Goal: Complete application form: Complete application form

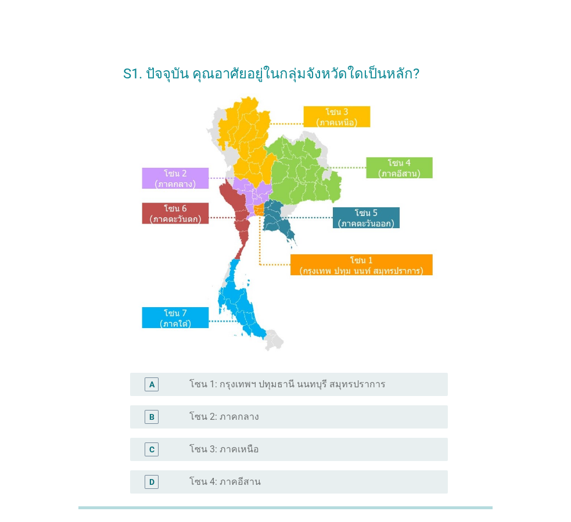
drag, startPoint x: 522, startPoint y: 141, endPoint x: 516, endPoint y: 132, distance: 10.8
click at [522, 141] on div "S1. ปัจจุบัน คุณอาศัยอยู่ในกลุ่มจังหวัดใดเป็นหลัก? A radio_button_unchecked โซน…" at bounding box center [285, 356] width 515 height 628
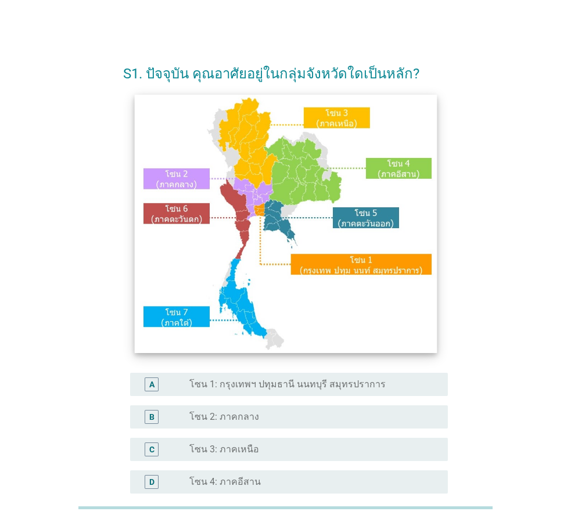
scroll to position [174, 0]
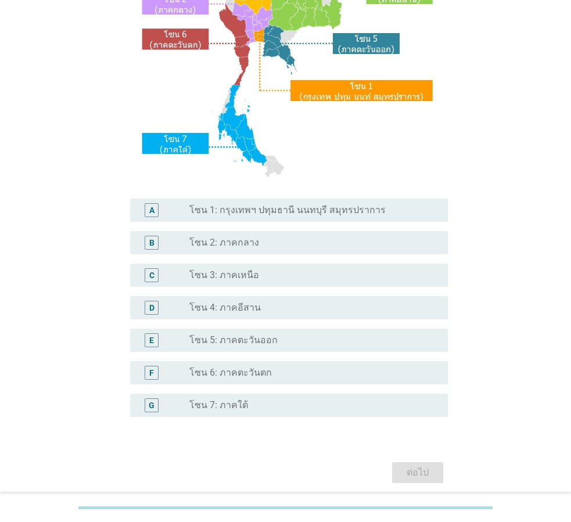
click at [266, 248] on div "radio_button_unchecked โซน 2: ภาคกลาง" at bounding box center [309, 243] width 240 height 12
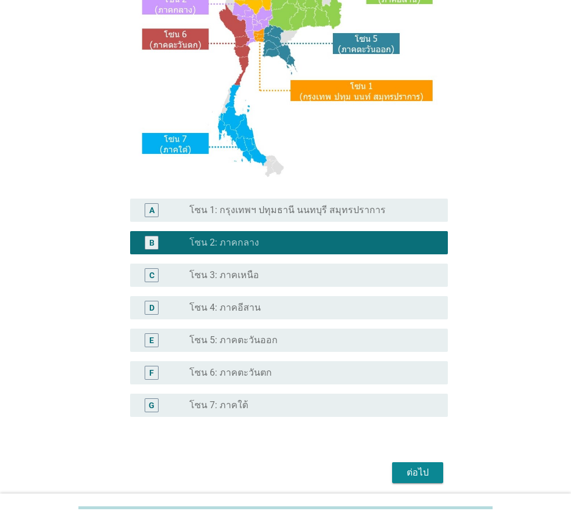
click at [338, 216] on div "radio_button_unchecked โซน 1: กรุงเทพฯ ปทุมธานี นนทบุรี สมุทรปราการ" at bounding box center [313, 210] width 249 height 14
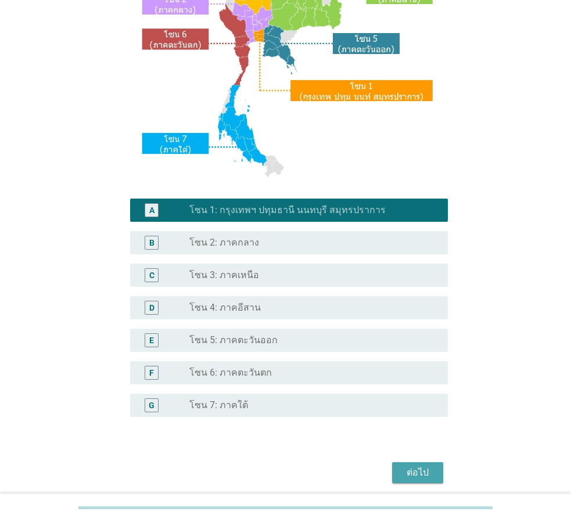
click at [425, 475] on div "ต่อไป" at bounding box center [417, 473] width 33 height 14
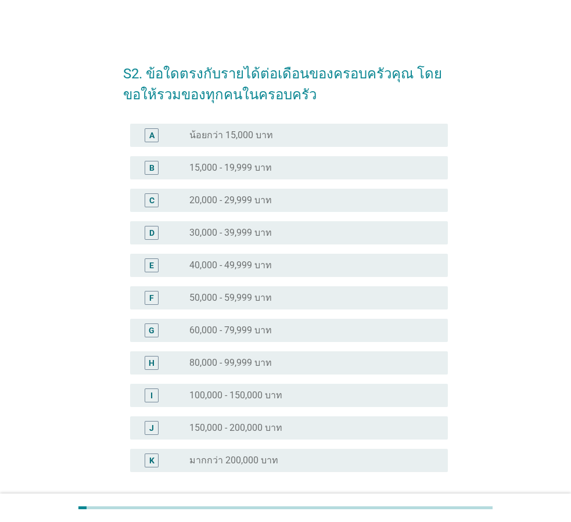
click at [571, 294] on div "S2. ข้อใดตรงกับรายได้ต่อเดือนของครอบครัวคุณ โดยขอให้รวมของทุกคนในครอบครัว A rad…" at bounding box center [285, 296] width 571 height 593
click at [234, 442] on div "J radio_button_unchecked 150,000 - 200,000 บาท" at bounding box center [285, 428] width 325 height 33
click at [241, 455] on label "มากกว่า 200,000 บาท" at bounding box center [233, 461] width 89 height 12
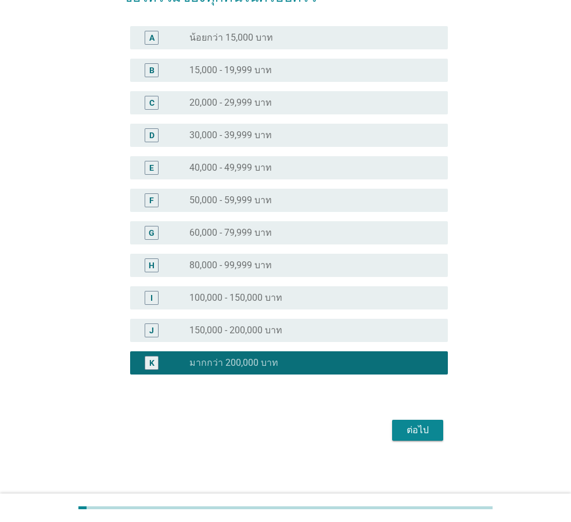
scroll to position [99, 0]
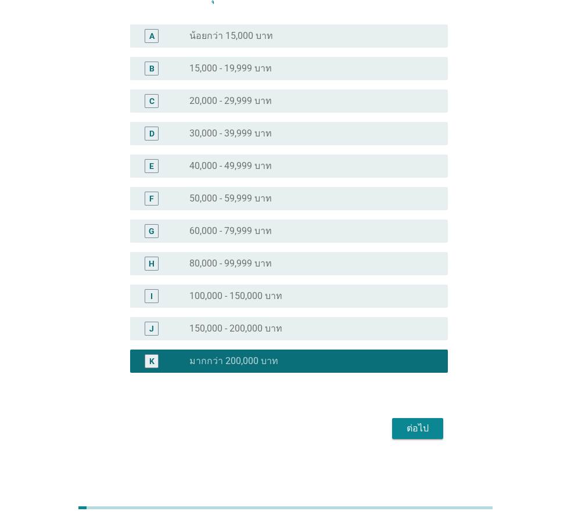
click at [442, 429] on button "ต่อไป" at bounding box center [417, 428] width 51 height 21
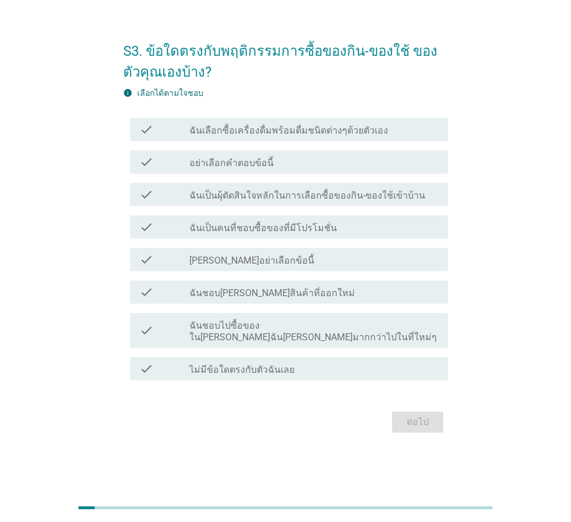
scroll to position [0, 0]
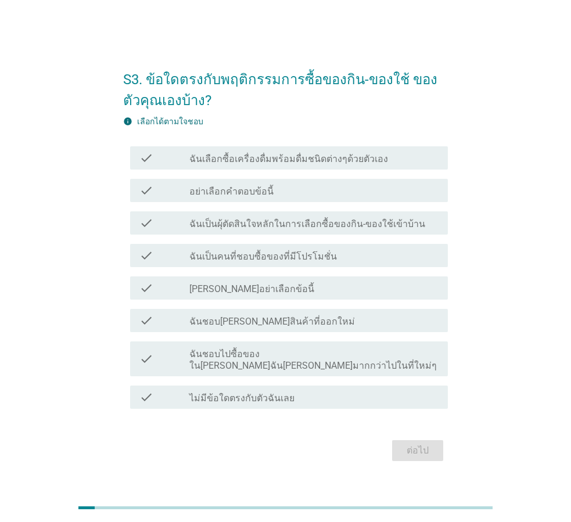
click at [296, 159] on label "ฉันเลือกซื้อเครื่องดื่มพร้อมดื่มชนิดต่างๆด้วยตัวเอง" at bounding box center [288, 159] width 199 height 12
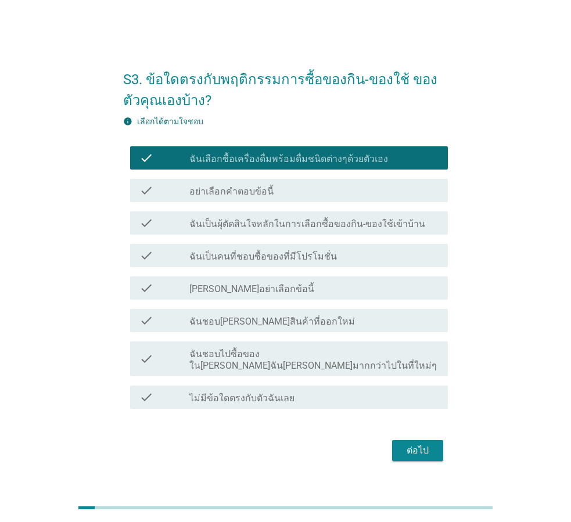
click at [306, 198] on div "check_box_outline_blank อย่าเลือกคำตอบข้อนี้" at bounding box center [313, 191] width 249 height 14
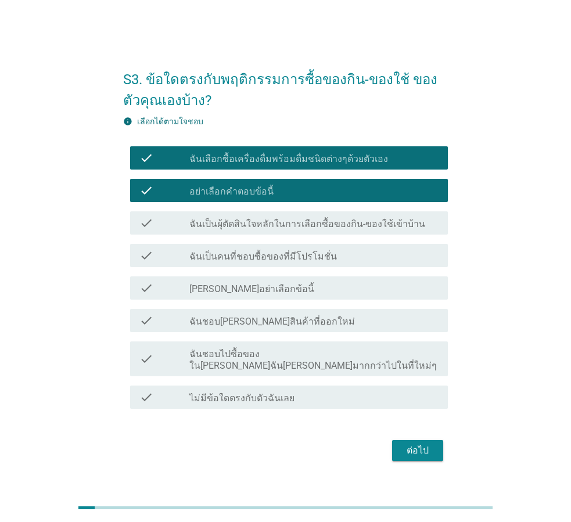
click at [306, 198] on div "check_box_outline_blank อย่าเลือกคำตอบข้อนี้" at bounding box center [313, 191] width 249 height 14
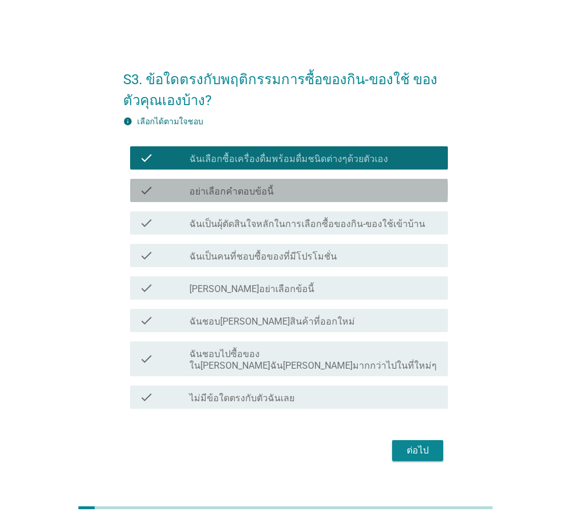
click at [300, 165] on label "ฉันเลือกซื้อเครื่องดื่มพร้อมดื่มชนิดต่างๆด้วยตัวเอง" at bounding box center [288, 159] width 199 height 12
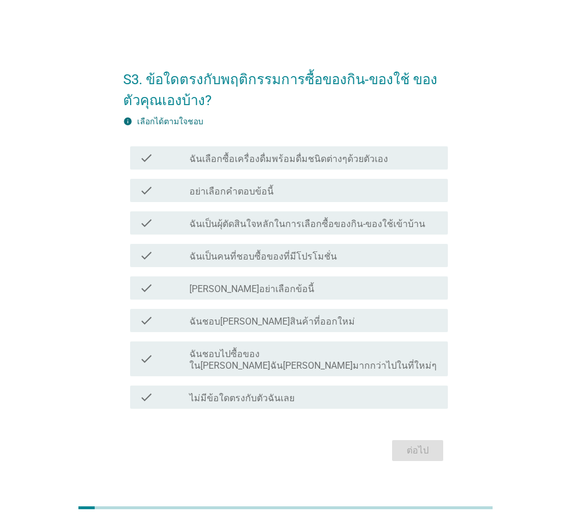
click at [302, 160] on label "ฉันเลือกซื้อเครื่องดื่มพร้อมดื่มชนิดต่างๆด้วยตัวเอง" at bounding box center [288, 159] width 199 height 12
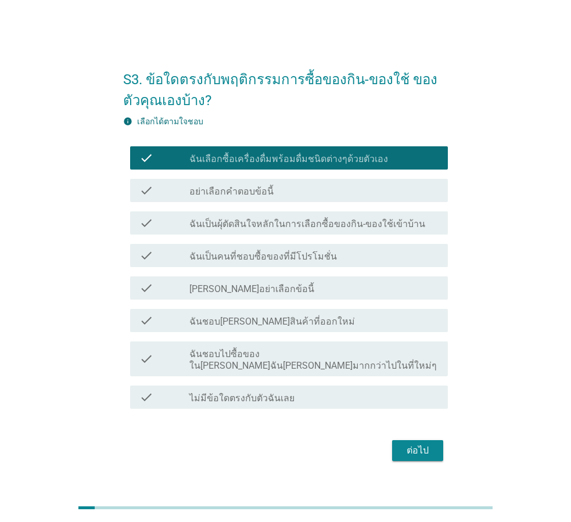
click at [312, 228] on label "ฉันเป็นผุ้ตัดสินใจหลักในการเลือกซื้อของกิน-ของใช้เข้าบ้าน" at bounding box center [307, 224] width 236 height 12
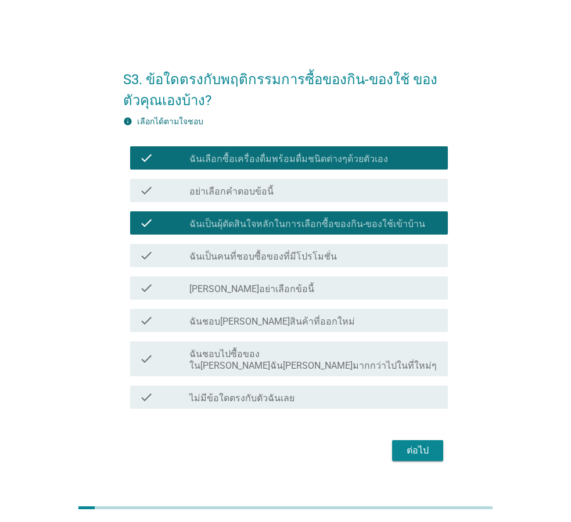
click at [328, 159] on label "ฉันเลือกซื้อเครื่องดื่มพร้อมดื่มชนิดต่างๆด้วยตัวเอง" at bounding box center [288, 159] width 199 height 12
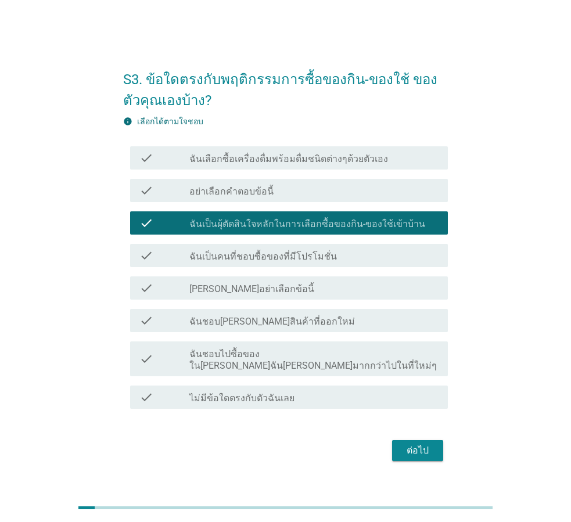
click at [320, 263] on label "ฉันเป็นคนที่ชอบซื้อของที่มีโปรโมชั่น" at bounding box center [263, 257] width 148 height 12
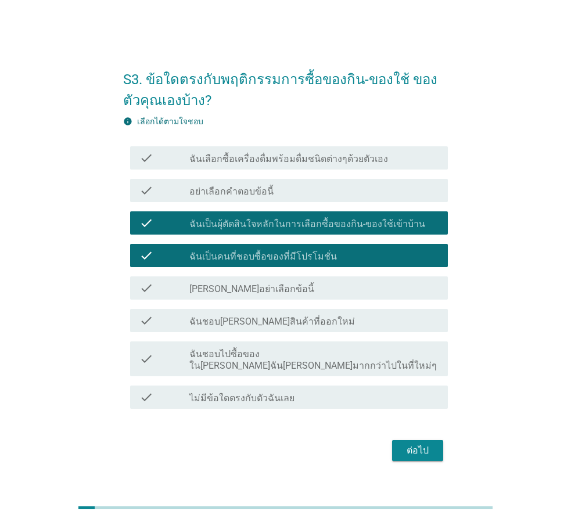
click at [300, 324] on div "check_box_outline_blank ฉันชอบ[PERSON_NAME]สินค้าที่ออกใหม่" at bounding box center [313, 321] width 249 height 14
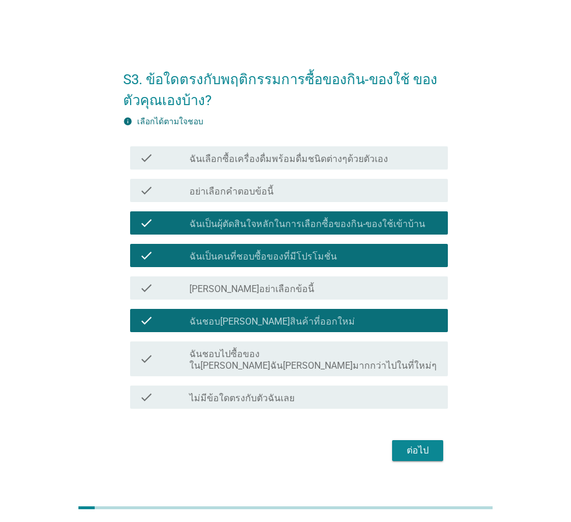
click at [310, 361] on label "ฉันชอบไปซื้อของใน[PERSON_NAME]ฉัน[PERSON_NAME]มากกว่าไปในที่ใหม่ๆ" at bounding box center [313, 360] width 249 height 23
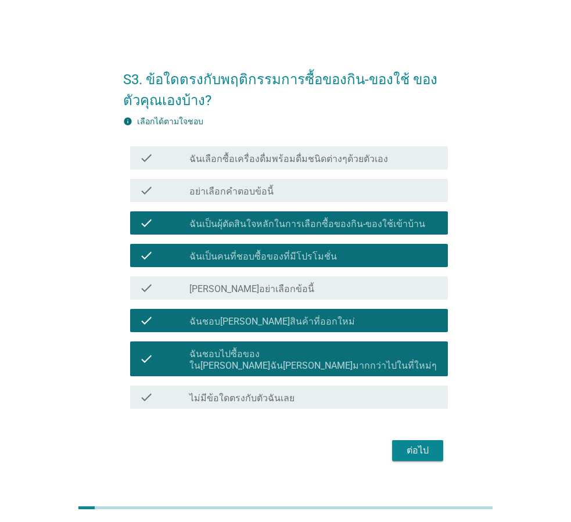
click at [289, 170] on div "check check_box_outline_blank ฉันเลือกซื้อเครื่องดื่มพร้อมดื่มชนิดต่างๆด้วยตัวเ…" at bounding box center [289, 157] width 318 height 23
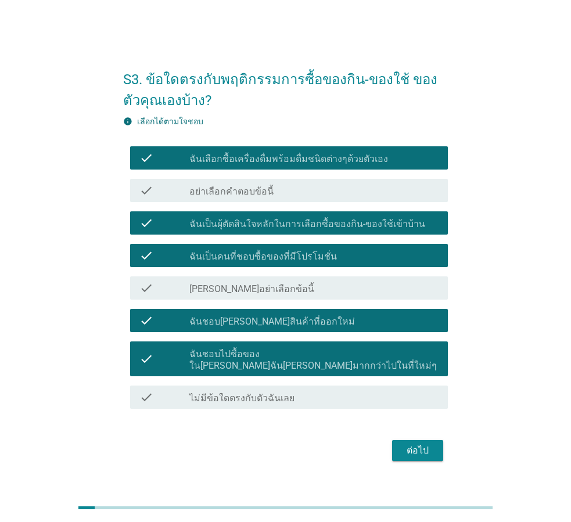
click at [409, 440] on button "ต่อไป" at bounding box center [417, 450] width 51 height 21
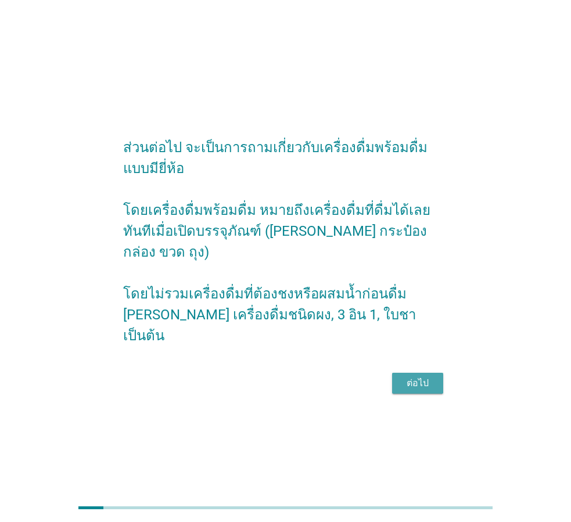
click at [417, 376] on div "ต่อไป" at bounding box center [417, 383] width 33 height 14
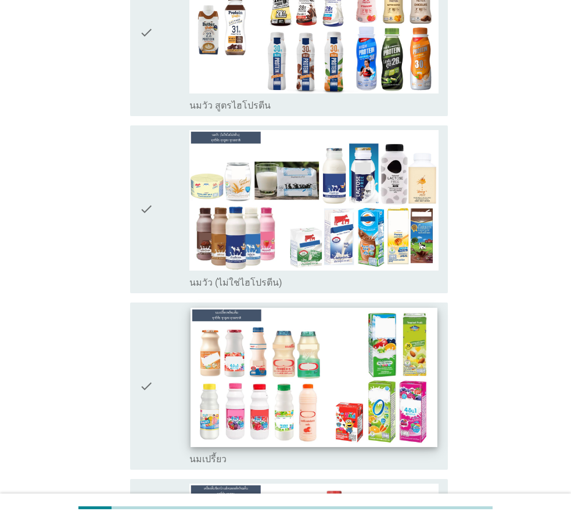
scroll to position [290, 0]
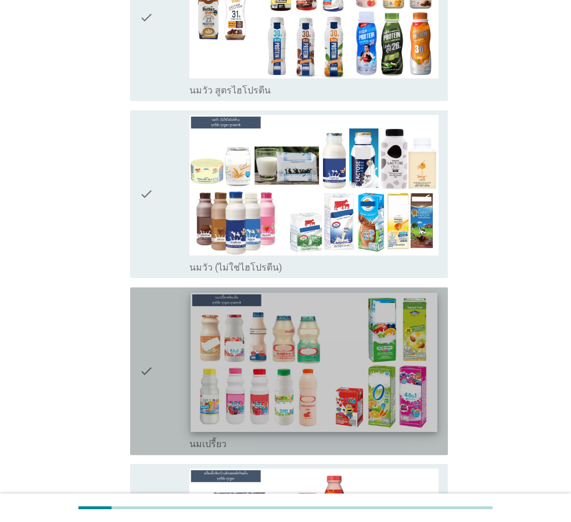
click at [268, 357] on img at bounding box center [314, 362] width 247 height 139
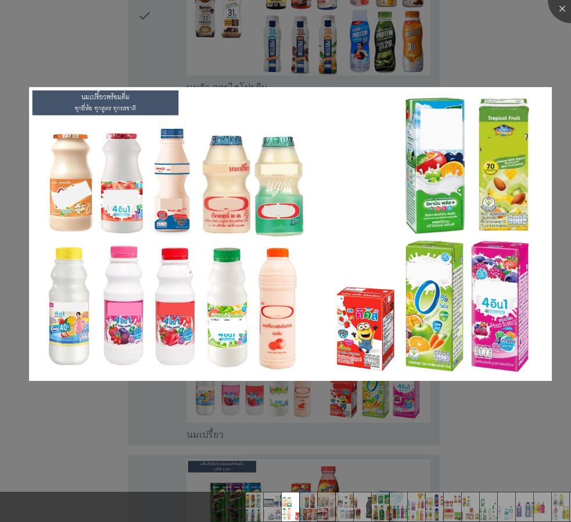
click at [439, 417] on div at bounding box center [285, 261] width 571 height 522
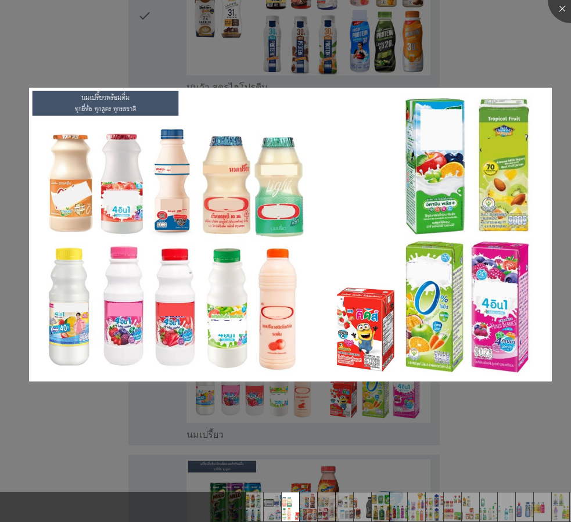
click at [528, 42] on div at bounding box center [285, 261] width 571 height 522
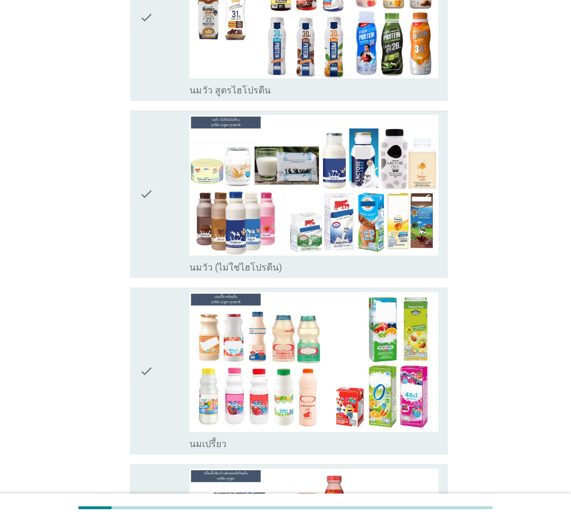
click at [152, 177] on icon "check" at bounding box center [146, 194] width 14 height 159
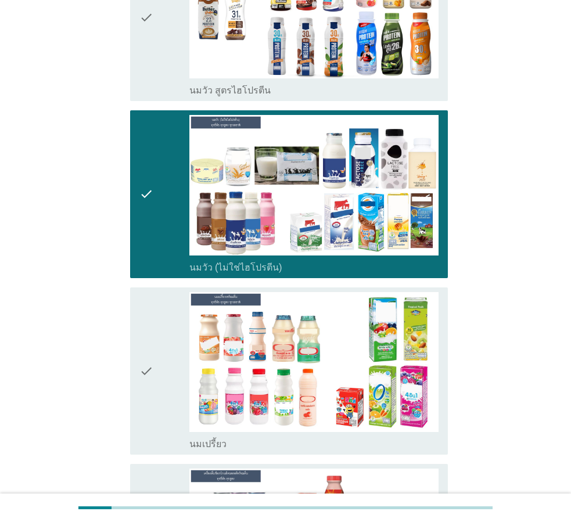
click at [154, 310] on div "check" at bounding box center [164, 371] width 50 height 159
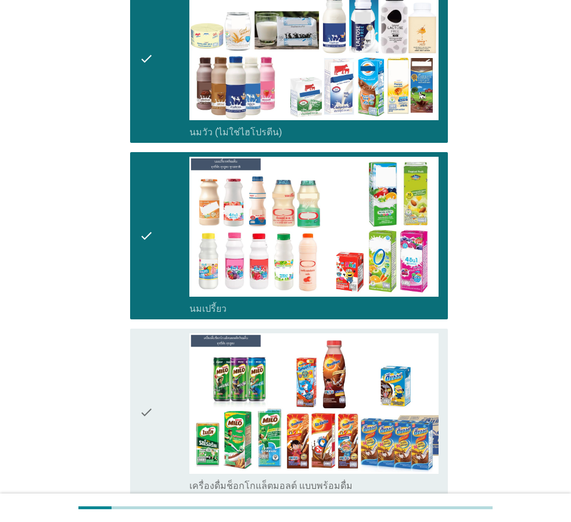
scroll to position [639, 0]
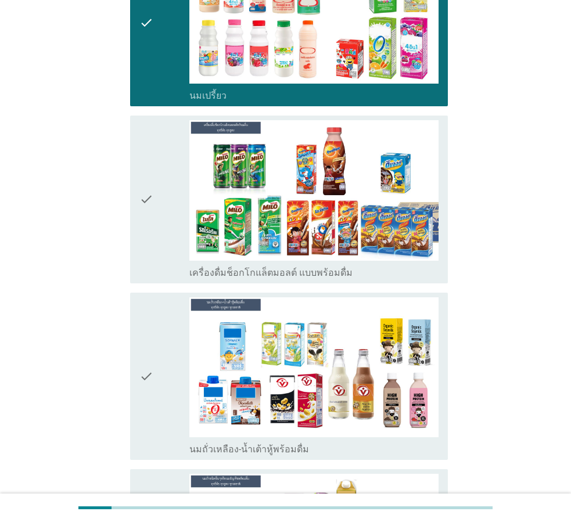
click at [148, 202] on icon "check" at bounding box center [146, 199] width 14 height 159
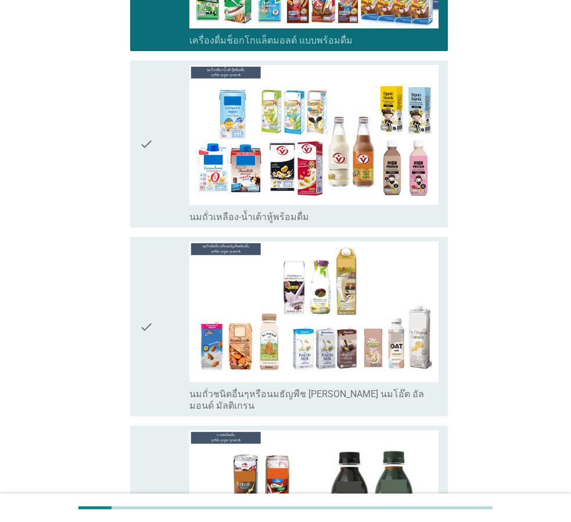
click at [164, 175] on div "check" at bounding box center [164, 144] width 50 height 159
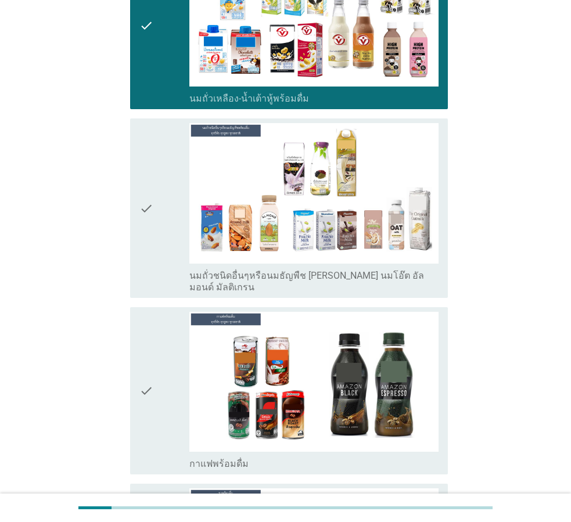
scroll to position [1278, 0]
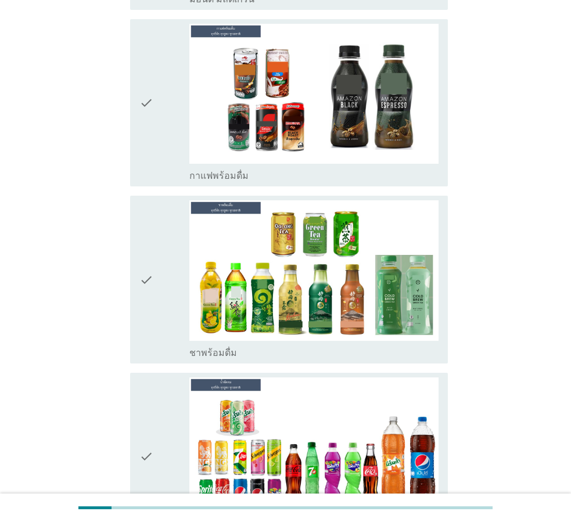
click at [146, 263] on icon "check" at bounding box center [146, 279] width 14 height 159
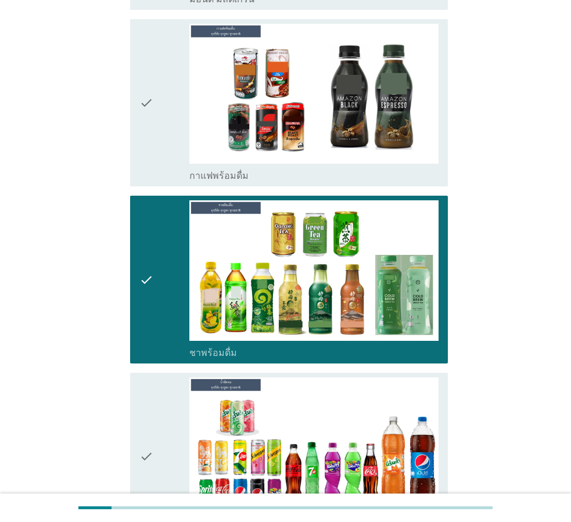
click at [145, 92] on icon "check" at bounding box center [146, 103] width 14 height 159
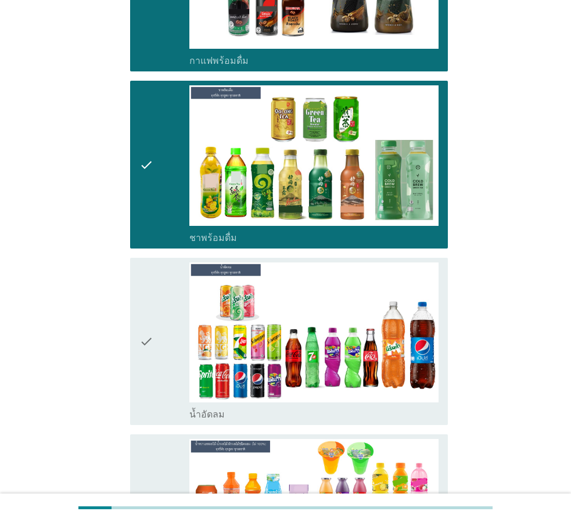
scroll to position [1510, 0]
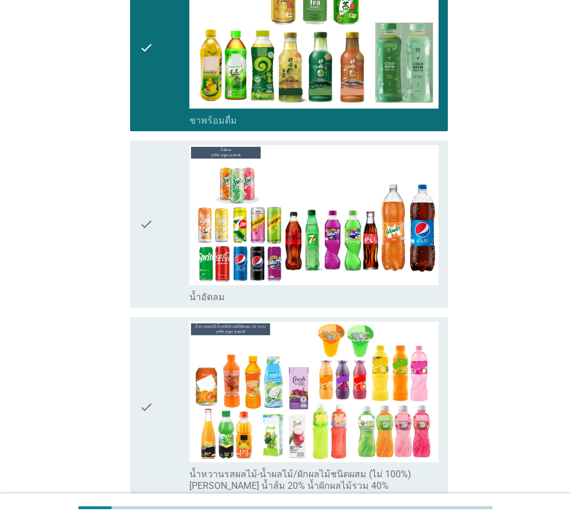
click at [159, 221] on div "check" at bounding box center [164, 224] width 50 height 159
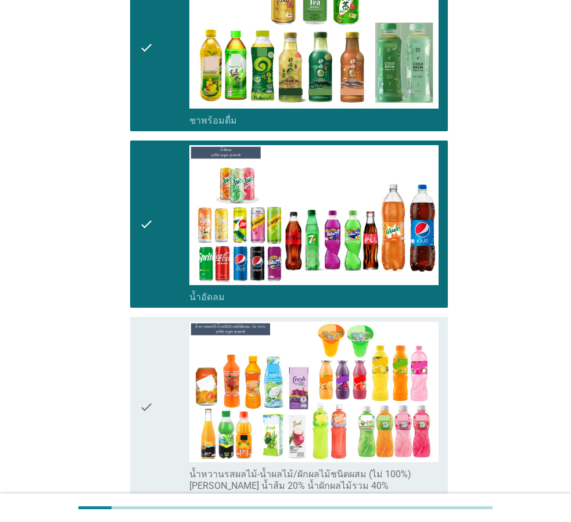
click at [143, 373] on icon "check" at bounding box center [146, 407] width 14 height 170
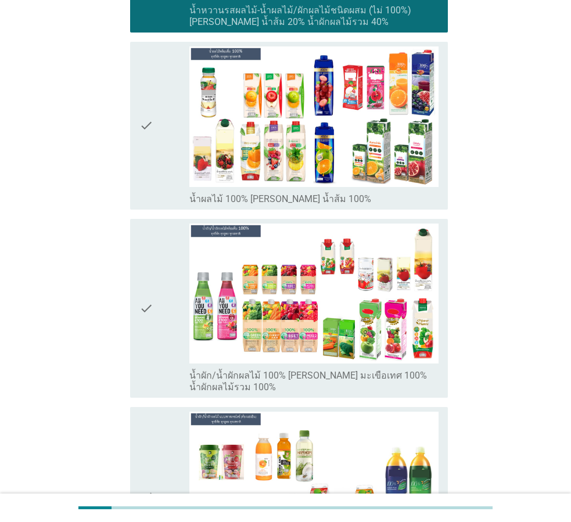
scroll to position [1975, 0]
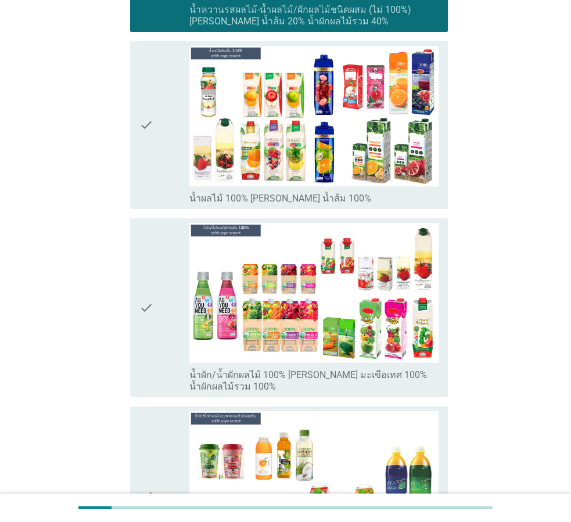
click at [168, 123] on div "check" at bounding box center [164, 125] width 50 height 159
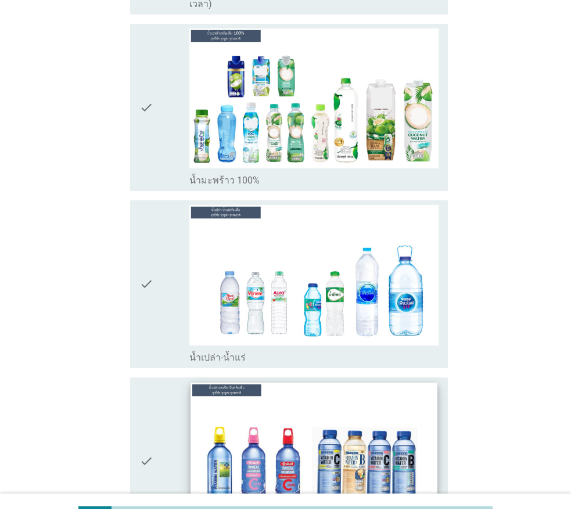
scroll to position [2614, 0]
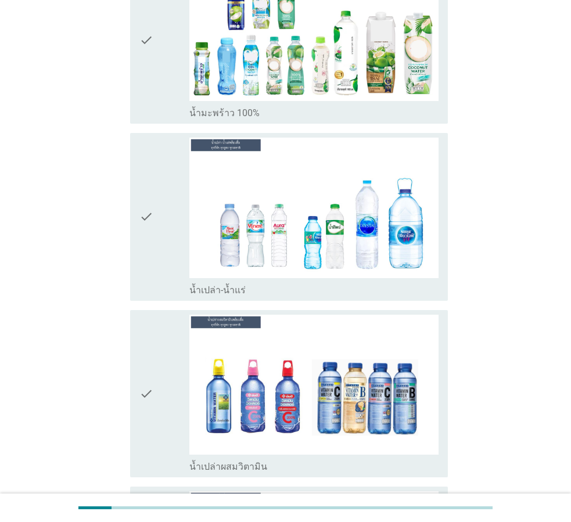
click at [145, 173] on icon "check" at bounding box center [146, 217] width 14 height 159
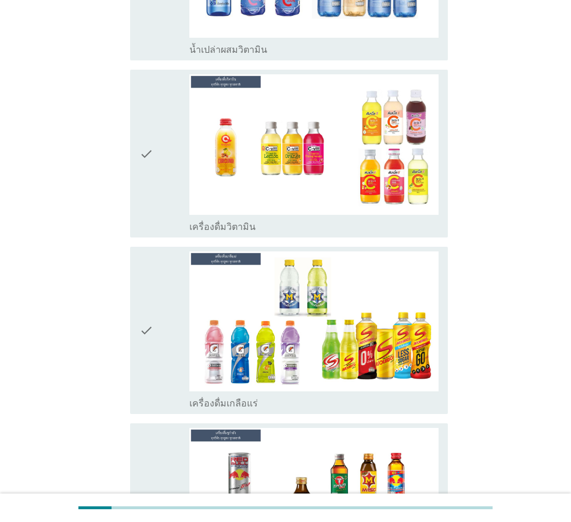
scroll to position [3137, 0]
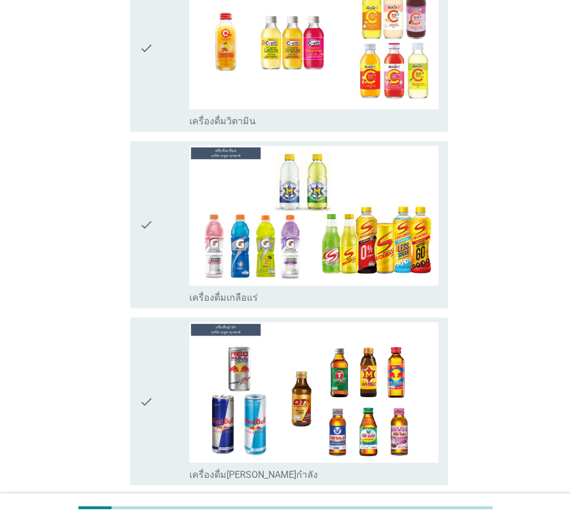
click at [132, 172] on div "check check_box_outline_blank เครื่องดื่มเกลือแร่" at bounding box center [289, 225] width 318 height 168
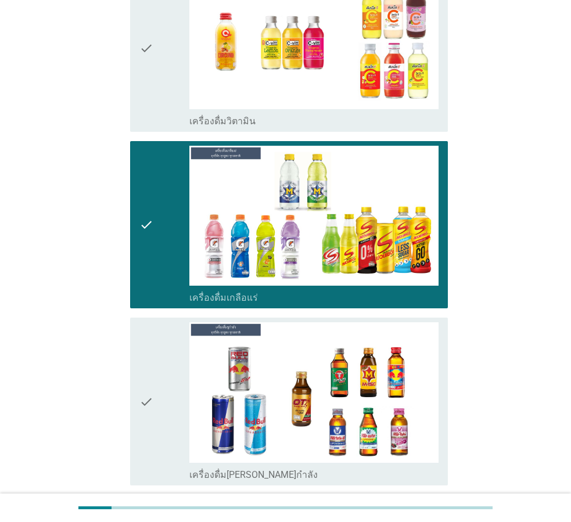
click at [149, 53] on icon "check" at bounding box center [146, 48] width 14 height 159
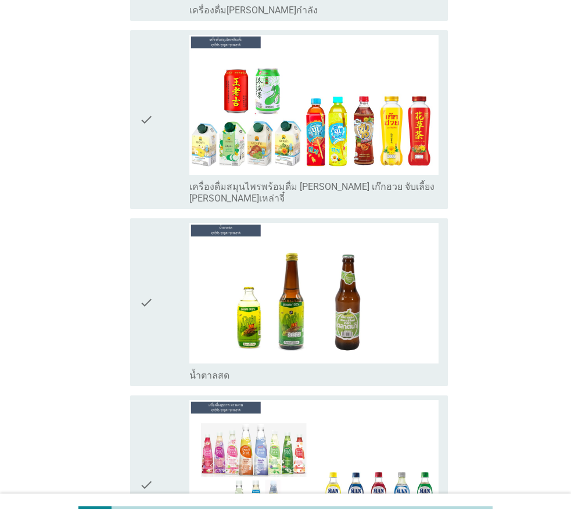
click at [149, 109] on icon "check" at bounding box center [146, 120] width 14 height 170
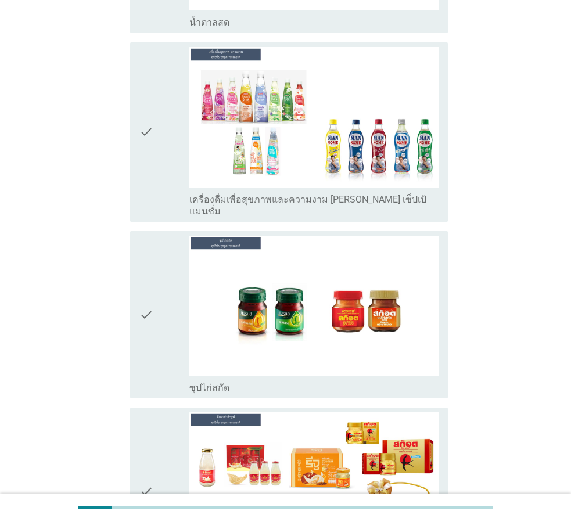
scroll to position [4009, 0]
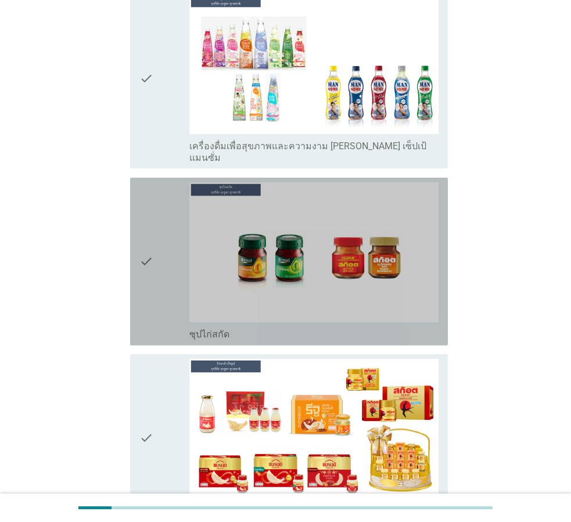
click at [147, 227] on icon "check" at bounding box center [146, 261] width 14 height 159
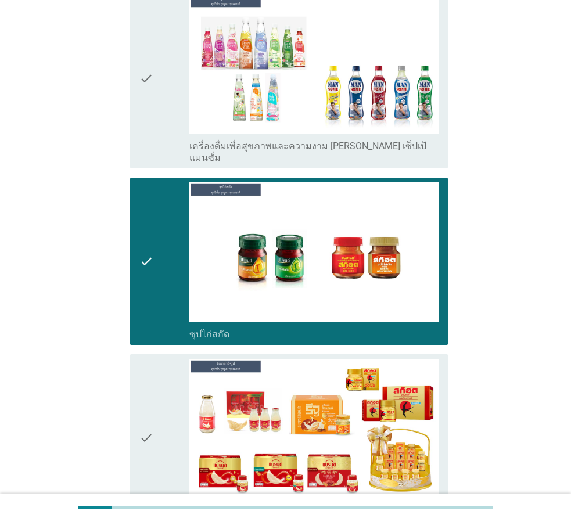
click at [150, 359] on icon "check" at bounding box center [146, 438] width 14 height 159
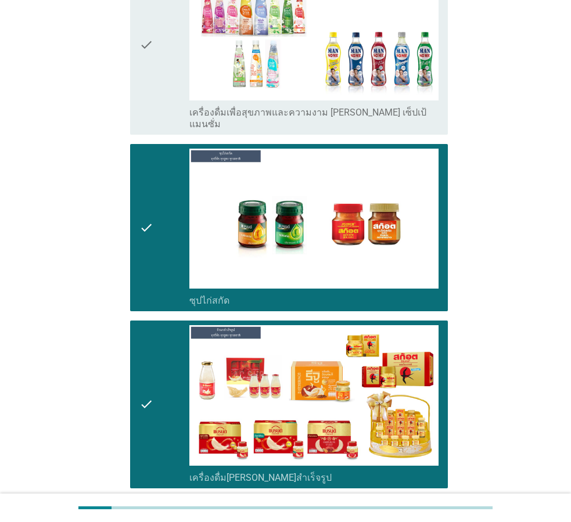
scroll to position [4077, 0]
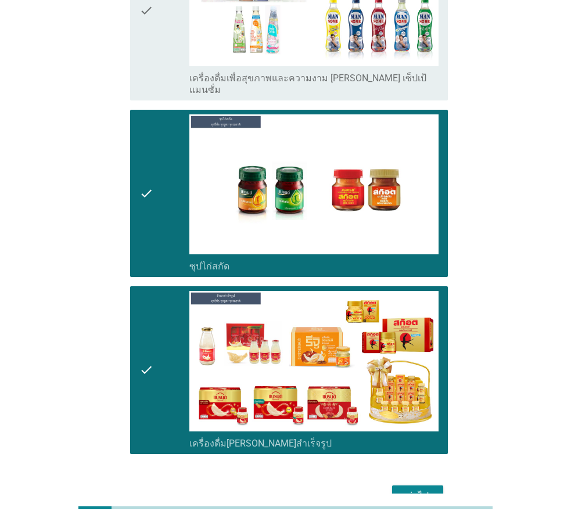
click at [412, 489] on div "ต่อไป" at bounding box center [417, 496] width 33 height 14
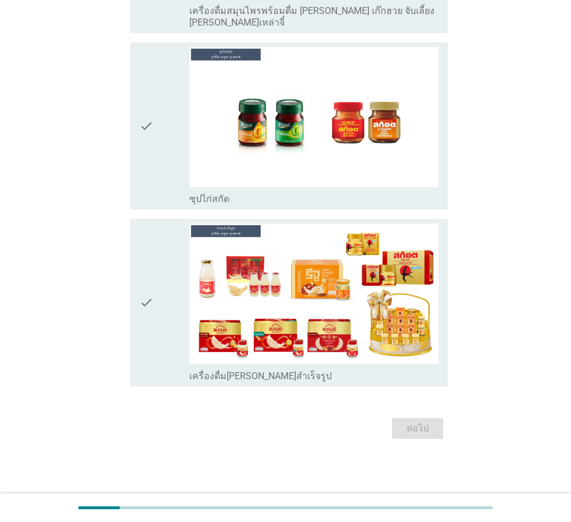
scroll to position [0, 0]
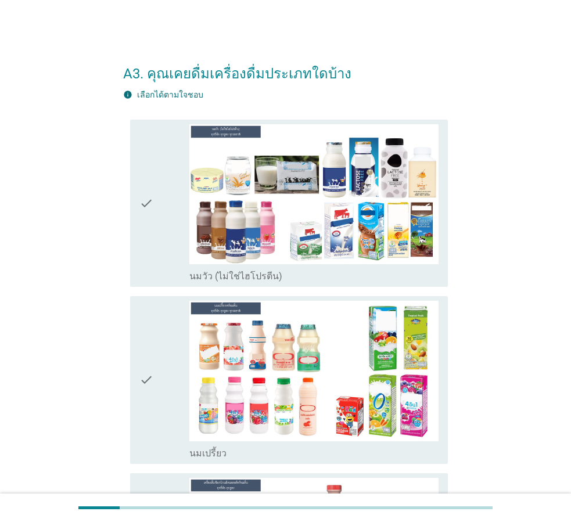
click at [173, 218] on div "check" at bounding box center [164, 203] width 50 height 159
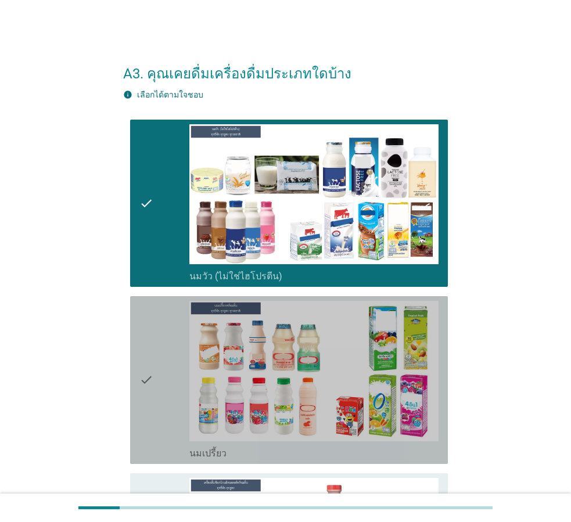
click at [168, 307] on div "check" at bounding box center [164, 380] width 50 height 159
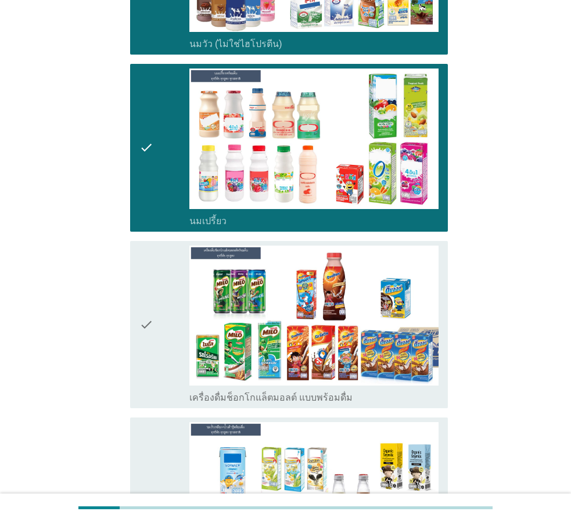
click at [167, 282] on div "check" at bounding box center [164, 325] width 50 height 159
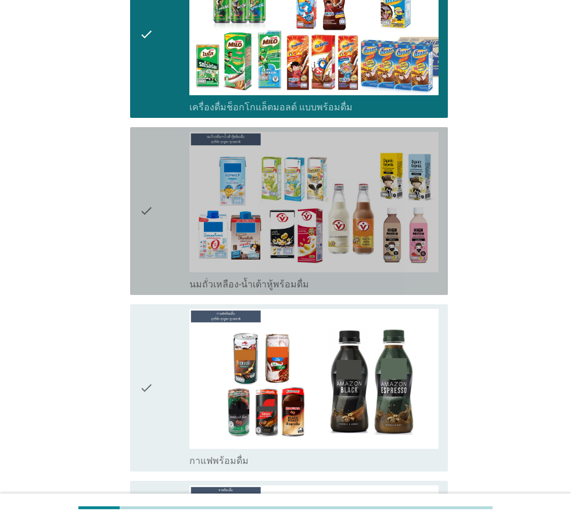
click at [160, 260] on div "check" at bounding box center [164, 211] width 50 height 159
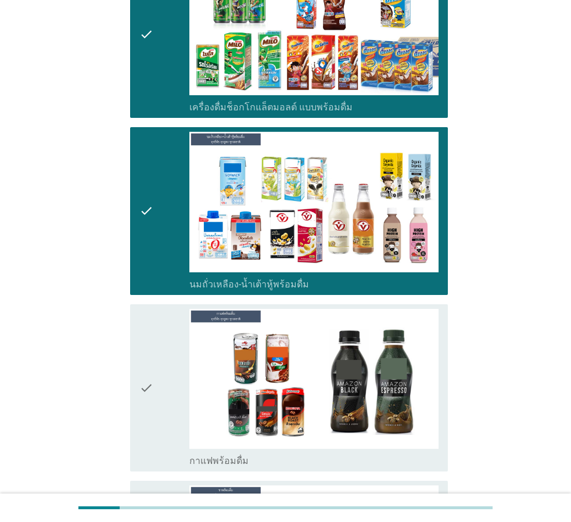
click at [163, 342] on div "check" at bounding box center [164, 388] width 50 height 159
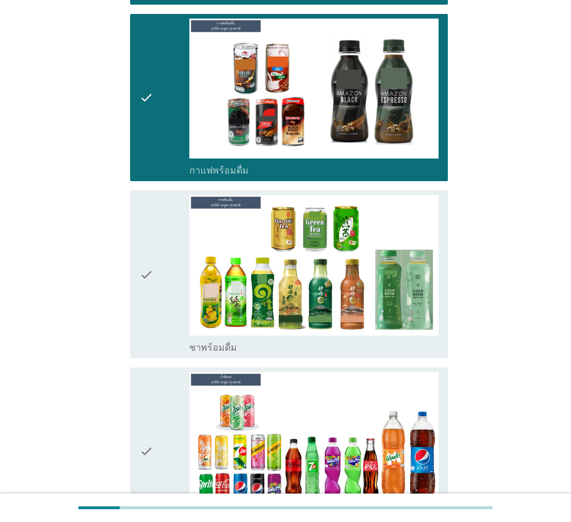
click at [154, 260] on div "check" at bounding box center [164, 274] width 50 height 159
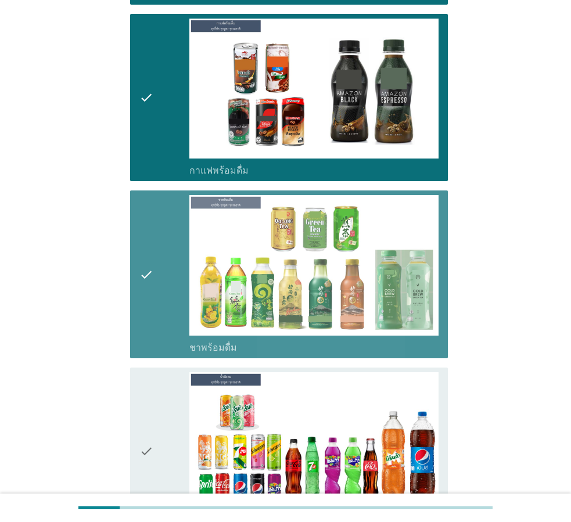
click at [154, 403] on div "check" at bounding box center [164, 451] width 50 height 159
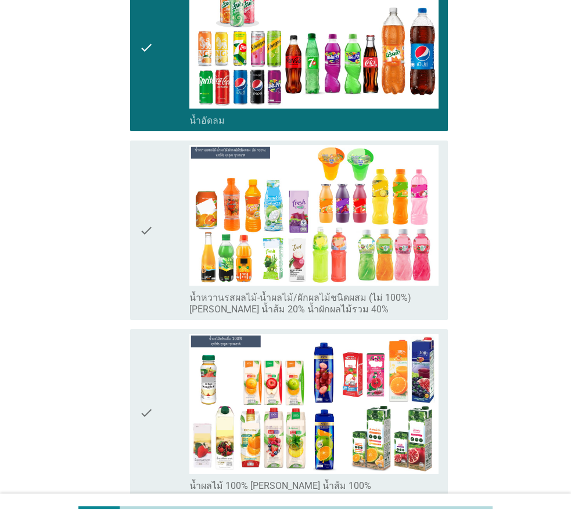
scroll to position [1336, 0]
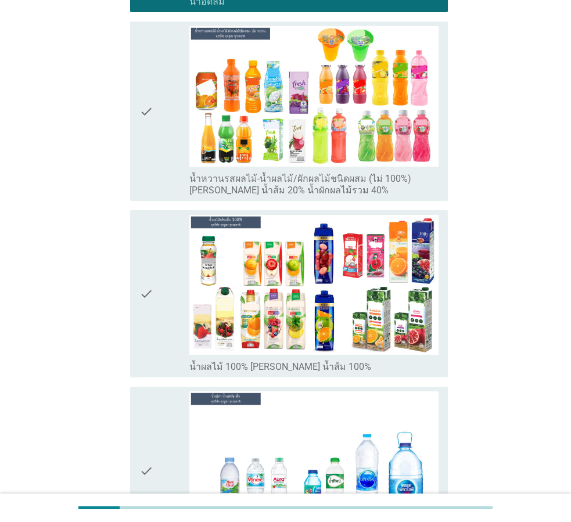
click at [164, 156] on div "check" at bounding box center [164, 111] width 50 height 170
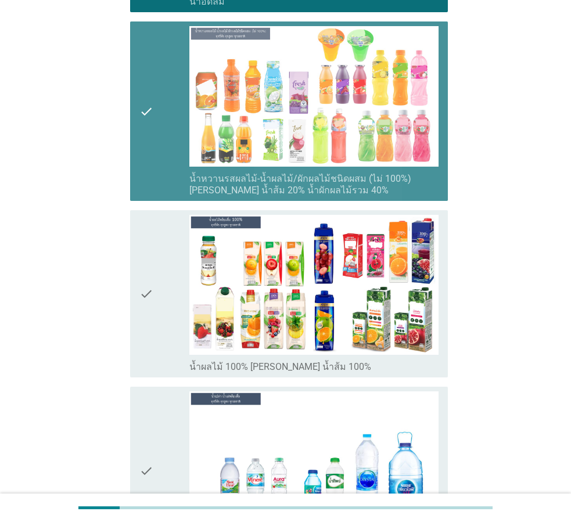
click at [164, 253] on div "check" at bounding box center [164, 294] width 50 height 159
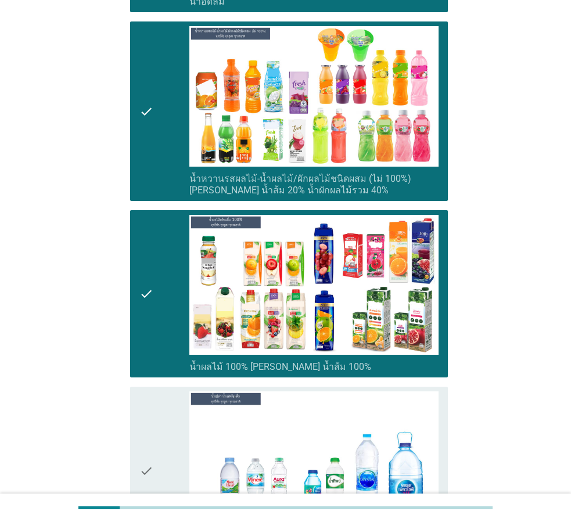
click at [175, 430] on div "check" at bounding box center [164, 471] width 50 height 159
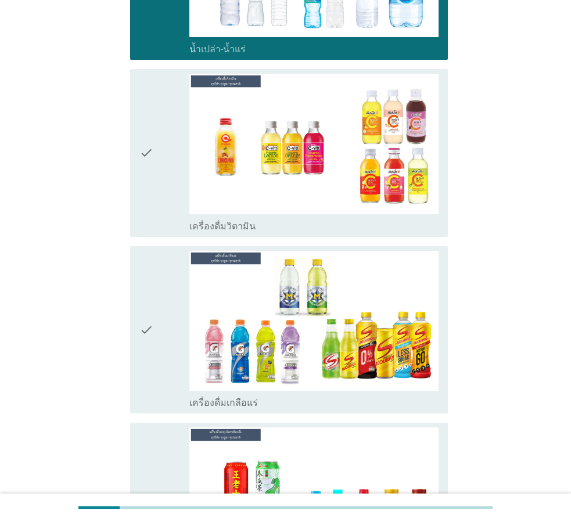
scroll to position [1975, 0]
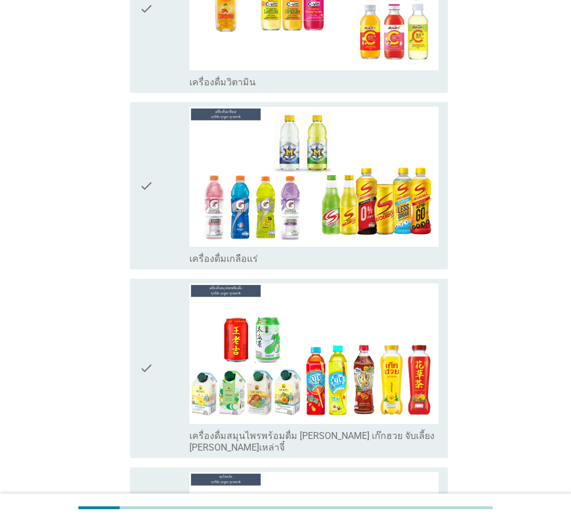
click at [170, 69] on div "check" at bounding box center [164, 9] width 50 height 159
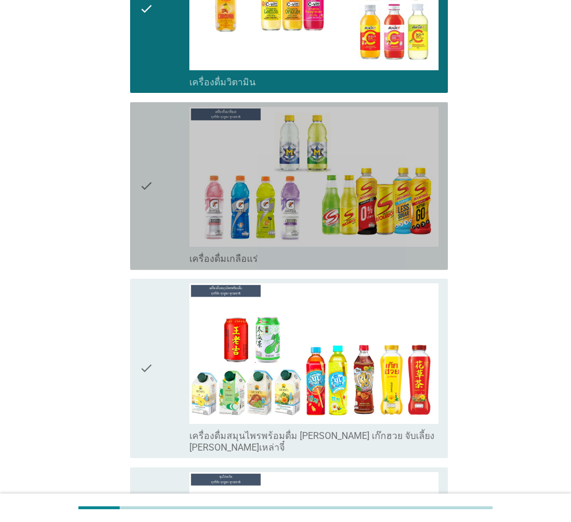
click at [172, 166] on div "check" at bounding box center [164, 186] width 50 height 159
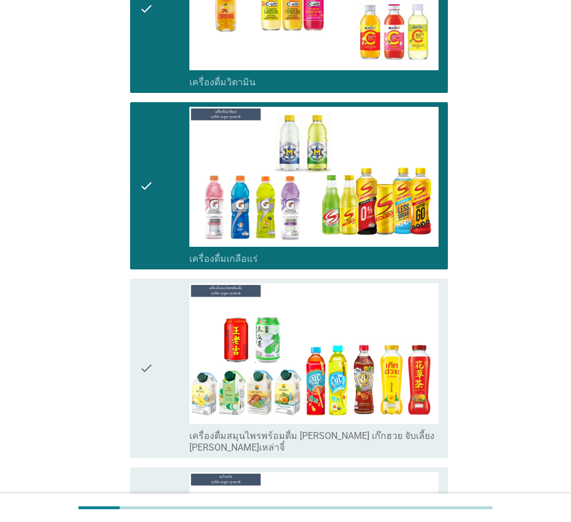
click at [165, 356] on div "check" at bounding box center [164, 369] width 50 height 170
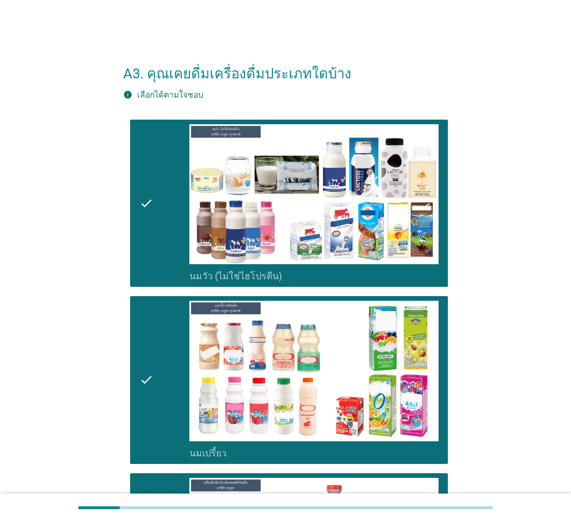
scroll to position [2389, 0]
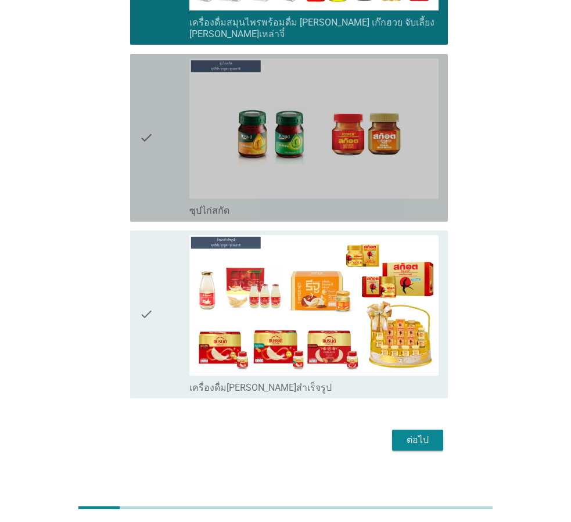
click at [184, 160] on div "check" at bounding box center [164, 138] width 50 height 159
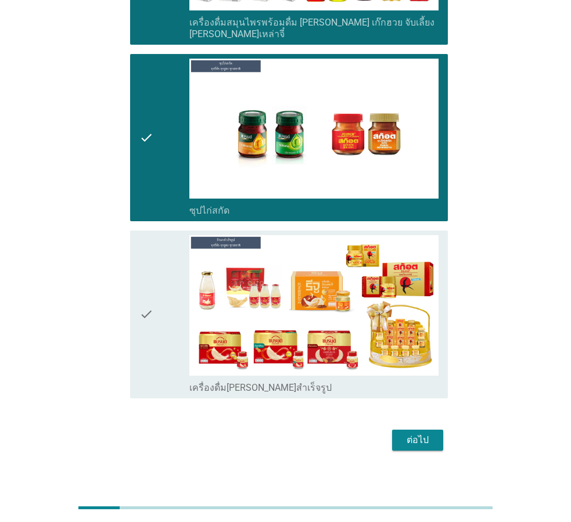
click at [157, 264] on div "check" at bounding box center [164, 314] width 50 height 159
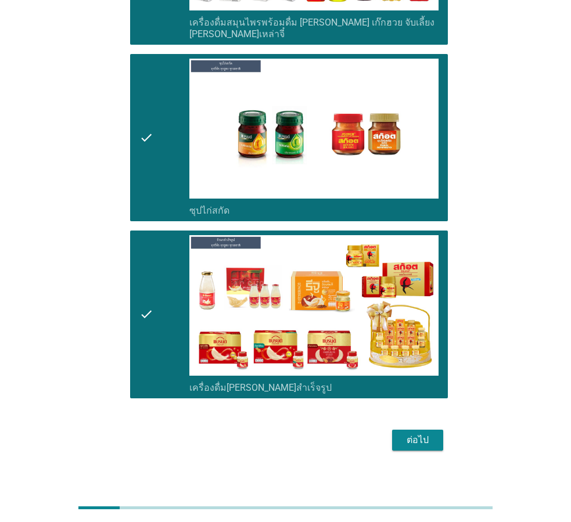
click at [428, 433] on div "ต่อไป" at bounding box center [417, 440] width 33 height 14
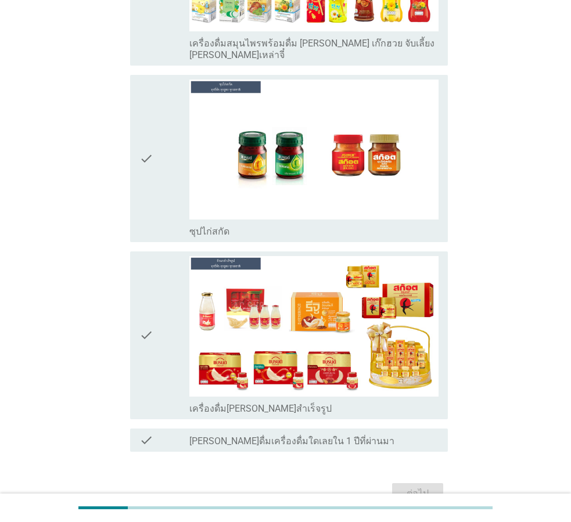
scroll to position [0, 0]
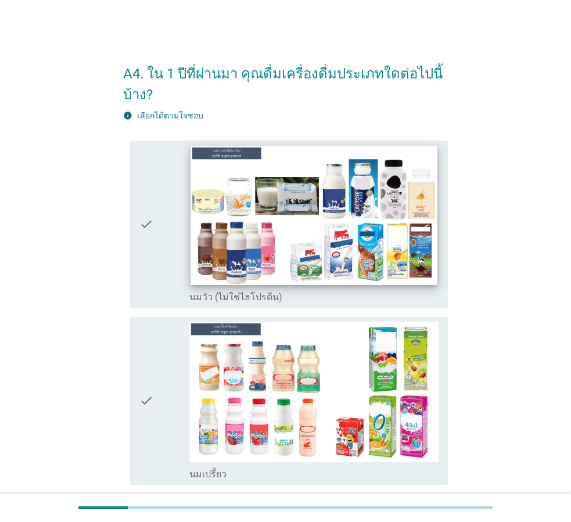
click at [287, 243] on img at bounding box center [314, 215] width 247 height 139
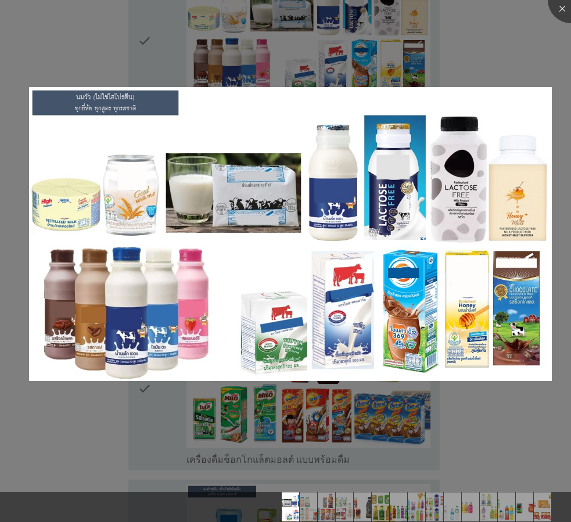
scroll to position [290, 0]
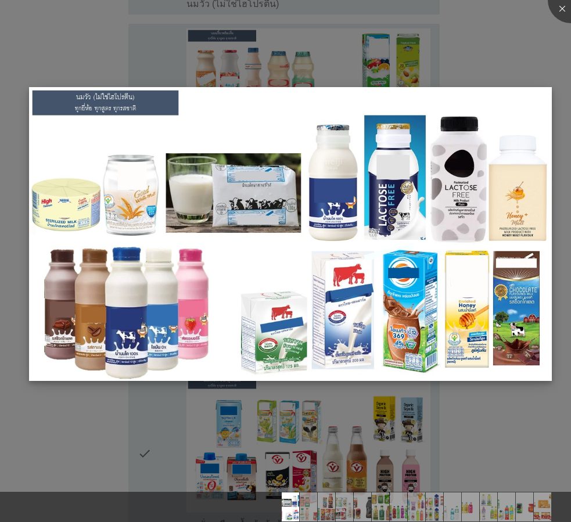
click at [218, 171] on img at bounding box center [290, 234] width 523 height 294
click at [191, 59] on div at bounding box center [285, 261] width 571 height 522
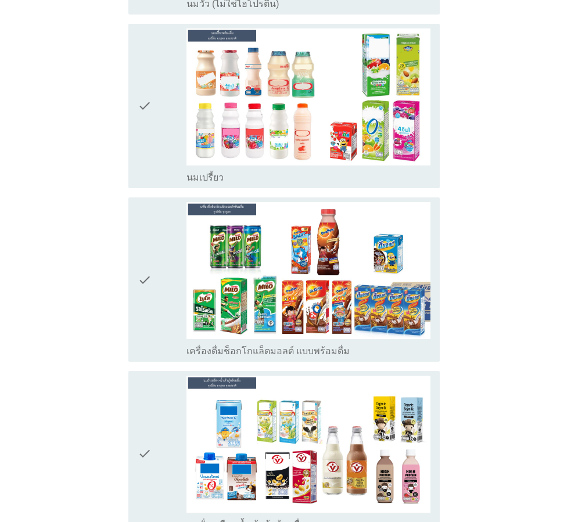
click at [150, 76] on div at bounding box center [285, 261] width 571 height 522
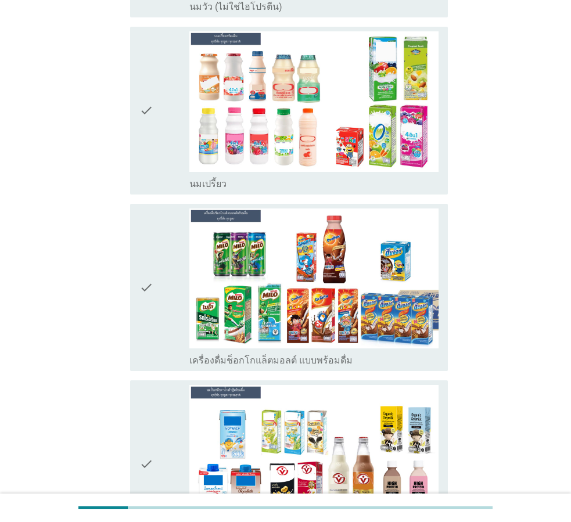
click at [156, 187] on div "check" at bounding box center [164, 110] width 50 height 159
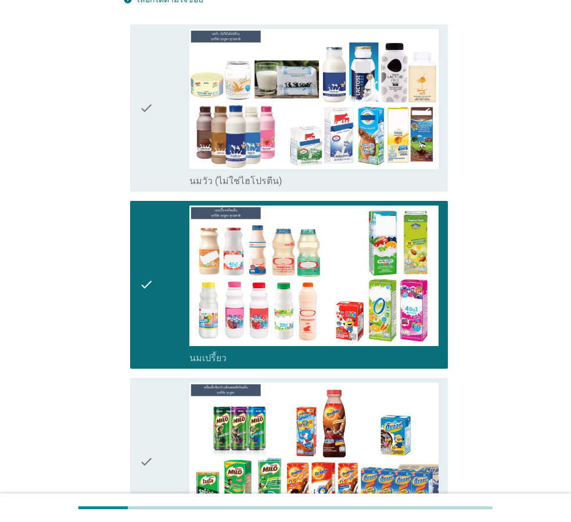
click at [153, 123] on icon "check" at bounding box center [146, 108] width 14 height 159
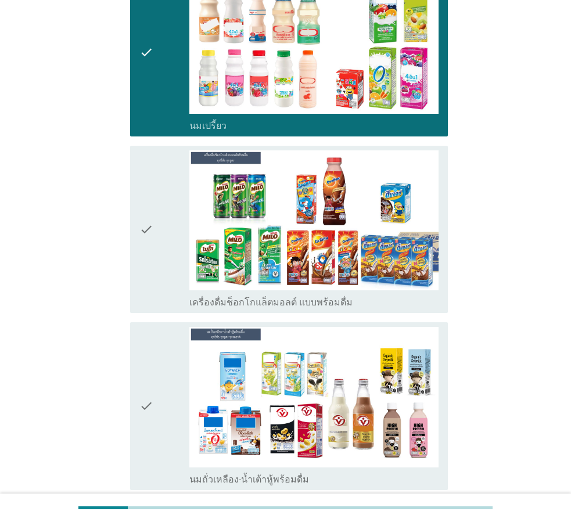
click at [161, 218] on div "check" at bounding box center [164, 229] width 50 height 159
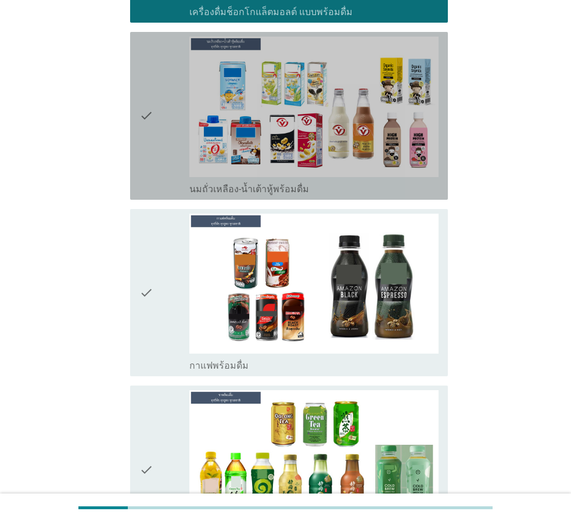
click at [178, 178] on div "check" at bounding box center [164, 116] width 50 height 159
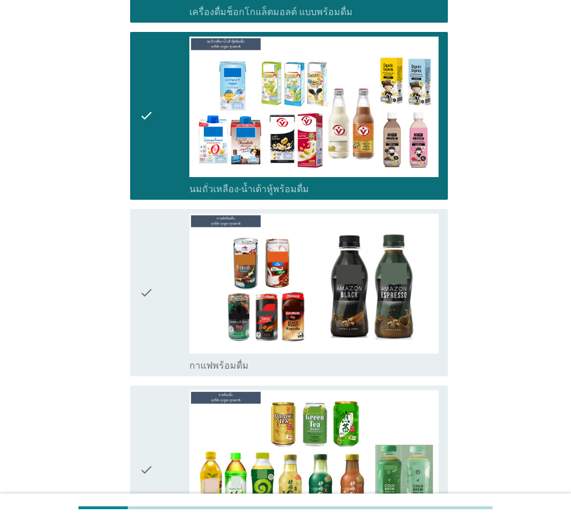
click at [170, 264] on div "check" at bounding box center [164, 293] width 50 height 159
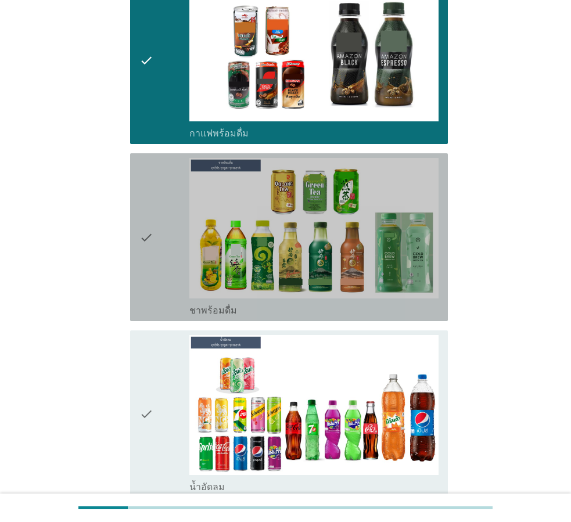
click at [162, 200] on div "check" at bounding box center [164, 237] width 50 height 159
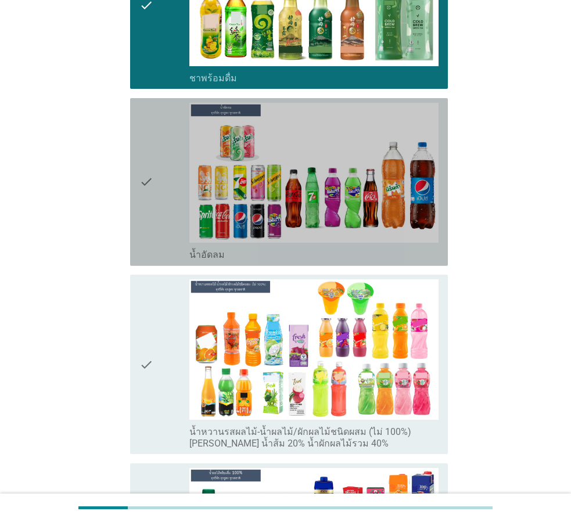
click at [150, 197] on icon "check" at bounding box center [146, 182] width 14 height 159
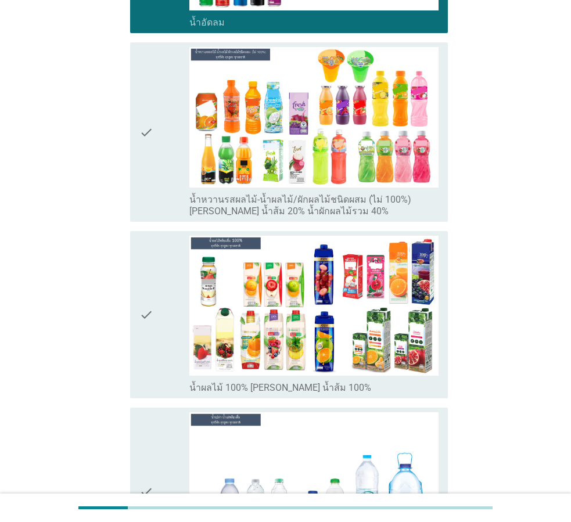
click at [161, 141] on div "check" at bounding box center [164, 132] width 50 height 170
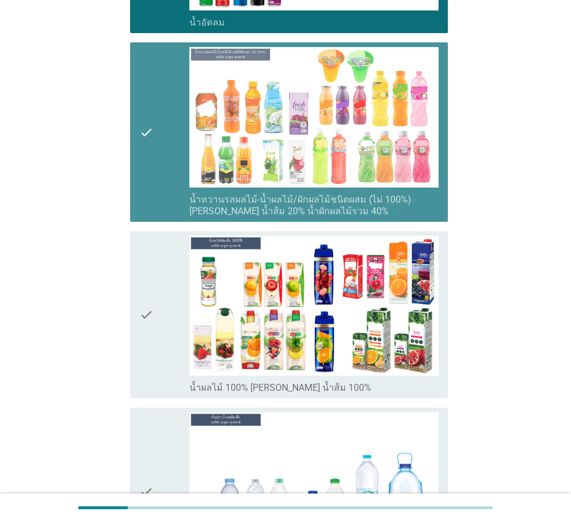
click at [140, 317] on icon "check" at bounding box center [146, 315] width 14 height 159
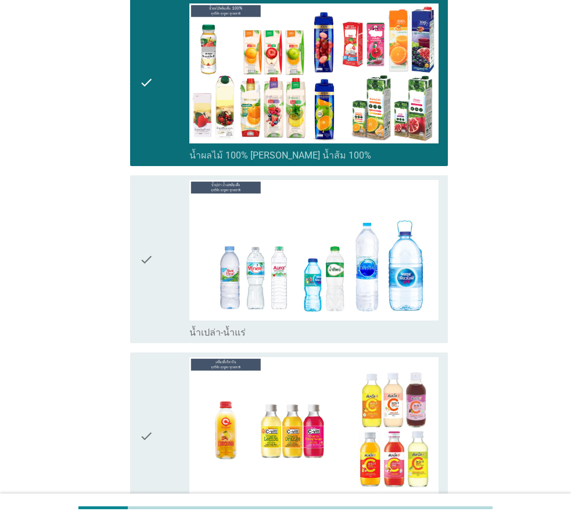
click at [144, 261] on icon "check" at bounding box center [146, 259] width 14 height 159
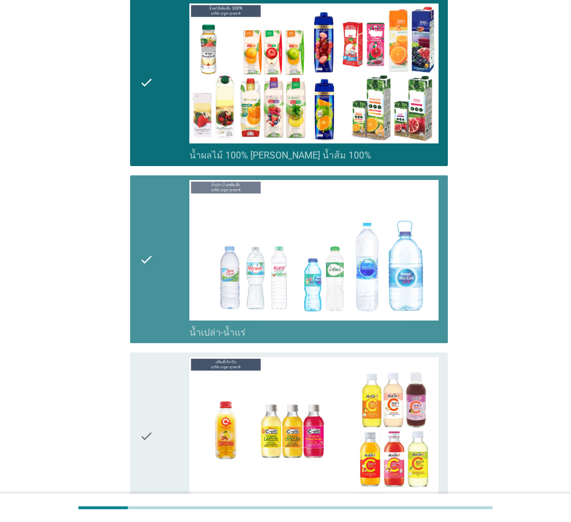
click at [152, 375] on icon "check" at bounding box center [146, 436] width 14 height 159
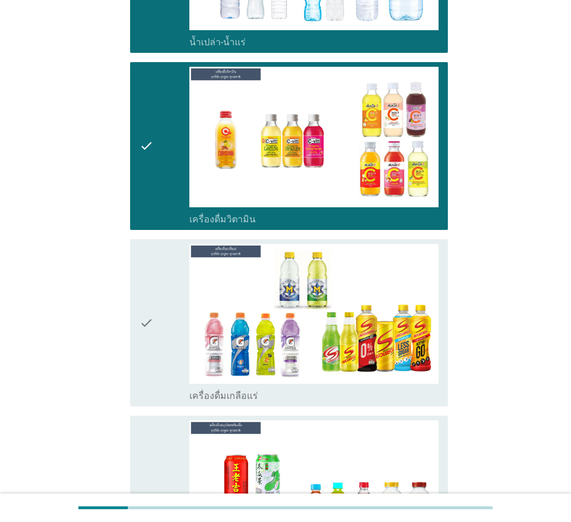
scroll to position [2091, 0]
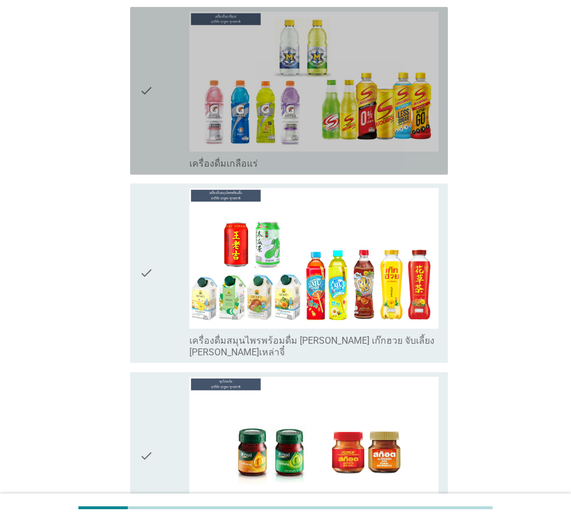
click at [157, 102] on div "check" at bounding box center [164, 91] width 50 height 159
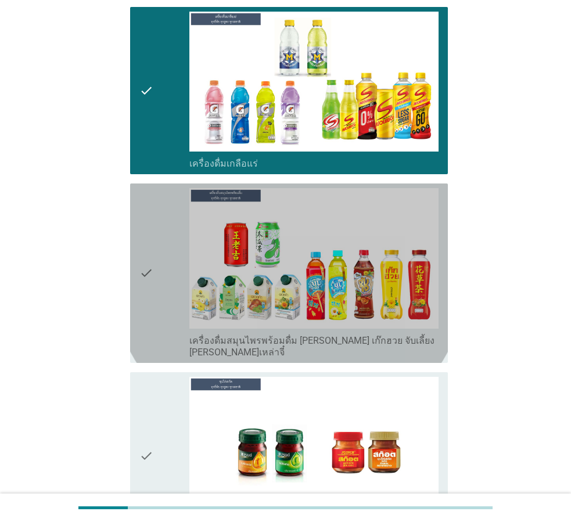
click at [160, 232] on div "check" at bounding box center [164, 273] width 50 height 170
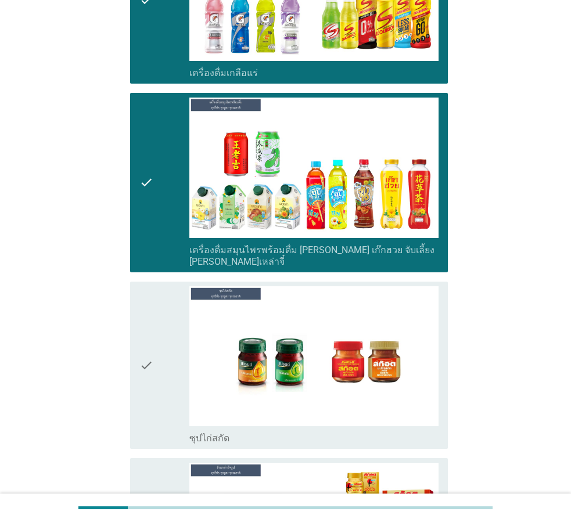
scroll to position [2324, 0]
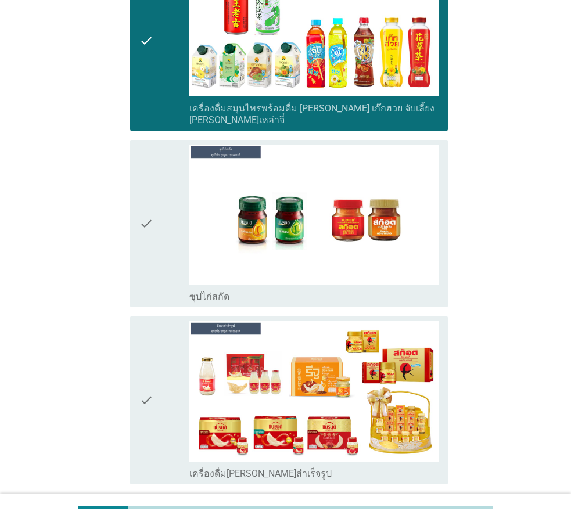
click at [145, 238] on icon "check" at bounding box center [146, 224] width 14 height 159
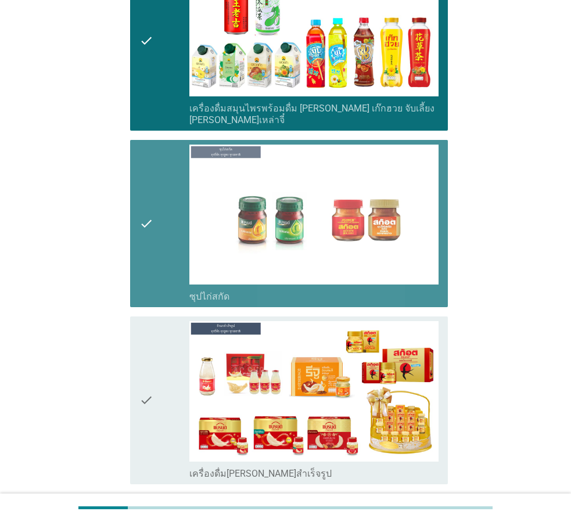
click at [137, 347] on div "check check_box_outline_blank เครื่องดื่ม[PERSON_NAME]สำเร็จรูป" at bounding box center [289, 401] width 318 height 168
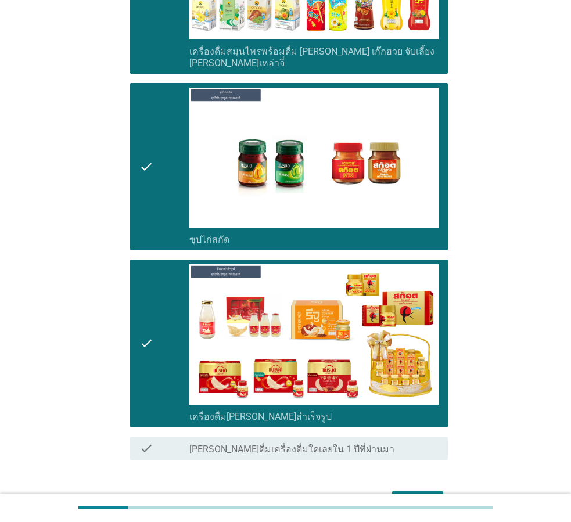
scroll to position [2442, 0]
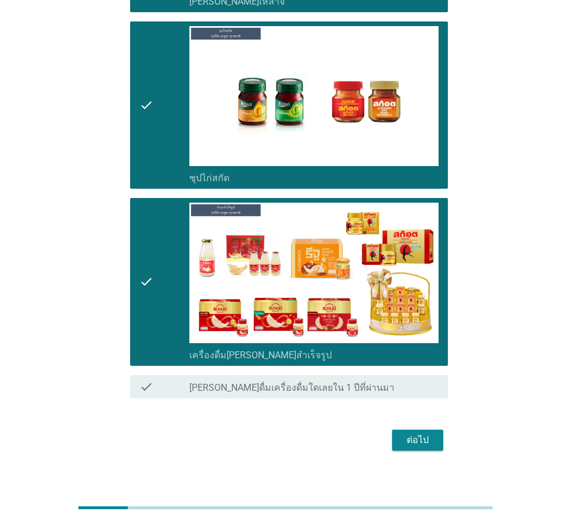
click at [408, 430] on button "ต่อไป" at bounding box center [417, 440] width 51 height 21
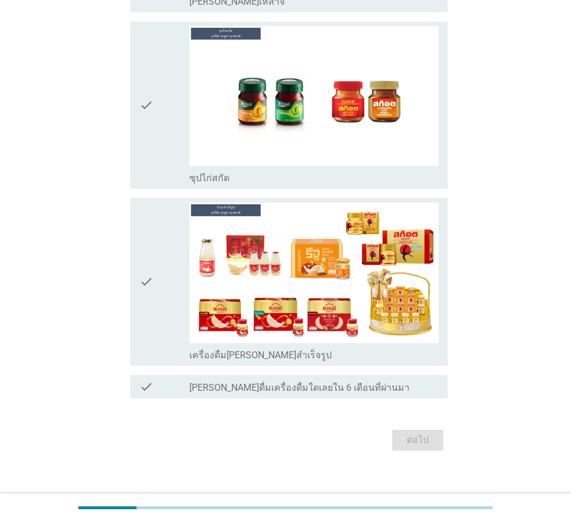
scroll to position [0, 0]
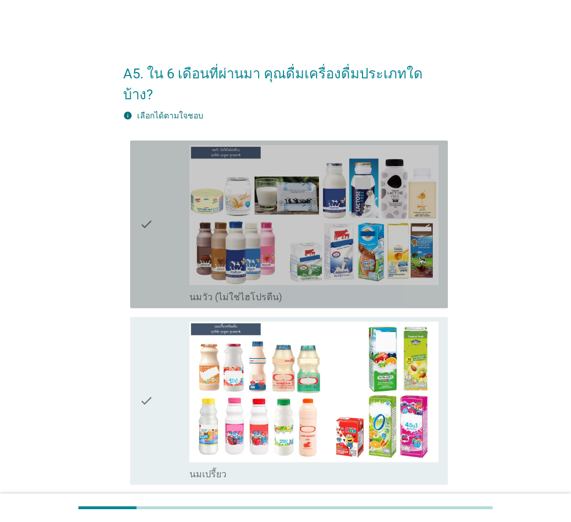
click at [147, 217] on icon "check" at bounding box center [146, 224] width 14 height 159
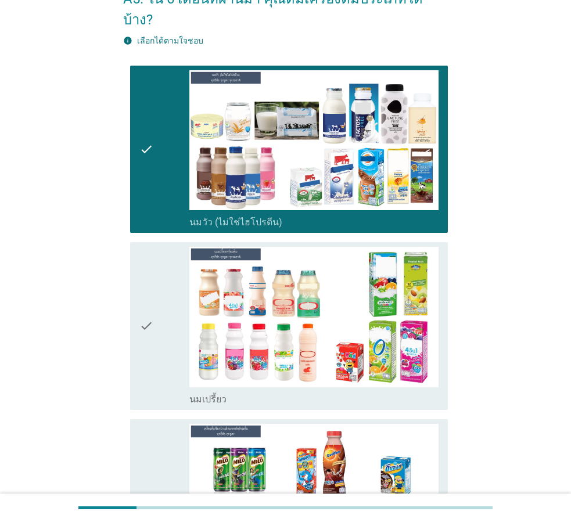
scroll to position [174, 0]
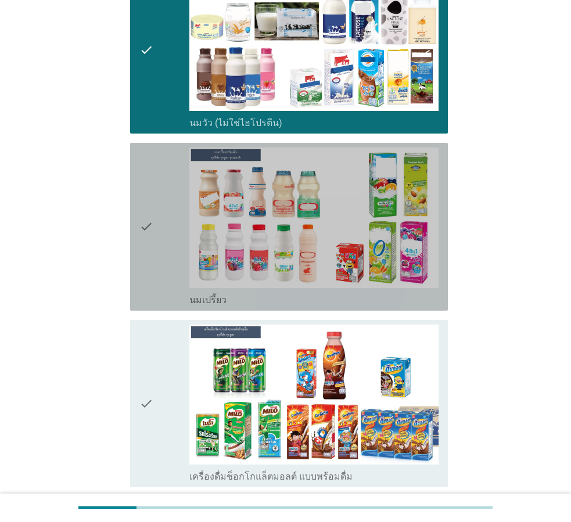
click at [155, 220] on div "check" at bounding box center [164, 227] width 50 height 159
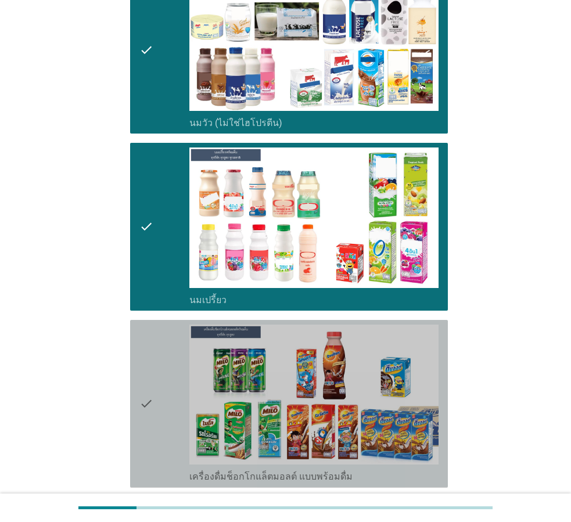
click at [157, 340] on div "check" at bounding box center [164, 404] width 50 height 159
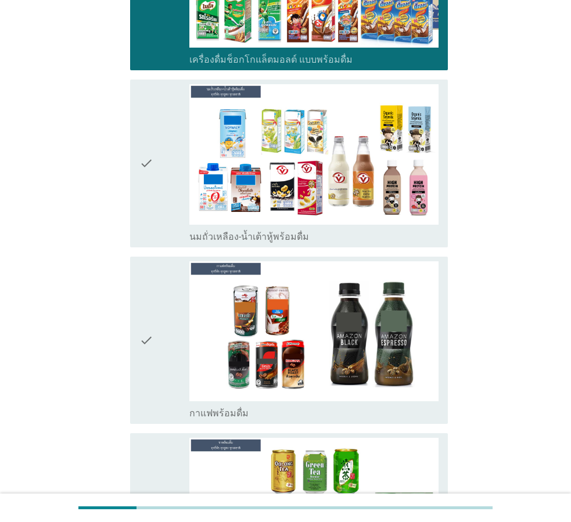
scroll to position [697, 0]
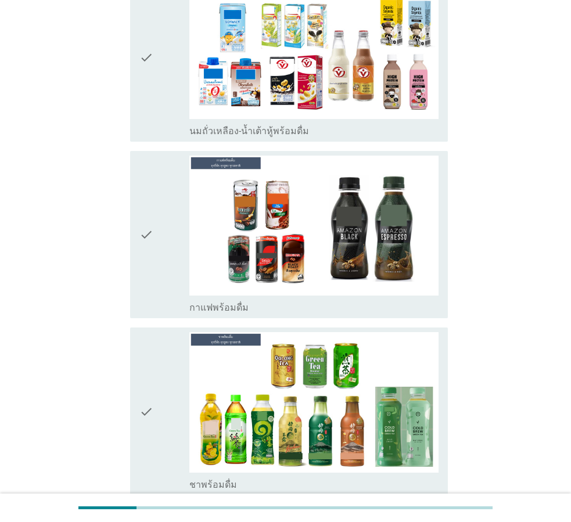
click at [153, 88] on icon "check" at bounding box center [146, 58] width 14 height 159
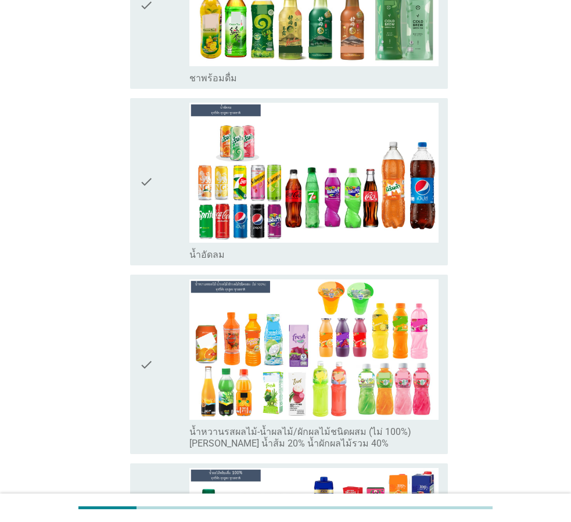
click at [142, 176] on icon "check" at bounding box center [146, 182] width 14 height 159
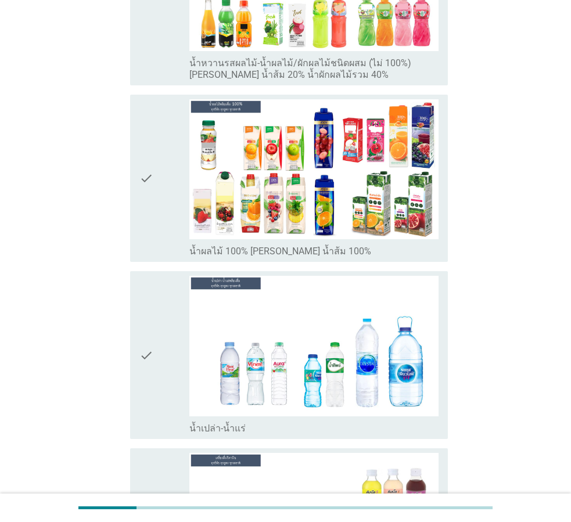
scroll to position [1452, 0]
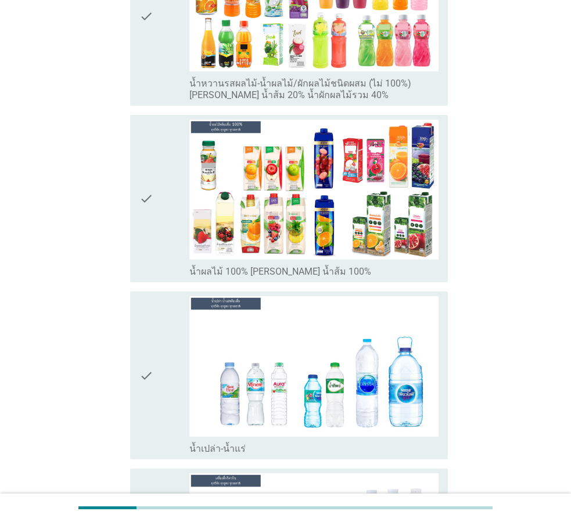
click at [157, 55] on div "check" at bounding box center [164, 16] width 50 height 170
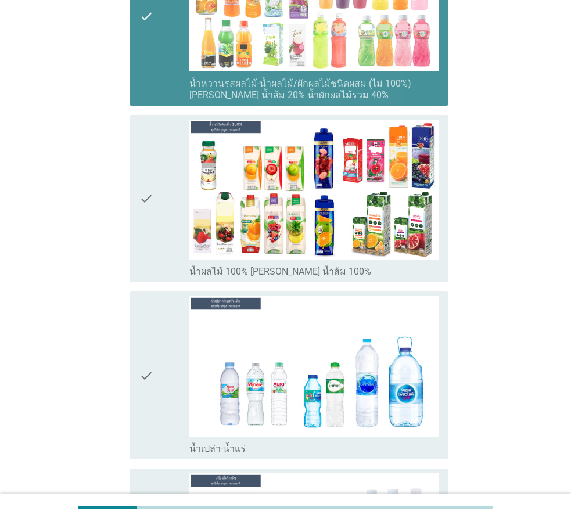
click at [135, 182] on div "check check_box_outline_blank น้ำผลไม้ 100% [PERSON_NAME] น้ำส้ม 100%" at bounding box center [289, 199] width 318 height 168
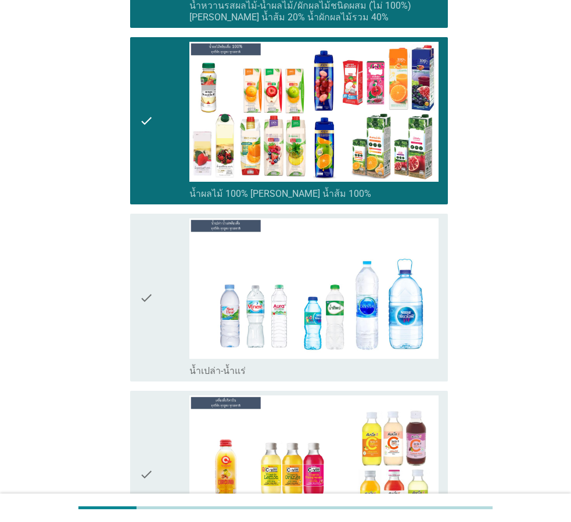
scroll to position [1627, 0]
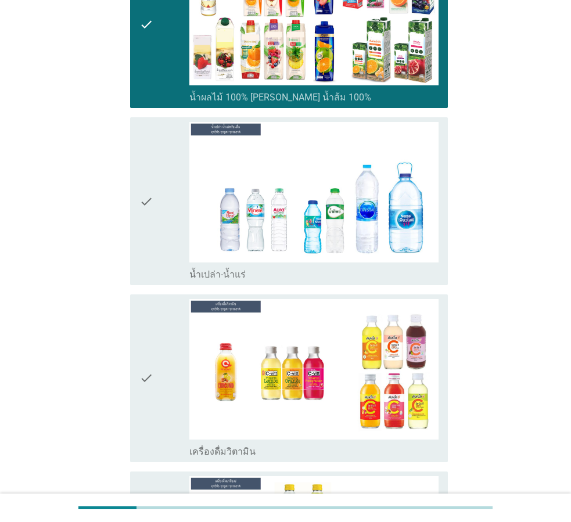
click at [155, 210] on div "check" at bounding box center [164, 201] width 50 height 159
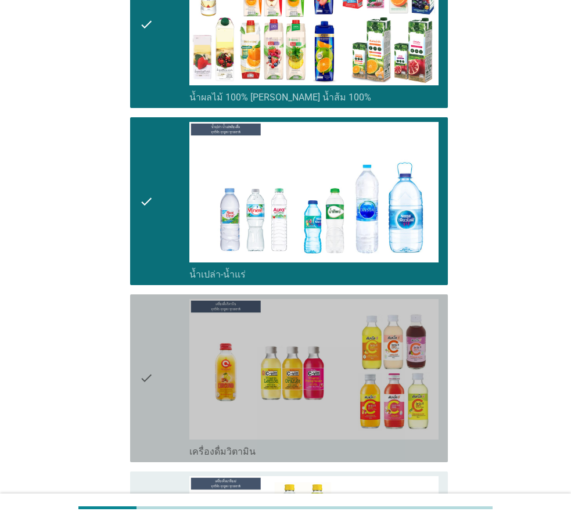
click at [148, 318] on icon "check" at bounding box center [146, 378] width 14 height 159
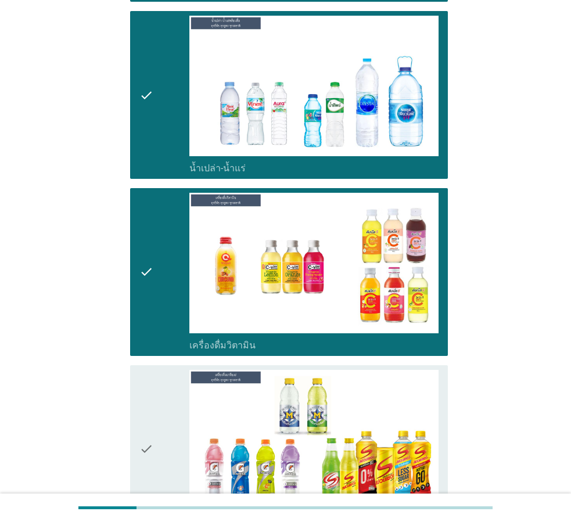
scroll to position [1859, 0]
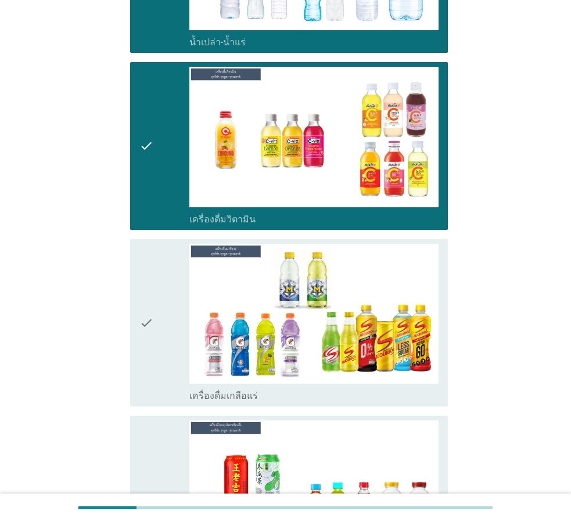
click at [145, 130] on icon "check" at bounding box center [146, 146] width 14 height 159
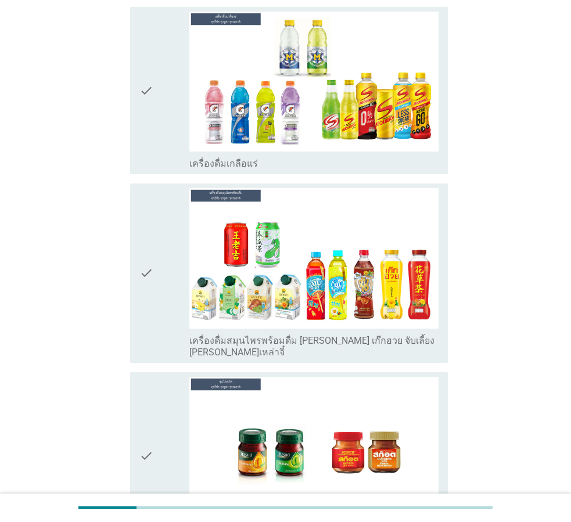
click at [160, 280] on div "check" at bounding box center [164, 273] width 50 height 170
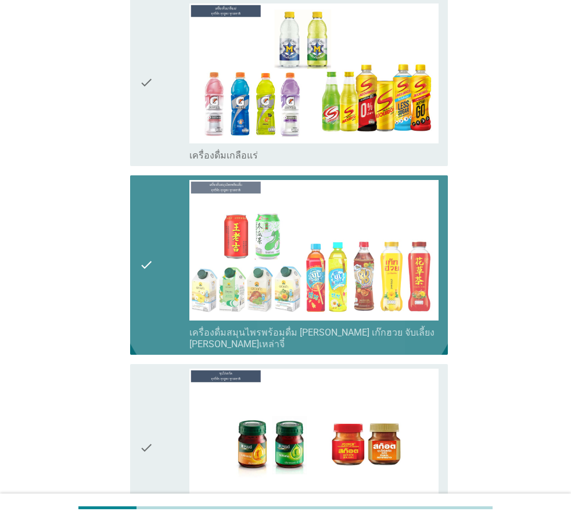
scroll to position [2324, 0]
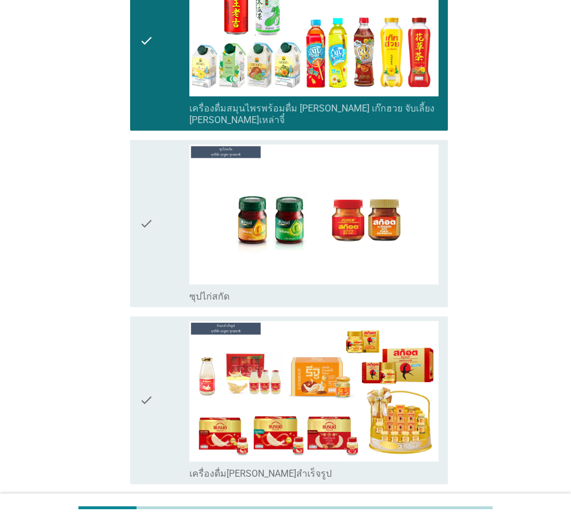
click at [141, 216] on icon "check" at bounding box center [146, 224] width 14 height 159
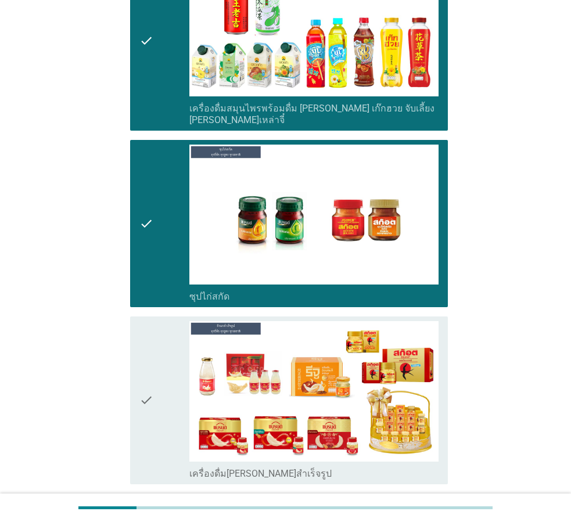
click at [160, 333] on div "check" at bounding box center [164, 400] width 50 height 159
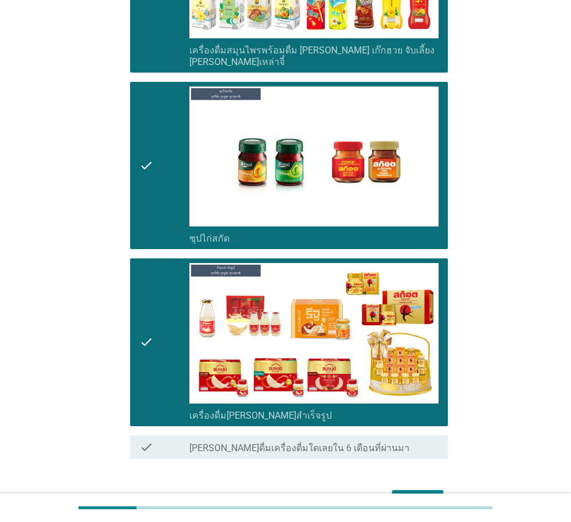
scroll to position [2421, 0]
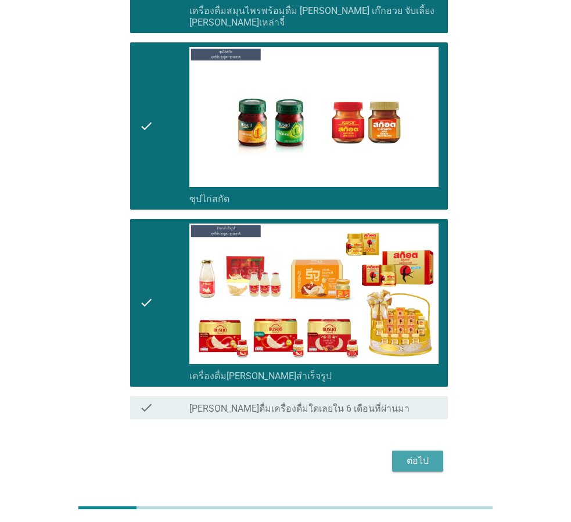
click at [434, 454] on div "ต่อไป" at bounding box center [417, 461] width 33 height 14
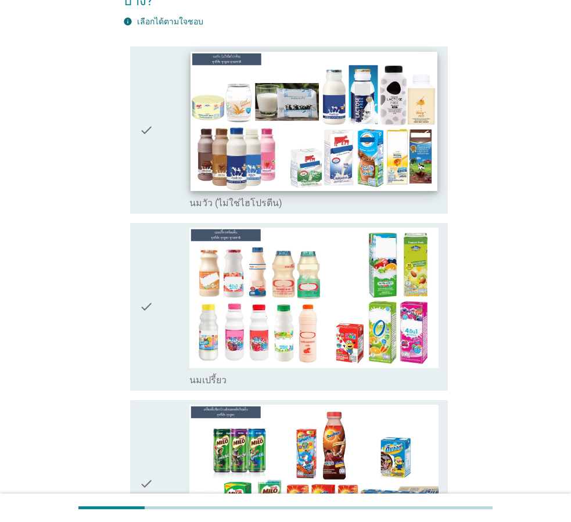
scroll to position [174, 0]
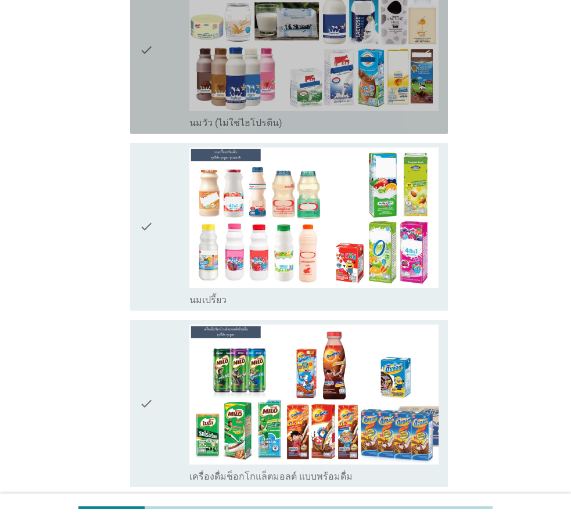
click at [159, 56] on div "check" at bounding box center [164, 50] width 50 height 159
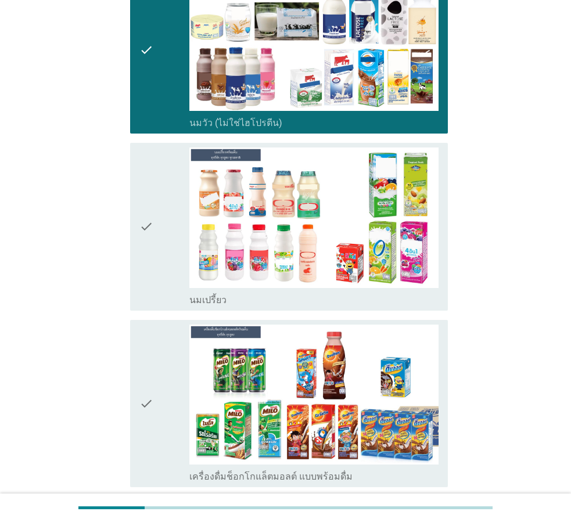
click at [168, 178] on div "check" at bounding box center [164, 227] width 50 height 159
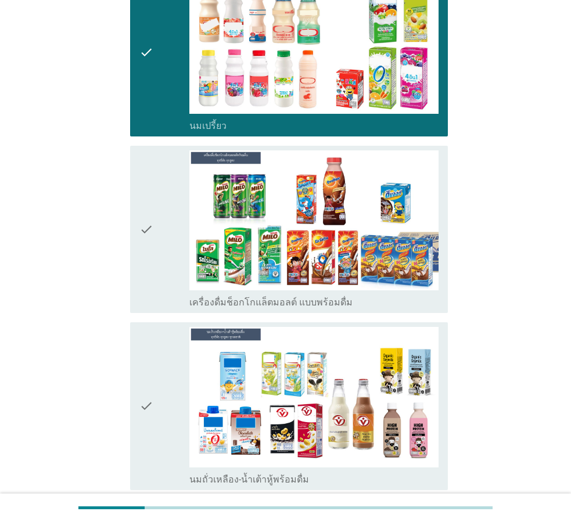
click at [165, 170] on div "check" at bounding box center [164, 229] width 50 height 159
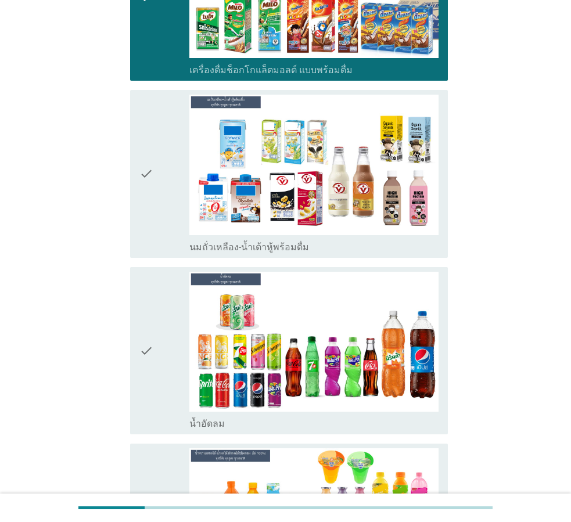
click at [150, 202] on icon "check" at bounding box center [146, 174] width 14 height 159
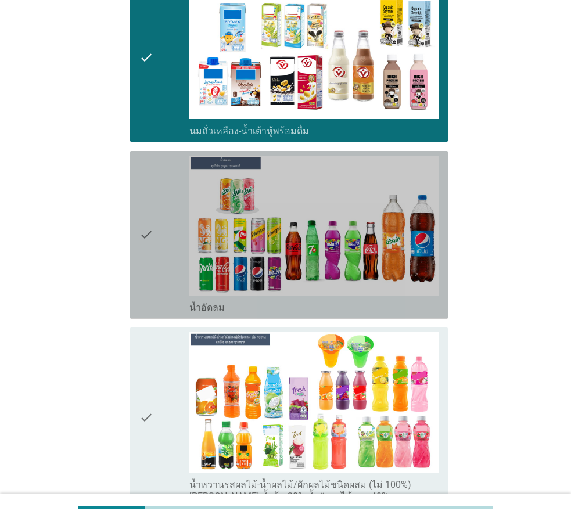
click at [163, 215] on div "check" at bounding box center [164, 235] width 50 height 159
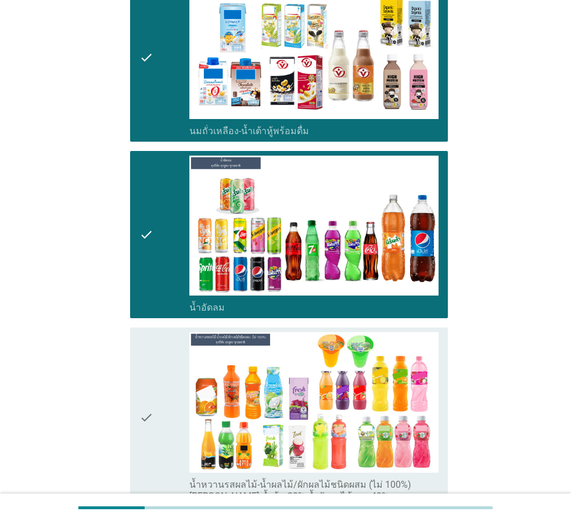
click at [163, 342] on div "check" at bounding box center [164, 417] width 50 height 170
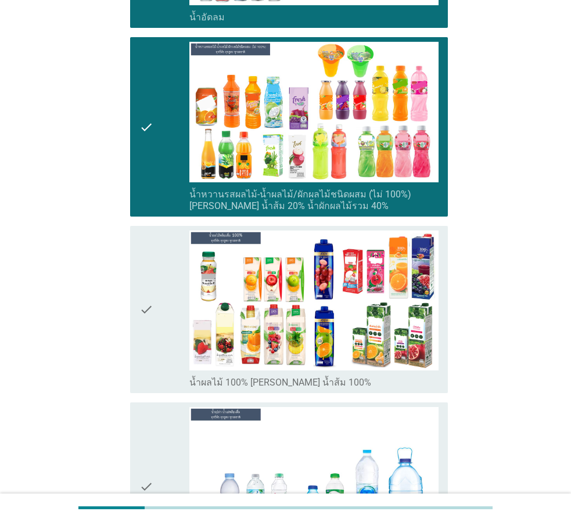
click at [158, 325] on div "check" at bounding box center [164, 310] width 50 height 159
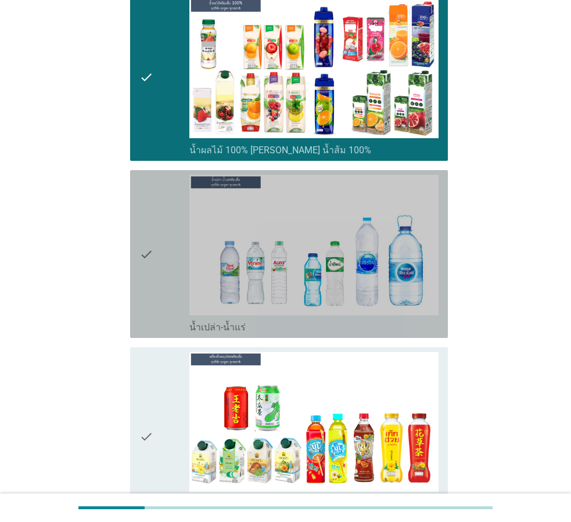
click at [166, 282] on div "check" at bounding box center [164, 254] width 50 height 159
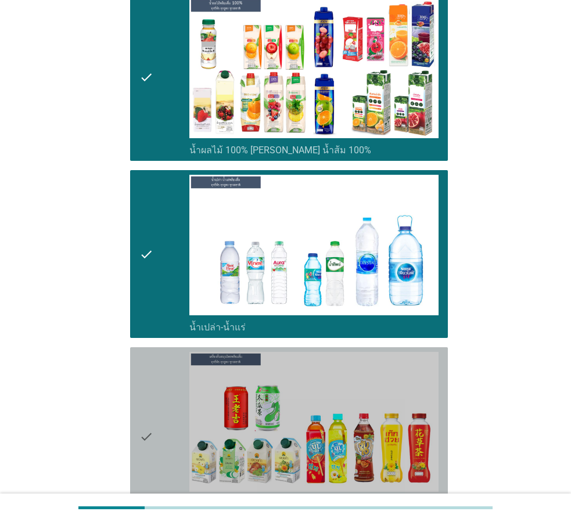
click at [162, 373] on div "check" at bounding box center [164, 437] width 50 height 170
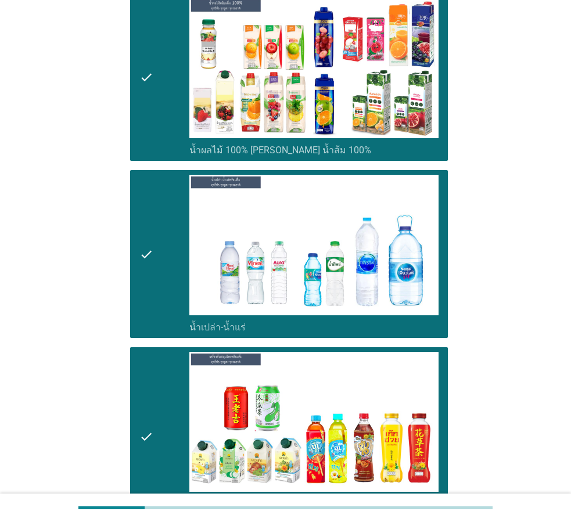
scroll to position [1510, 0]
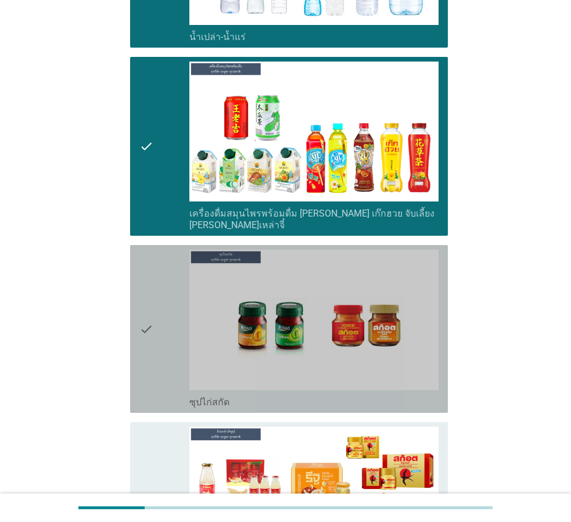
click at [164, 301] on div "check" at bounding box center [164, 329] width 50 height 159
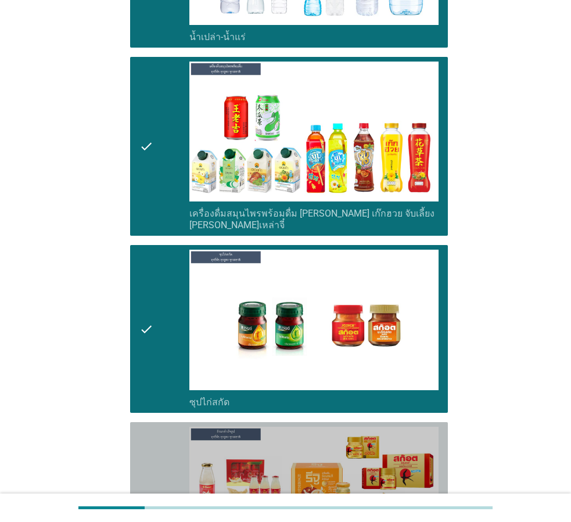
click at [153, 427] on icon "check" at bounding box center [146, 506] width 14 height 159
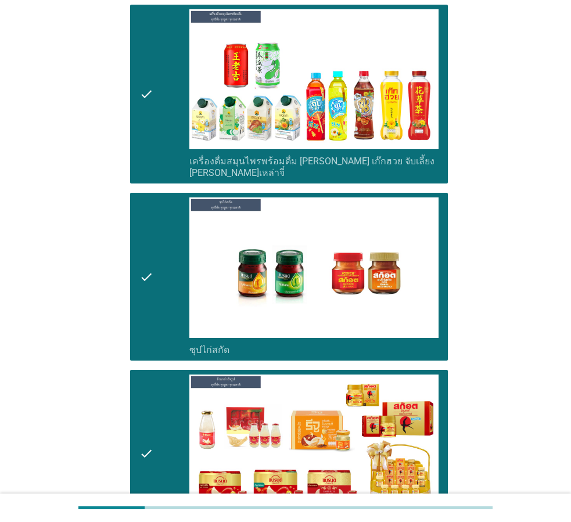
scroll to position [1714, 0]
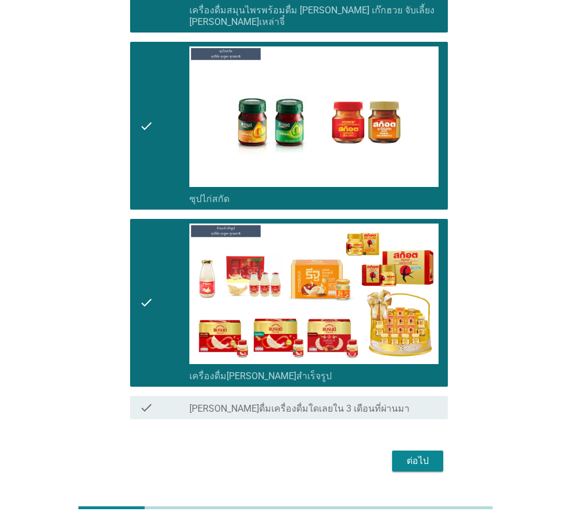
click at [423, 454] on div "ต่อไป" at bounding box center [417, 461] width 33 height 14
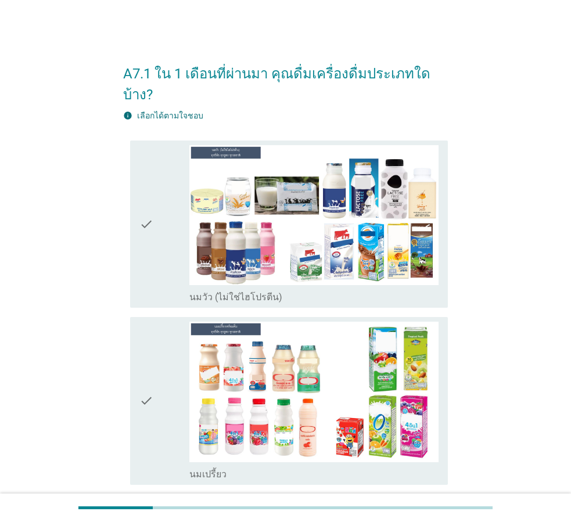
click at [175, 206] on div "check" at bounding box center [164, 224] width 50 height 159
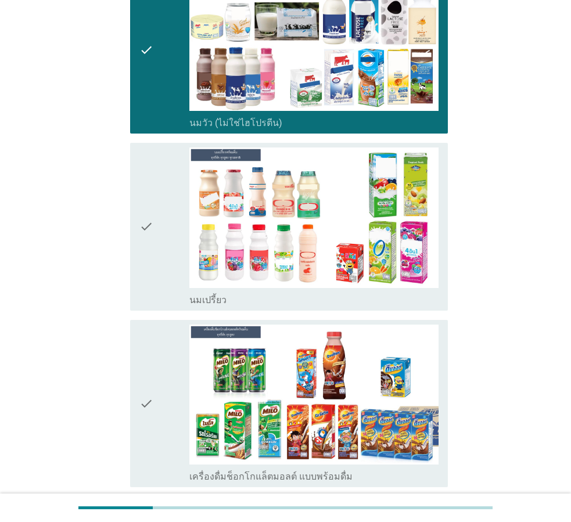
click at [173, 189] on div "check" at bounding box center [164, 227] width 50 height 159
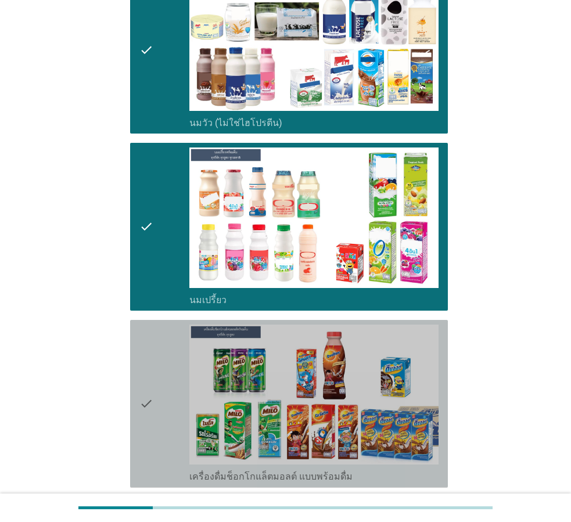
click at [175, 325] on div "check" at bounding box center [164, 404] width 50 height 159
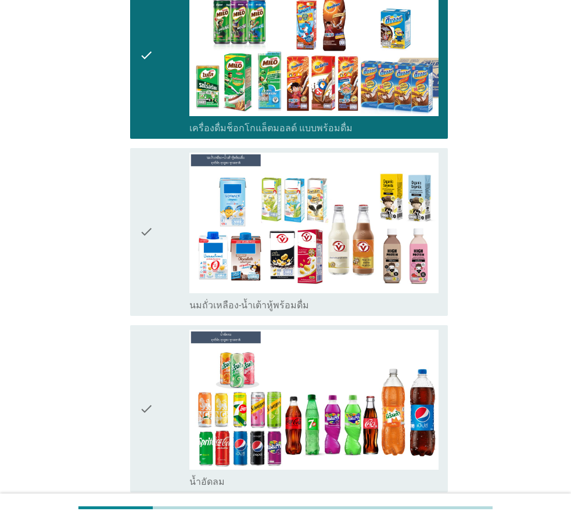
click at [160, 231] on div "check" at bounding box center [164, 232] width 50 height 159
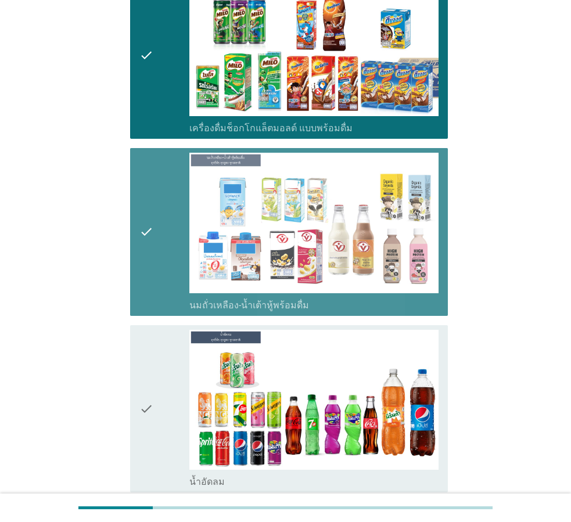
click at [152, 354] on icon "check" at bounding box center [146, 409] width 14 height 159
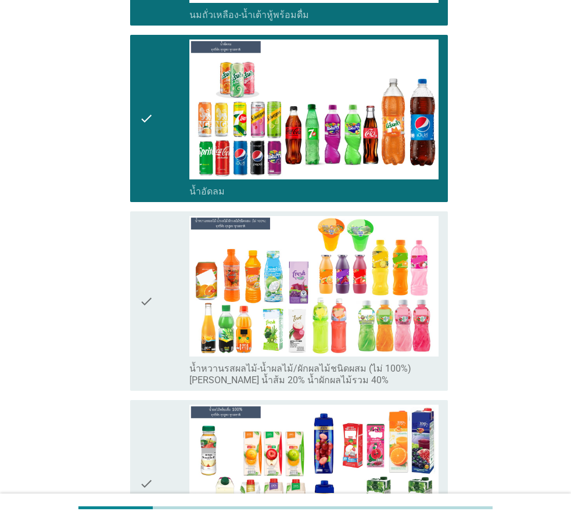
click at [148, 293] on icon "check" at bounding box center [146, 301] width 14 height 170
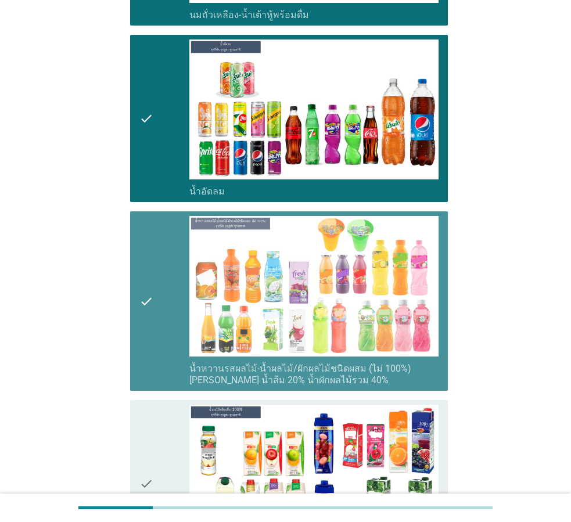
click at [155, 400] on div "check check_box น้ำผลไม้ 100% [PERSON_NAME] น้ำส้ม 100%" at bounding box center [289, 484] width 318 height 168
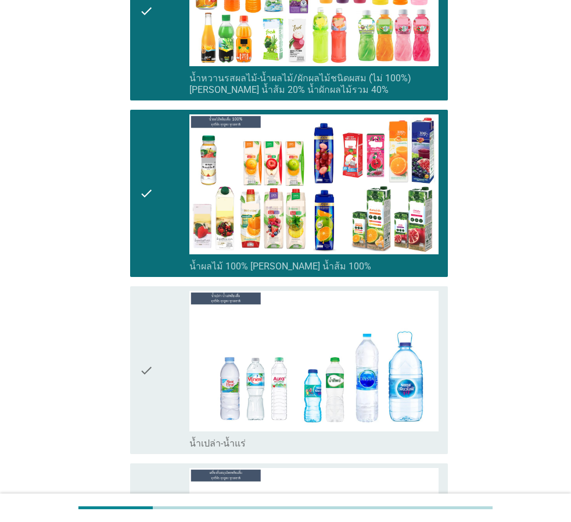
click at [142, 291] on icon "check" at bounding box center [146, 370] width 14 height 159
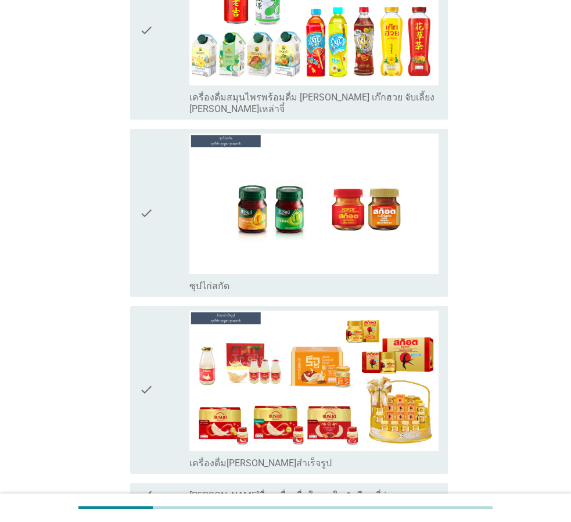
click at [163, 204] on div "check" at bounding box center [164, 213] width 50 height 159
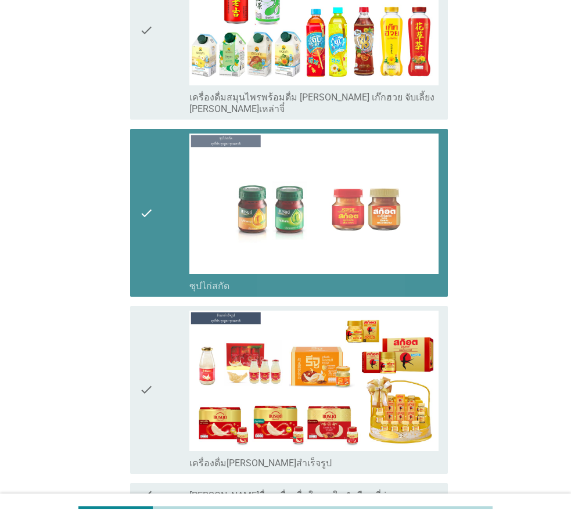
click at [164, 311] on div "check" at bounding box center [164, 390] width 50 height 159
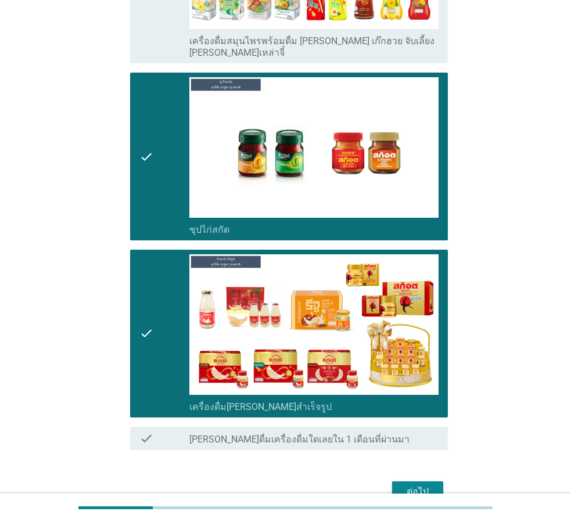
scroll to position [1714, 0]
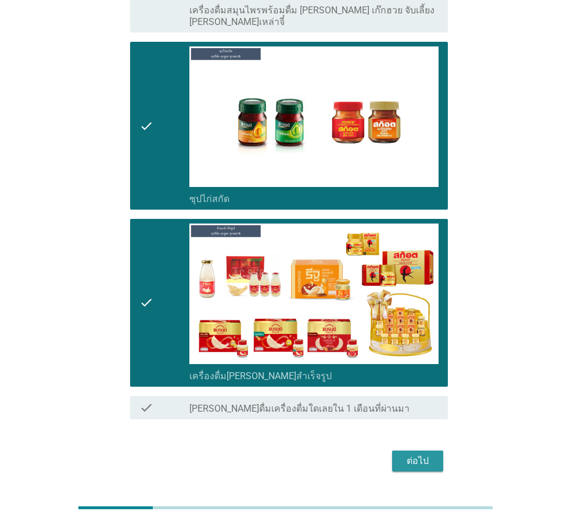
click at [443, 451] on button "ต่อไป" at bounding box center [417, 461] width 51 height 21
click at [432, 447] on div "ต่อไป" at bounding box center [285, 461] width 325 height 28
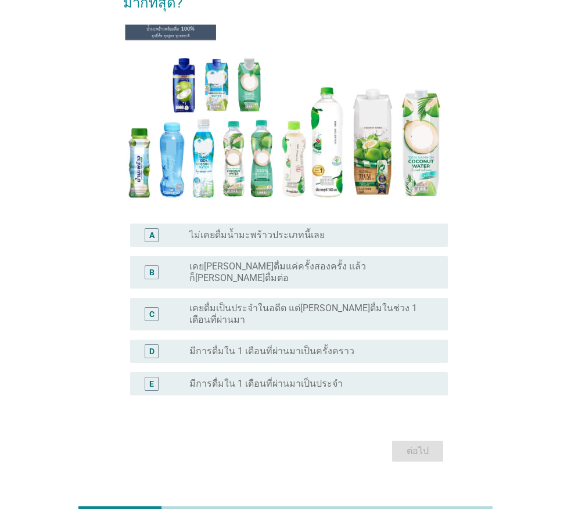
scroll to position [117, 0]
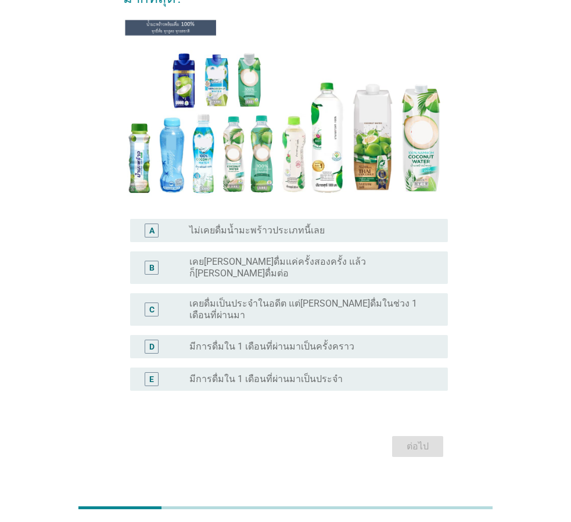
click at [325, 341] on label "มีการดื่มใน 1 เดือนที่ผ่านมาเป็นครั้งคราว" at bounding box center [271, 347] width 165 height 12
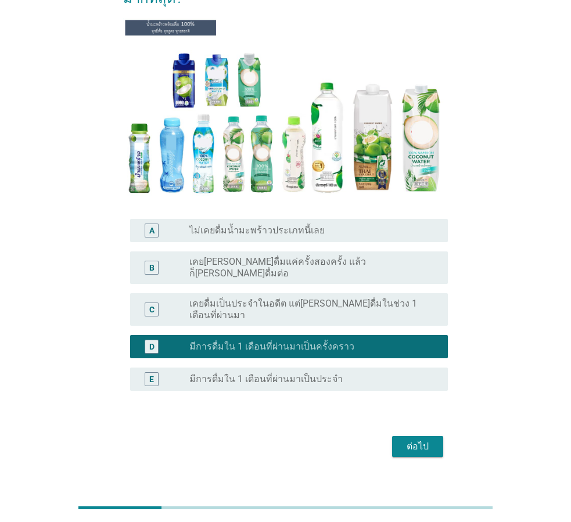
click at [404, 436] on button "ต่อไป" at bounding box center [417, 446] width 51 height 21
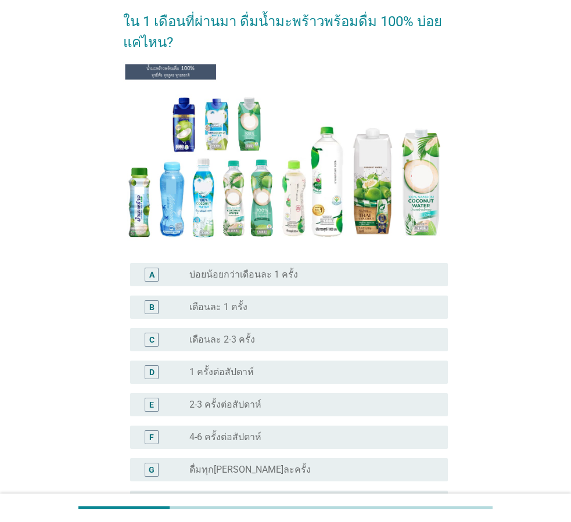
scroll to position [116, 0]
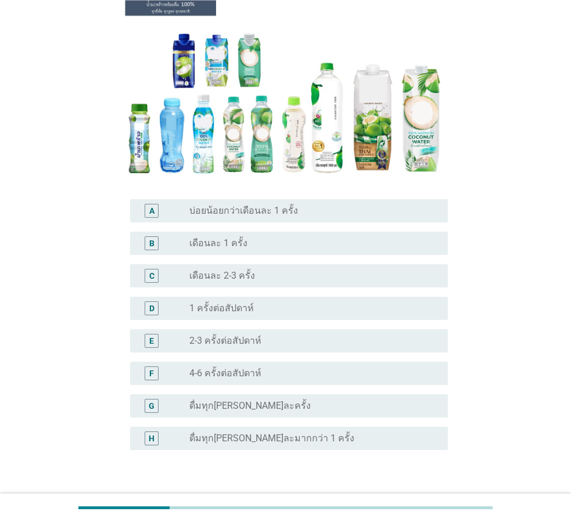
click at [343, 383] on div "F radio_button_unchecked 4-6 ครั้งต่อสัปดาห์" at bounding box center [289, 373] width 318 height 23
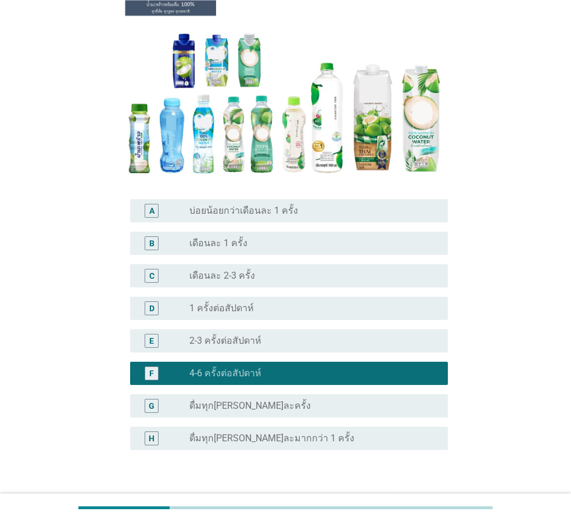
click at [347, 399] on div "radio_button_unchecked ดื่มทุก[PERSON_NAME]ละครั้ง" at bounding box center [313, 406] width 249 height 14
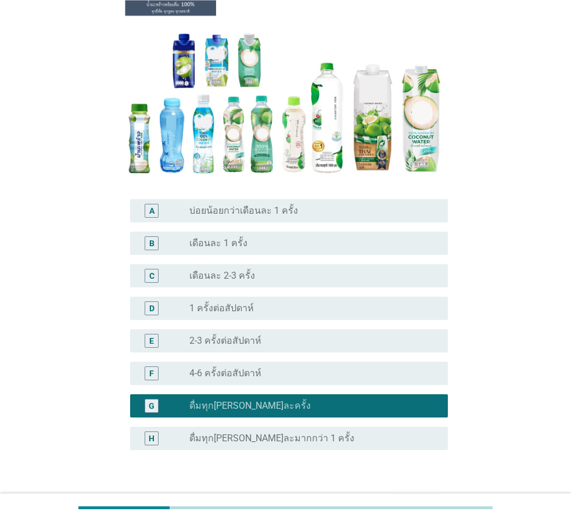
click at [343, 375] on div "radio_button_unchecked 4-6 ครั้งต่อสัปดาห์" at bounding box center [309, 374] width 240 height 12
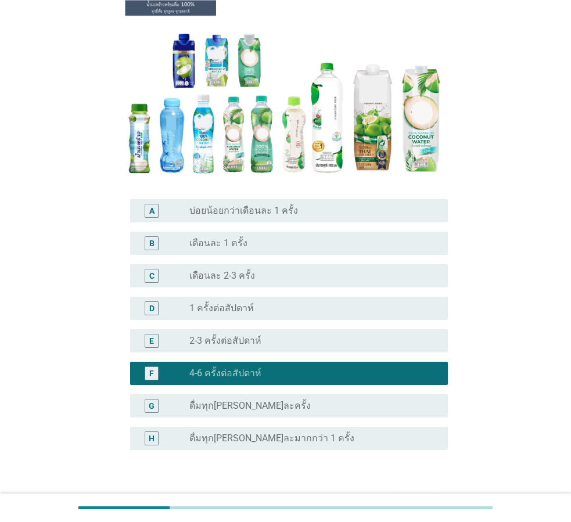
click at [337, 340] on div "radio_button_unchecked 2-3 ครั้งต่อสัปดาห์" at bounding box center [309, 341] width 240 height 12
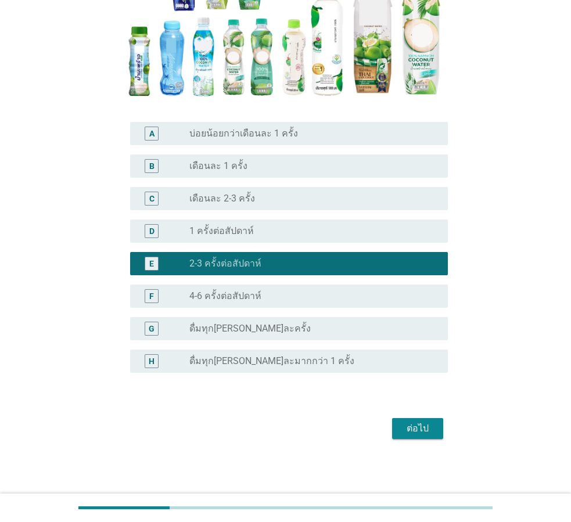
scroll to position [194, 0]
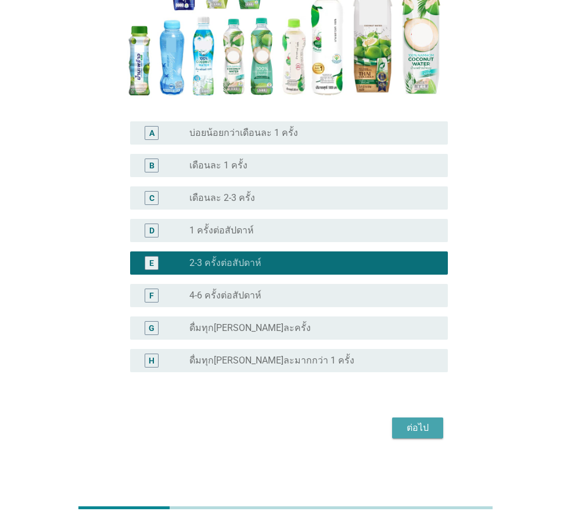
click at [412, 426] on div "ต่อไป" at bounding box center [417, 428] width 33 height 14
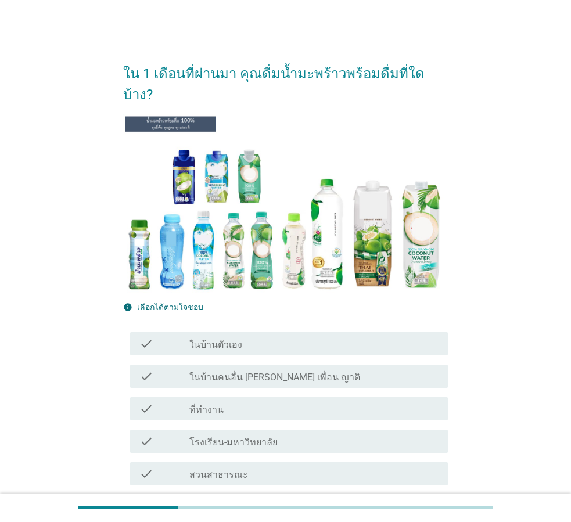
click at [300, 337] on div "check_box_outline_blank ในบ้านตัวเอง" at bounding box center [313, 344] width 249 height 14
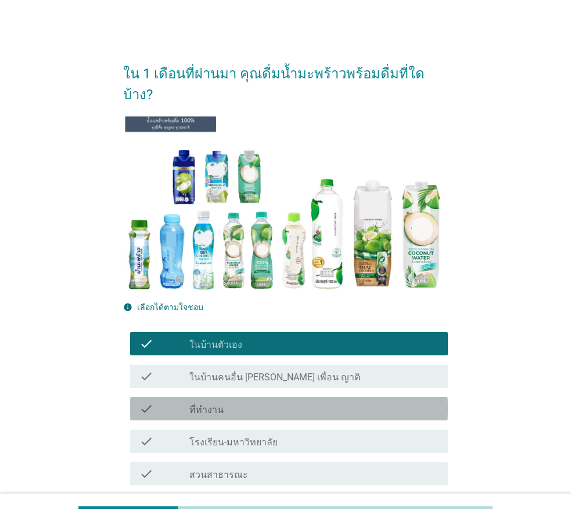
click at [321, 402] on div "check_box_outline_blank ที่ทำงาน" at bounding box center [313, 409] width 249 height 14
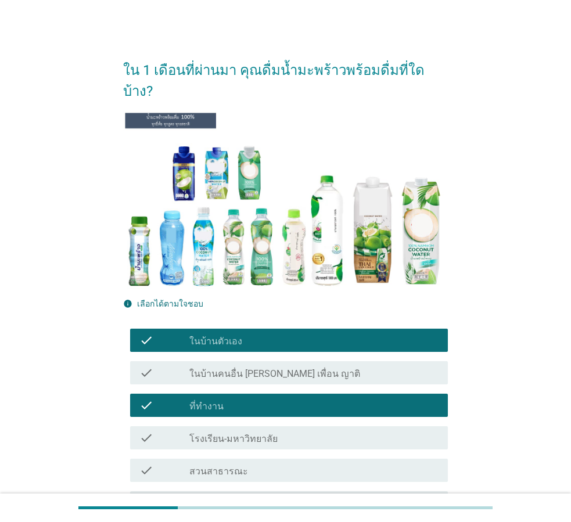
scroll to position [232, 0]
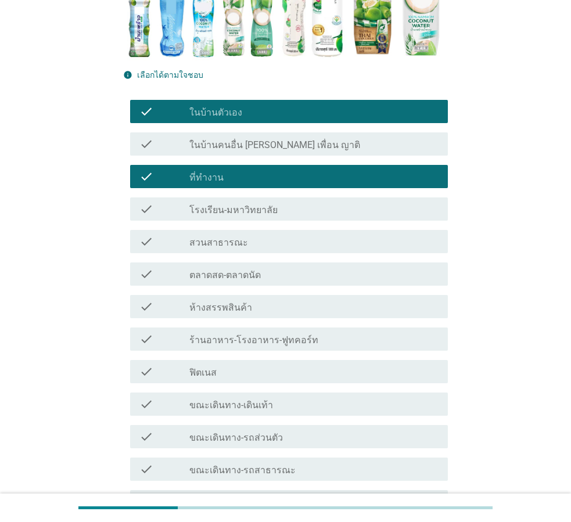
click at [311, 332] on div "check_box_outline_blank ร้านอาหาร-โรงอาหาร-ฟูทคอร์ท" at bounding box center [313, 339] width 249 height 14
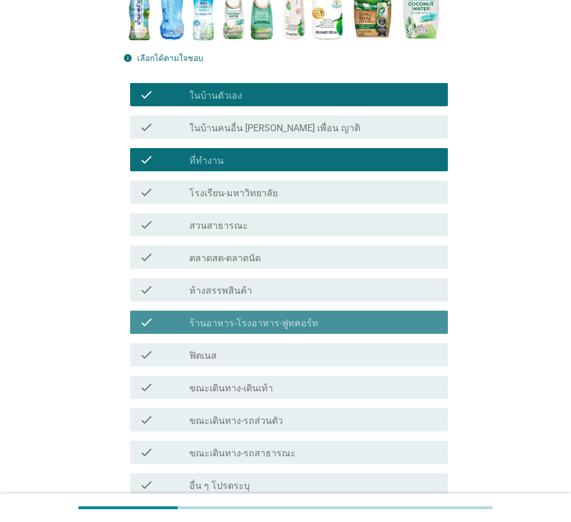
scroll to position [339, 0]
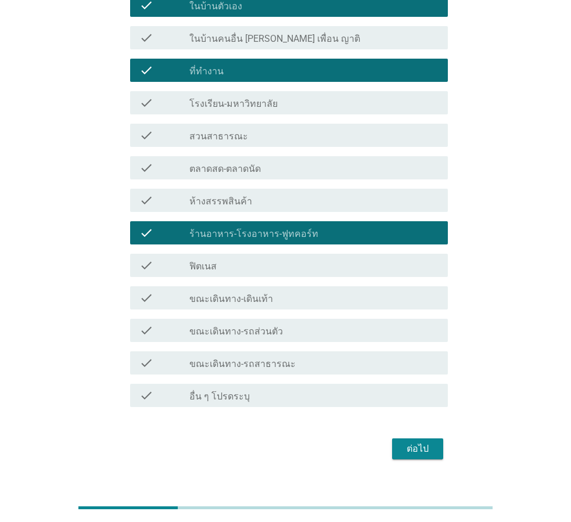
click at [426, 442] on div "ต่อไป" at bounding box center [417, 449] width 33 height 14
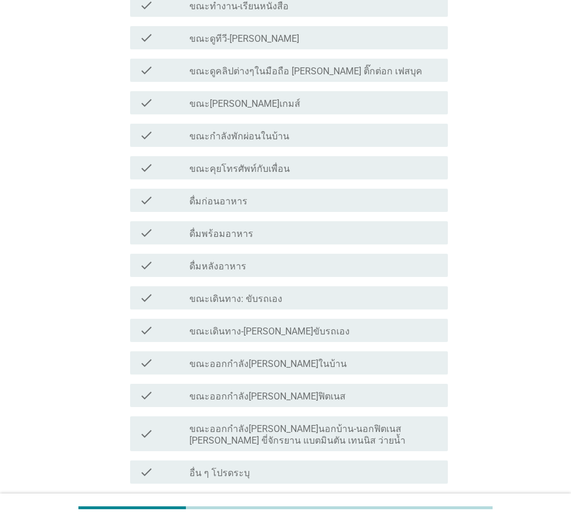
scroll to position [0, 0]
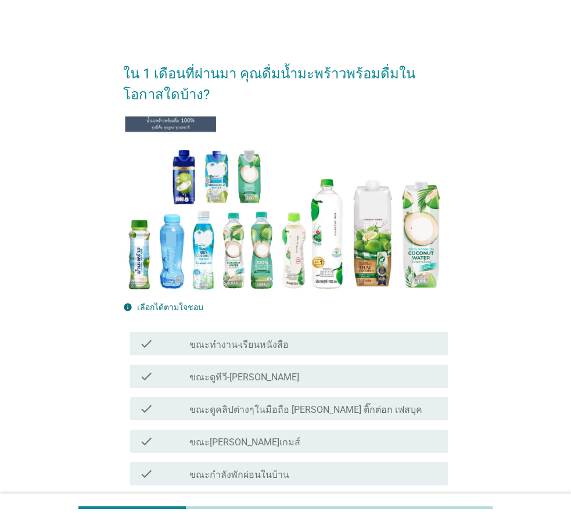
click at [307, 339] on div "check_box_outline_blank ขณะทำงาน-เรียนหนังสือ" at bounding box center [313, 344] width 249 height 14
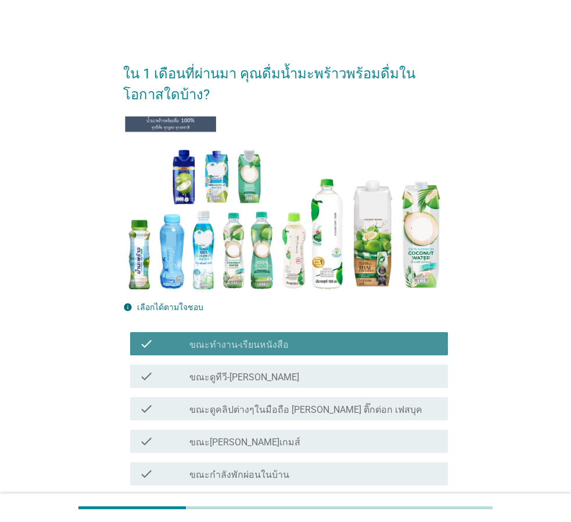
drag, startPoint x: 299, startPoint y: 333, endPoint x: 294, endPoint y: 354, distance: 21.0
click at [299, 332] on div "check check_box_outline_blank ขณะทำงาน-เรียนหนังสือ" at bounding box center [289, 343] width 318 height 23
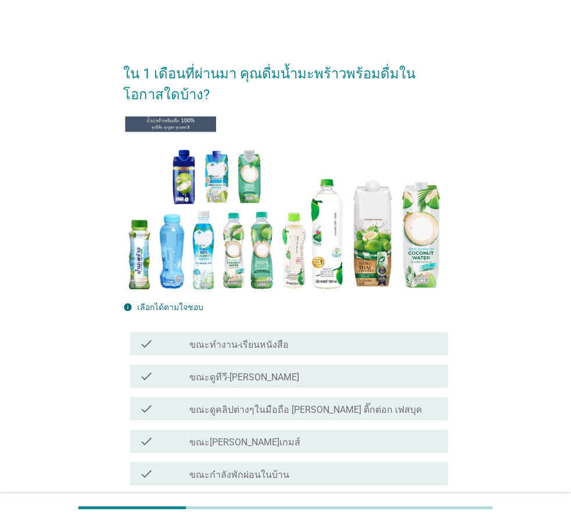
click at [300, 369] on div "check_box_outline_blank ขณะดูทีวี-[PERSON_NAME]" at bounding box center [313, 376] width 249 height 14
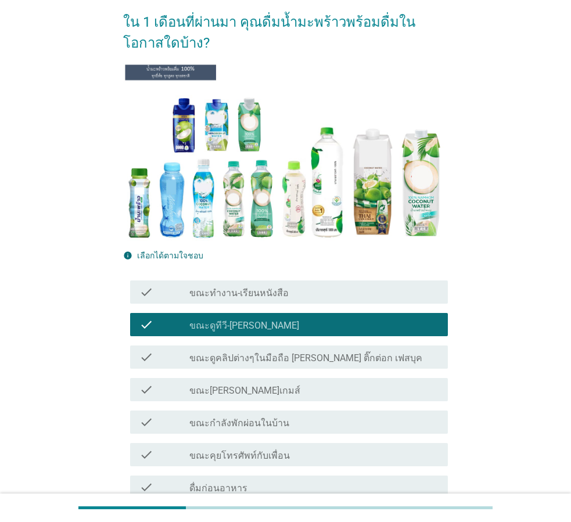
scroll to position [116, 0]
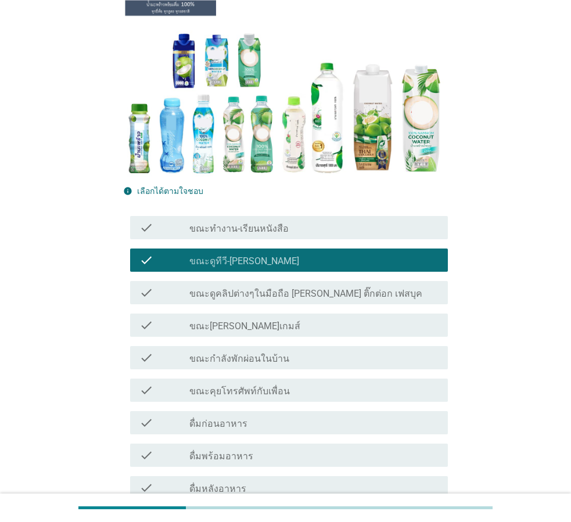
click at [283, 288] on label "ขณะดูคลิปต่างๆในมือถือ [PERSON_NAME] ติ๊กต่อก เฟสบุค" at bounding box center [305, 294] width 233 height 12
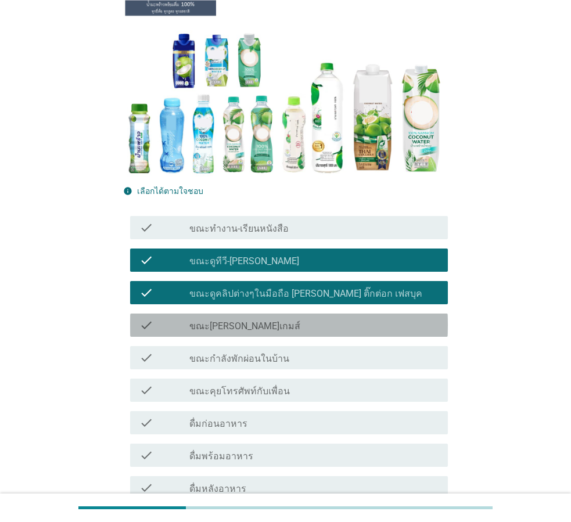
click at [285, 326] on div "check_box_outline_blank ขณะ[PERSON_NAME]เกมส์" at bounding box center [313, 325] width 249 height 14
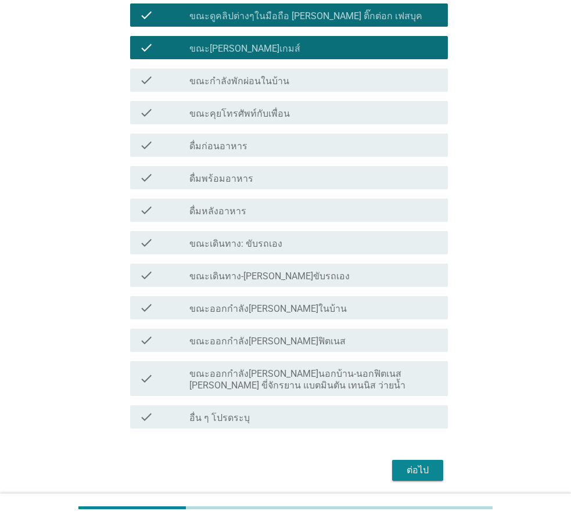
scroll to position [436, 0]
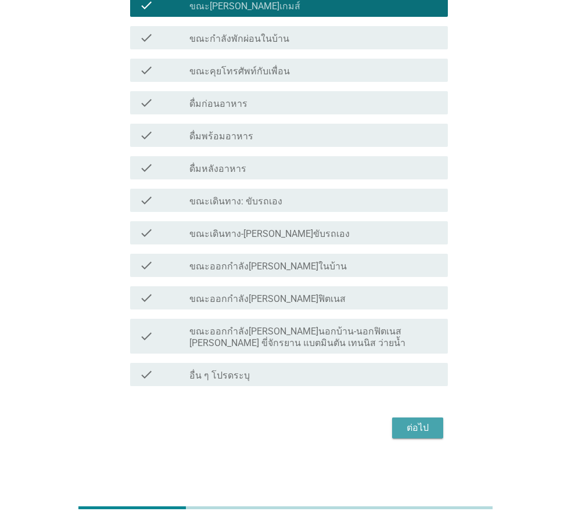
click at [421, 439] on button "ต่อไป" at bounding box center [417, 428] width 51 height 21
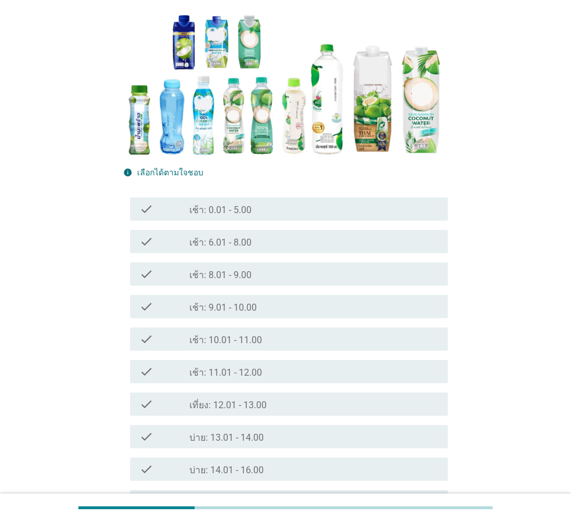
scroll to position [232, 0]
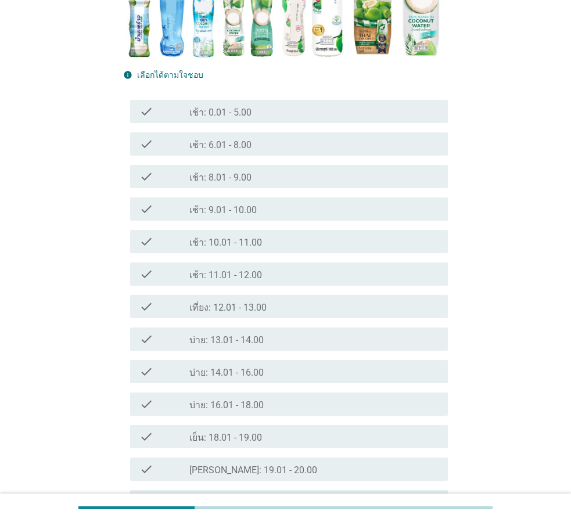
click at [259, 267] on div "check_box_outline_blank เช้า: 11.01 - 12.00" at bounding box center [313, 274] width 249 height 14
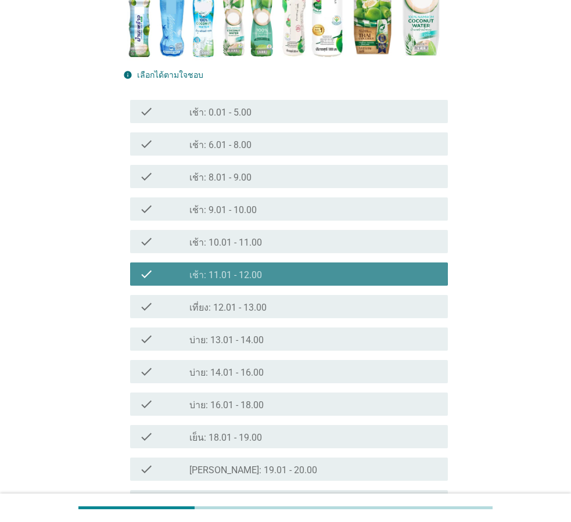
click at [256, 203] on div "check_box_outline_blank เช้า: 9.01 - 10.00" at bounding box center [313, 209] width 249 height 14
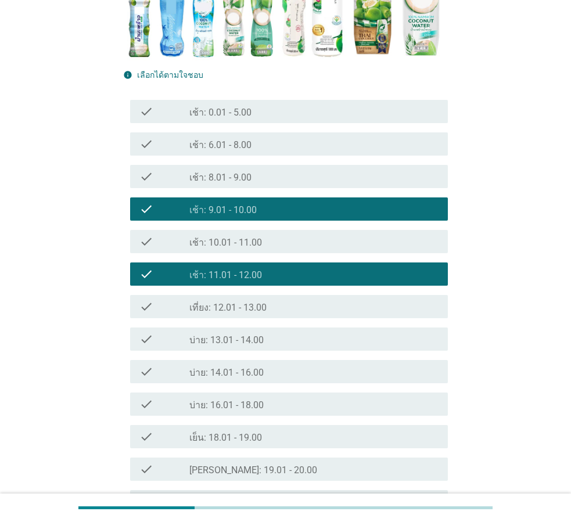
click at [283, 272] on div "check_box_outline_blank เช้า: 11.01 - 12.00" at bounding box center [313, 274] width 249 height 14
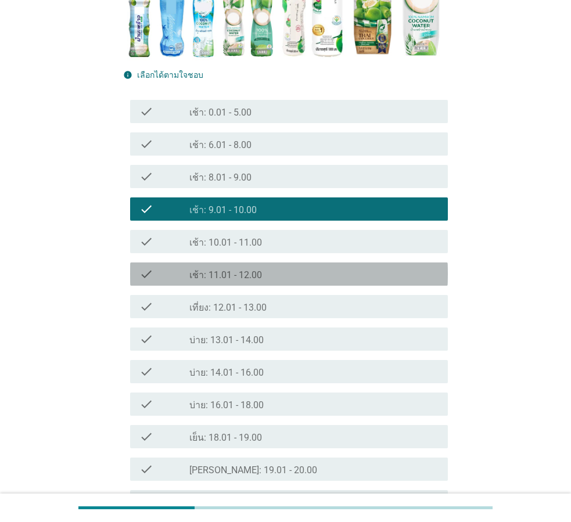
click at [272, 345] on div "check_box_outline_blank บ่าย: 13.01 - 14.00" at bounding box center [313, 339] width 249 height 14
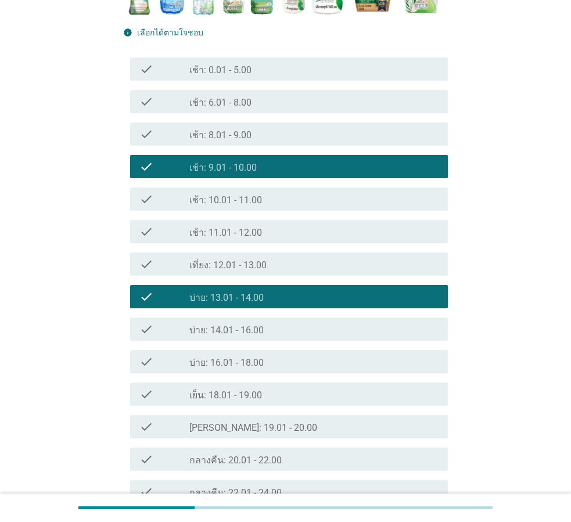
scroll to position [392, 0]
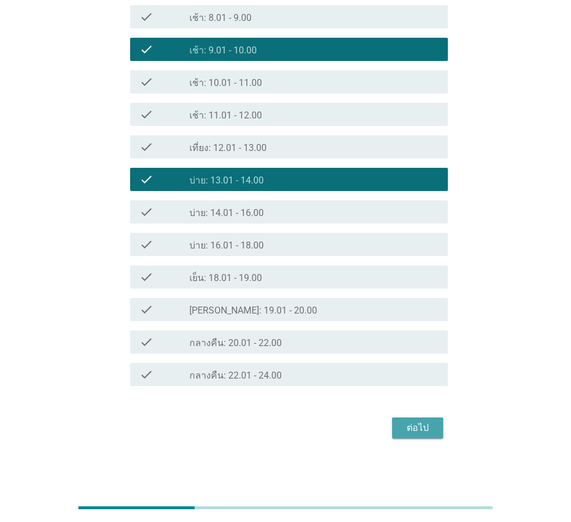
click at [407, 424] on div "ต่อไป" at bounding box center [417, 428] width 33 height 14
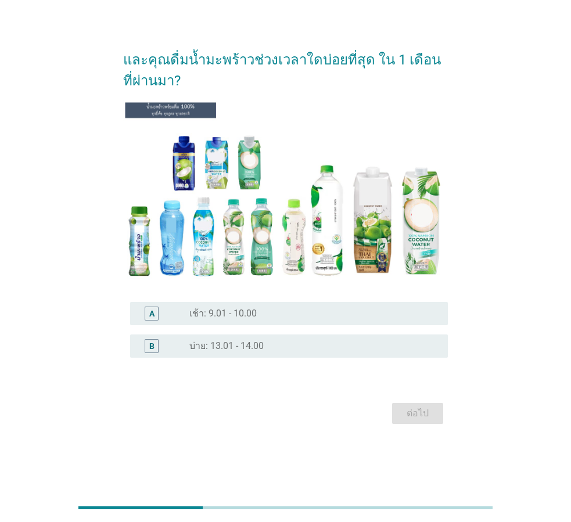
scroll to position [0, 0]
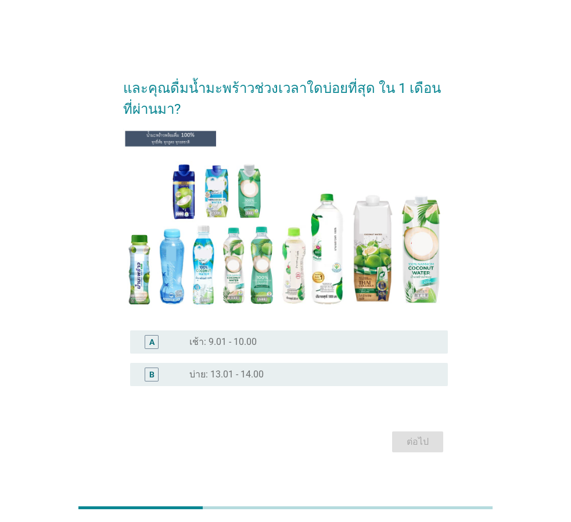
click at [557, 233] on div "และคุณดื่มน้ำมะพร้าวช่วงเวลาใดบ่อยที่สุด ใน 1 เดือนที่ผ่านมา? A radio_button_un…" at bounding box center [285, 261] width 543 height 436
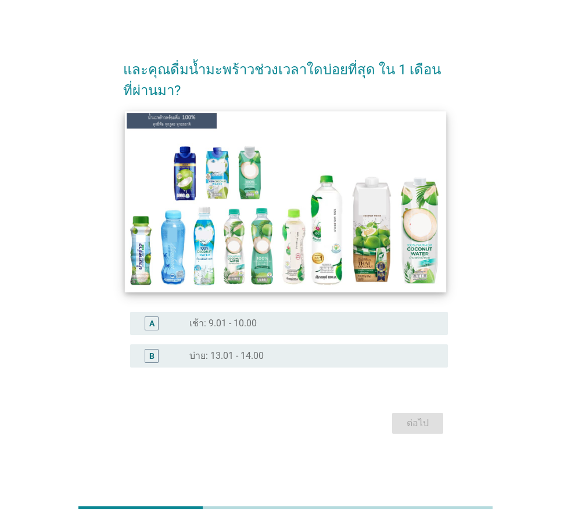
scroll to position [28, 0]
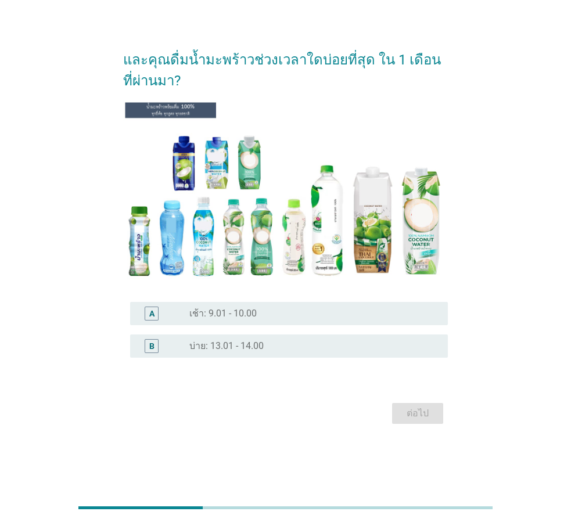
click at [293, 325] on div "A radio_button_unchecked เช้า: 9.01 - 10.00" at bounding box center [289, 313] width 318 height 23
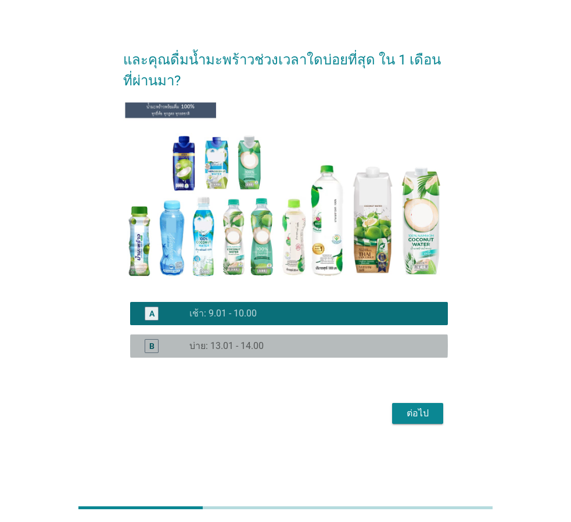
click at [299, 341] on div "radio_button_unchecked บ่าย: 13.01 - 14.00" at bounding box center [309, 346] width 240 height 12
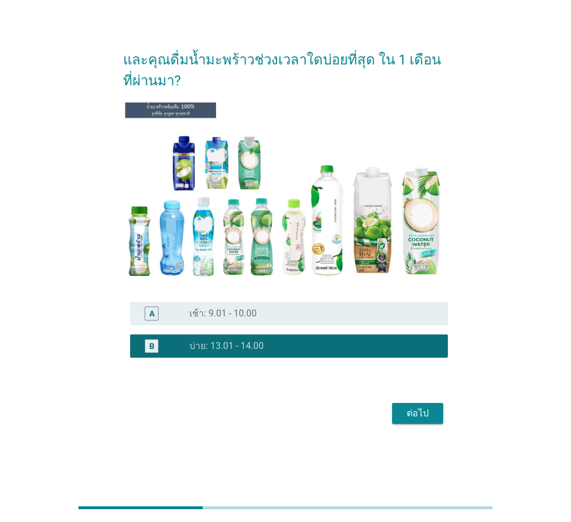
click at [417, 408] on div "ต่อไป" at bounding box center [417, 414] width 33 height 14
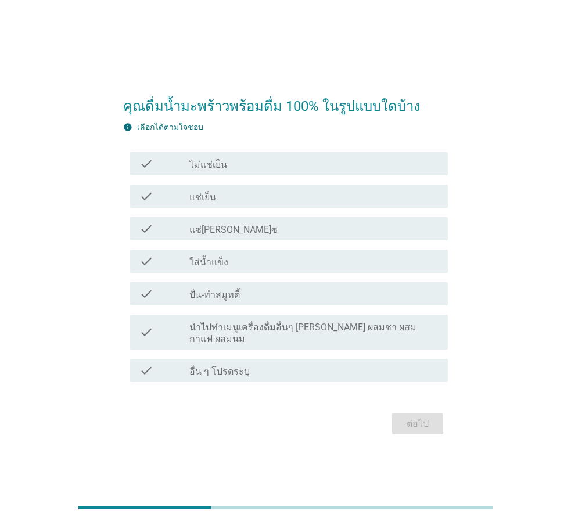
click at [246, 198] on div "check_box_outline_blank แช่เย็น" at bounding box center [313, 196] width 249 height 14
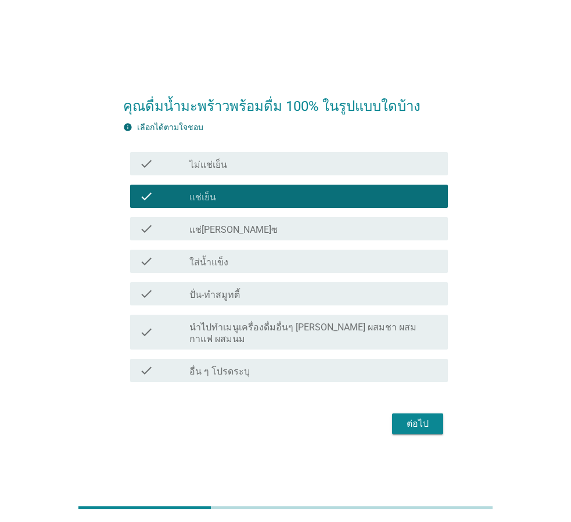
click at [419, 427] on button "ต่อไป" at bounding box center [417, 424] width 51 height 21
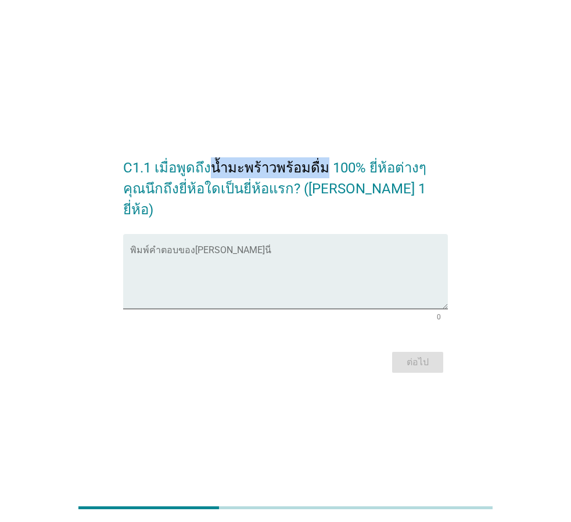
drag, startPoint x: 213, startPoint y: 181, endPoint x: 319, endPoint y: 180, distance: 106.3
click at [319, 180] on h2 "C1.1 เมื่อพูดถึงน้ำมะพร้าวพร้อมดื่ม 100% ยี่ห้อต่างๆ คุณนึกถึงยี่ห้อใดเป็นยี่ห้…" at bounding box center [285, 183] width 325 height 74
copy h2 "น้ำมะพร้าวพร้อมดื่ม"
click at [528, 272] on div "C1.1 เมื่อพูดถึงน้ำมะพร้าวพร้อมดื่ม 100% ยี่ห้อต่างๆ คุณนึกถึงยี่ห้อใดเป็นยี่ห้…" at bounding box center [285, 261] width 515 height 249
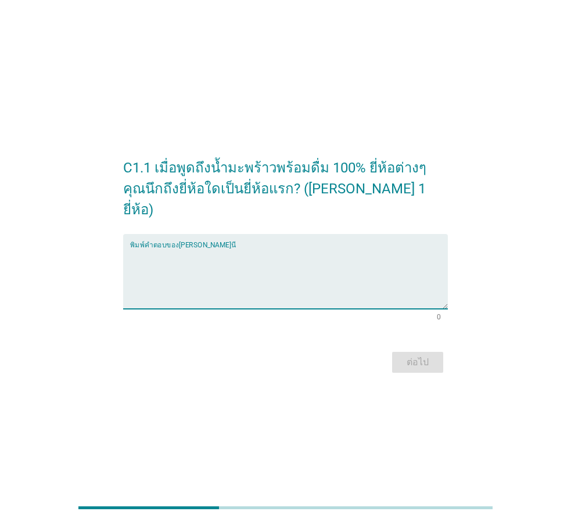
click at [304, 250] on textarea "พิมพ์คำตอบของคุณ ที่นี่" at bounding box center [289, 278] width 318 height 61
paste textarea "Cocomax"
type textarea "Cocomax"
click at [428, 356] on div "ต่อไป" at bounding box center [417, 363] width 33 height 14
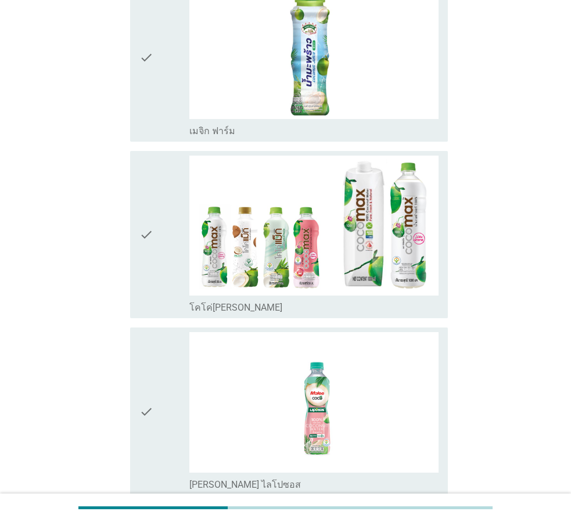
click at [158, 73] on div "check" at bounding box center [164, 58] width 50 height 159
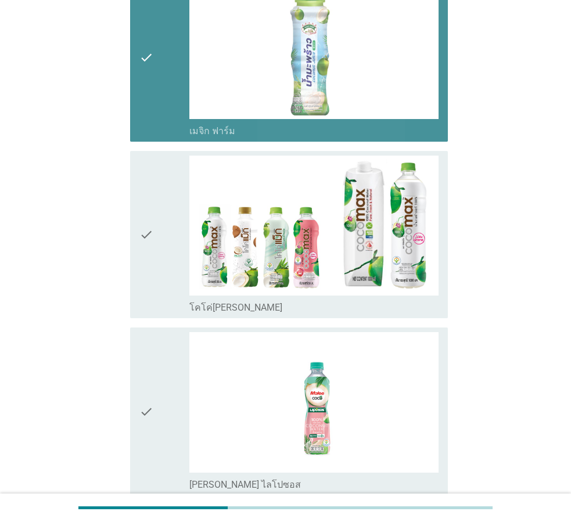
click at [142, 219] on icon "check" at bounding box center [146, 235] width 14 height 159
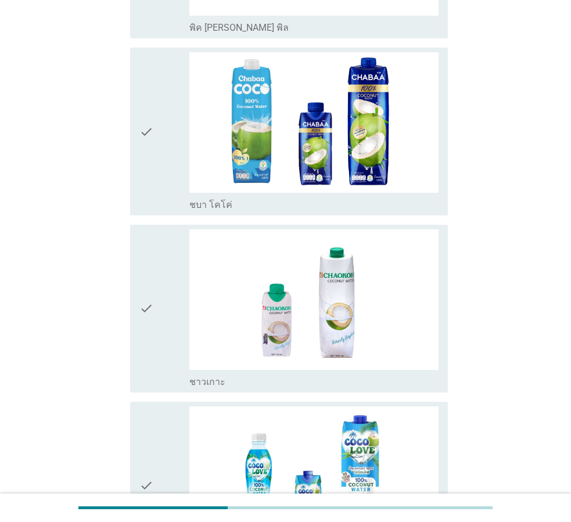
click at [171, 131] on div "check" at bounding box center [164, 131] width 50 height 159
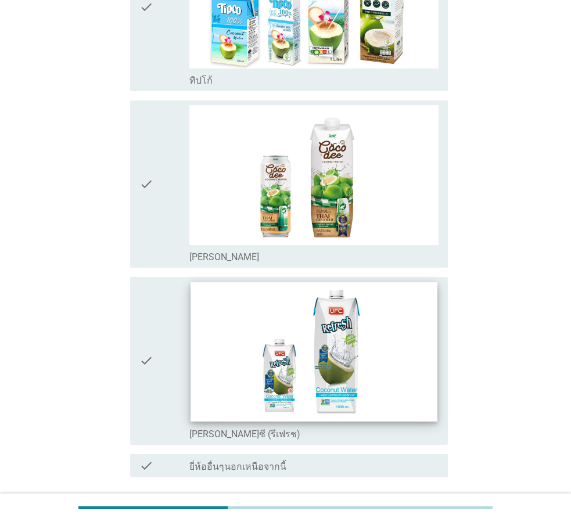
scroll to position [2431, 0]
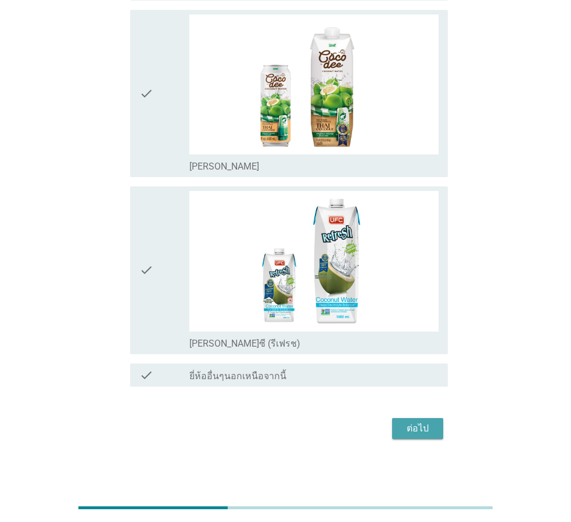
click at [436, 418] on button "ต่อไป" at bounding box center [417, 428] width 51 height 21
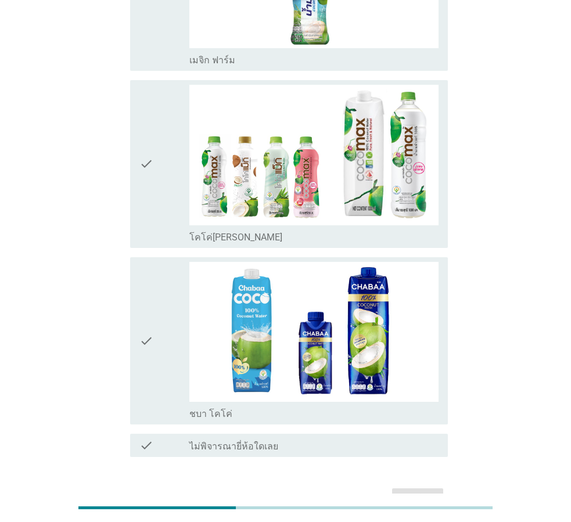
scroll to position [174, 0]
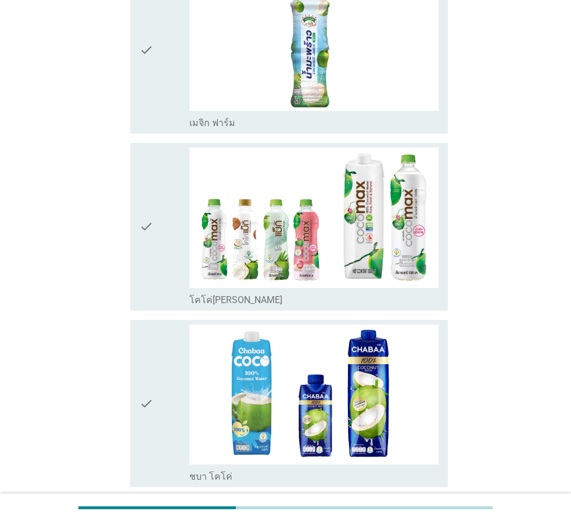
click at [163, 117] on div "check" at bounding box center [164, 50] width 50 height 159
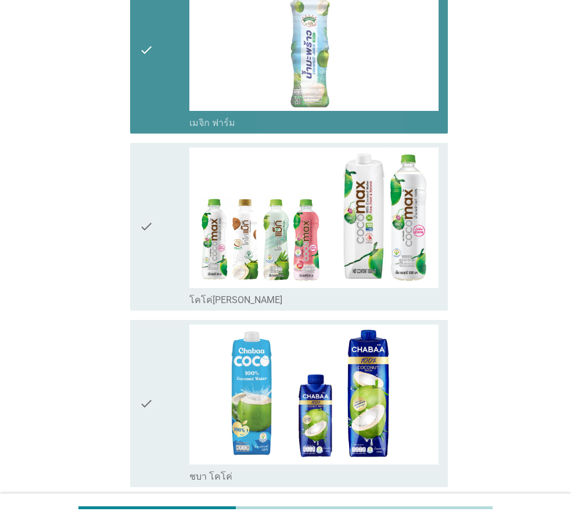
click at [157, 217] on div "check" at bounding box center [164, 227] width 50 height 159
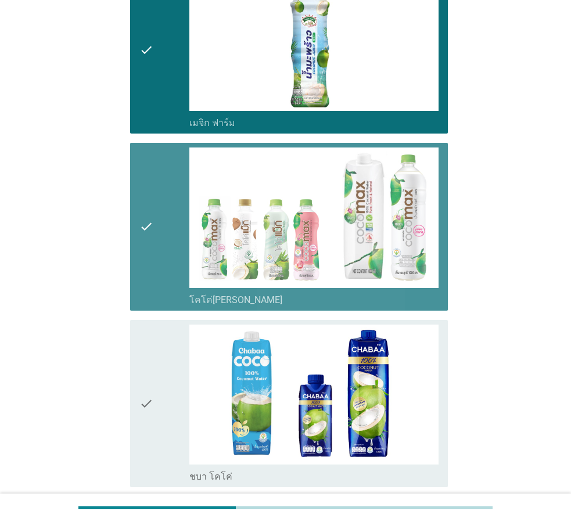
click at [155, 321] on div "check check_box_outline_blank ชบา โคโค่" at bounding box center [289, 404] width 318 height 168
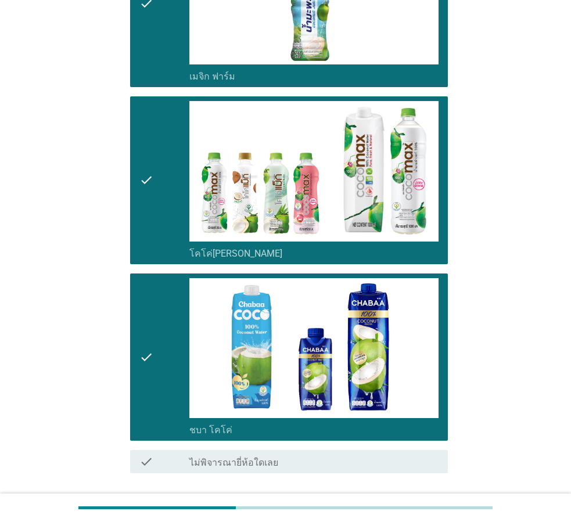
scroll to position [308, 0]
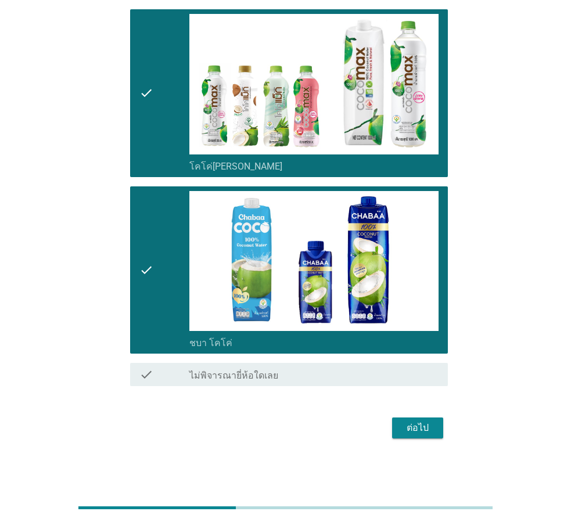
click at [417, 421] on div "ต่อไป" at bounding box center [417, 428] width 33 height 14
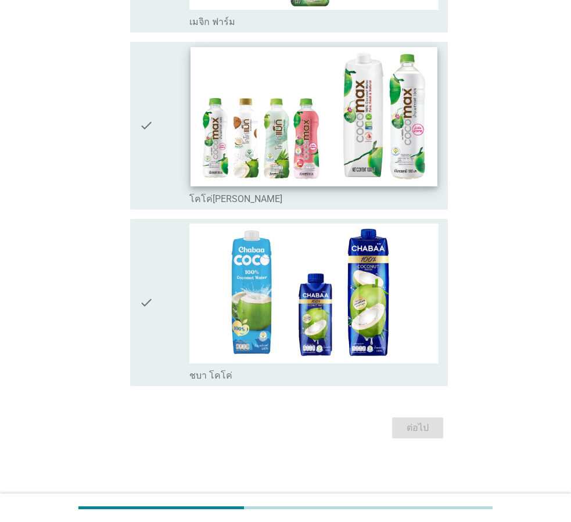
scroll to position [0, 0]
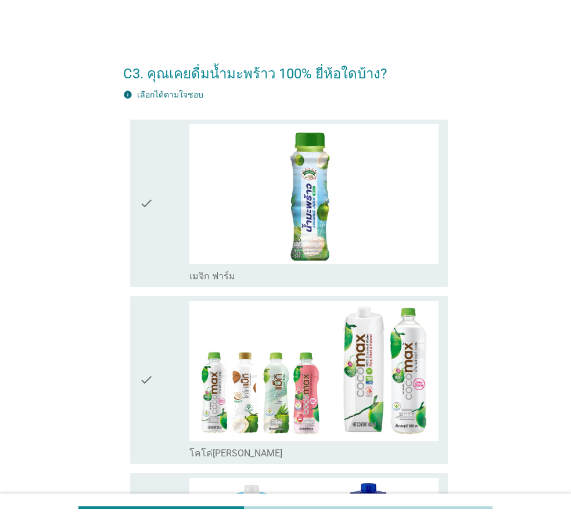
click at [174, 241] on div "check" at bounding box center [164, 203] width 50 height 159
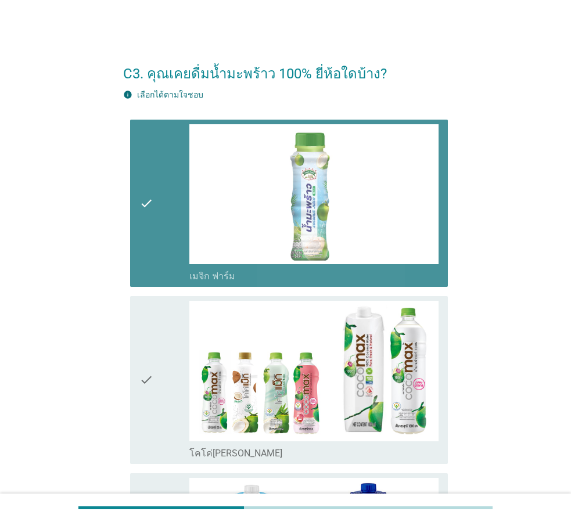
click at [172, 340] on div "check" at bounding box center [164, 380] width 50 height 159
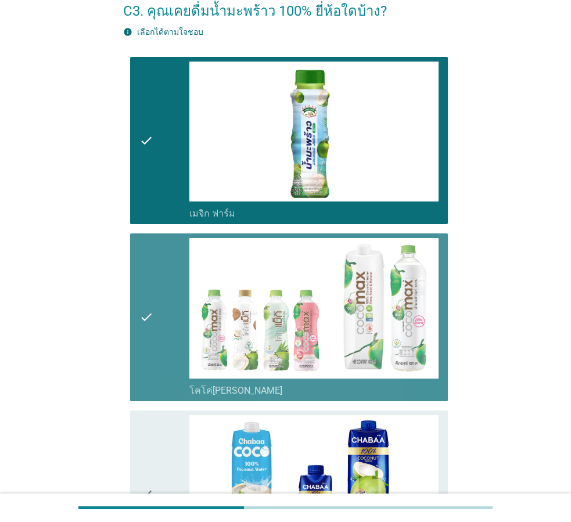
scroll to position [232, 0]
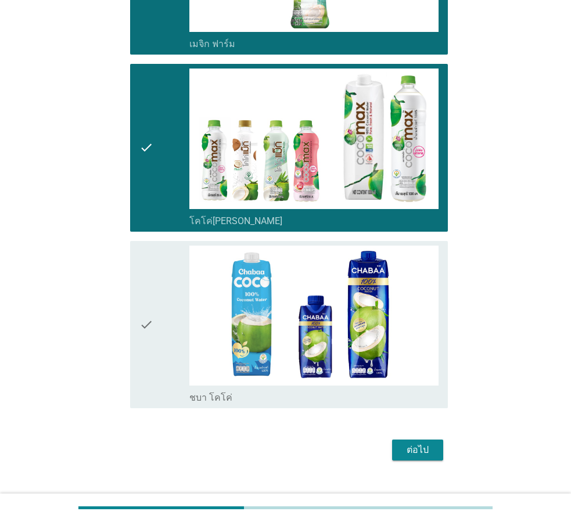
click at [173, 296] on div "check" at bounding box center [164, 325] width 50 height 159
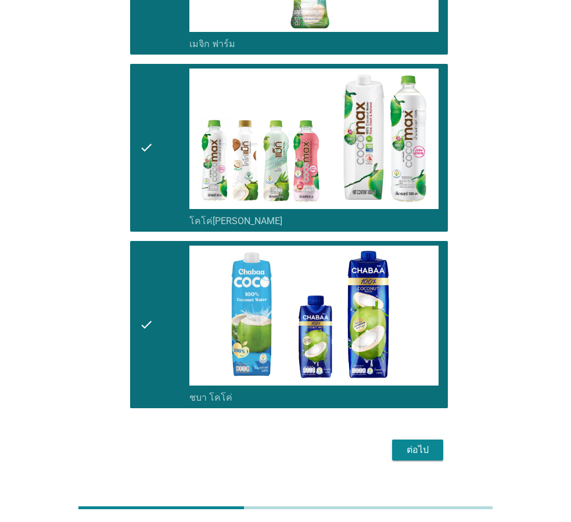
click at [435, 446] on button "ต่อไป" at bounding box center [417, 450] width 51 height 21
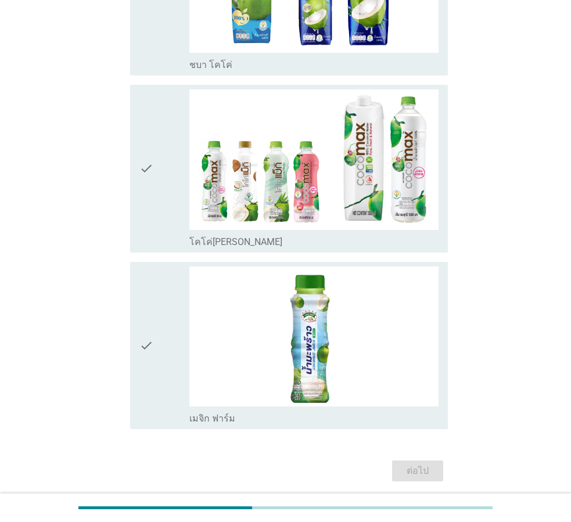
scroll to position [0, 0]
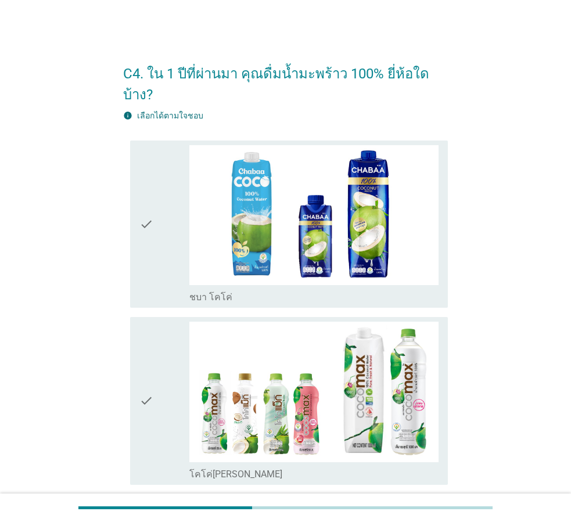
click at [178, 235] on div "check" at bounding box center [164, 224] width 50 height 159
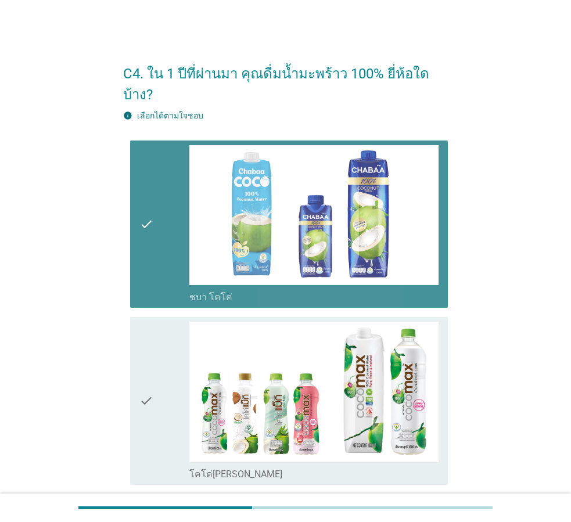
click at [167, 396] on div "check" at bounding box center [164, 401] width 50 height 159
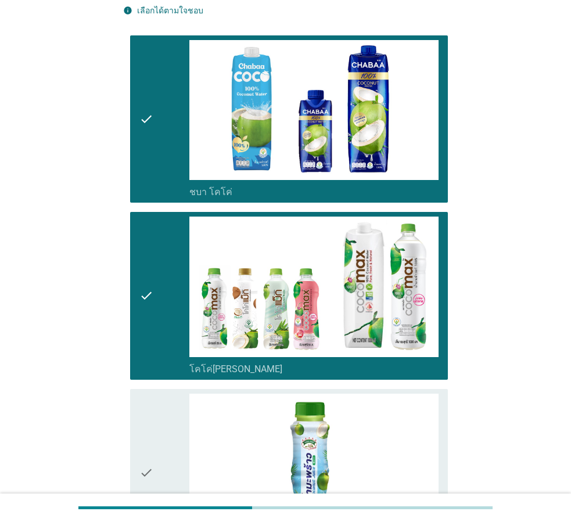
scroll to position [232, 0]
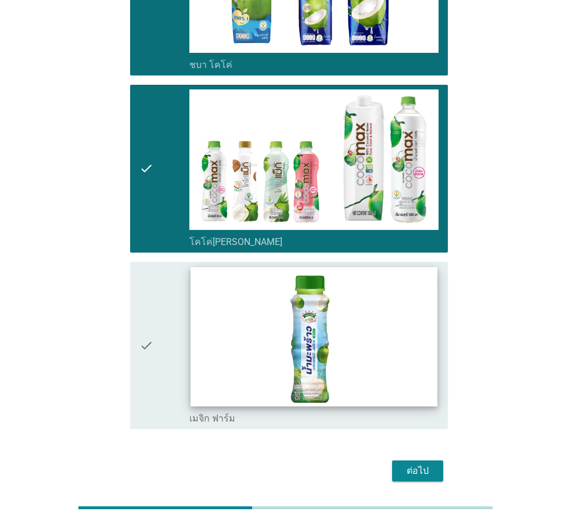
drag, startPoint x: 178, startPoint y: 332, endPoint x: 209, endPoint y: 353, distance: 36.9
click at [178, 331] on div "check" at bounding box center [164, 346] width 50 height 159
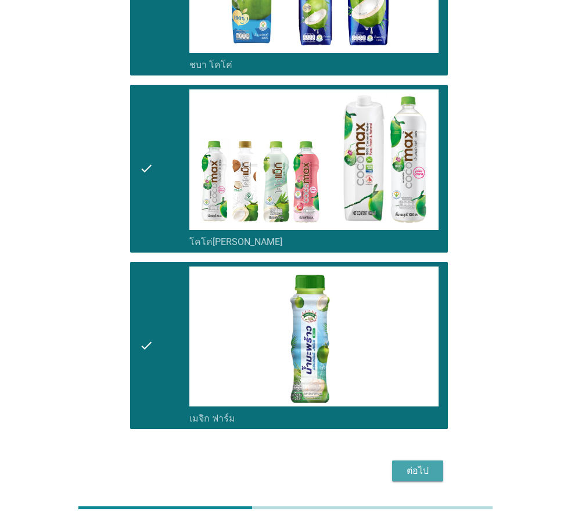
click at [435, 461] on button "ต่อไป" at bounding box center [417, 471] width 51 height 21
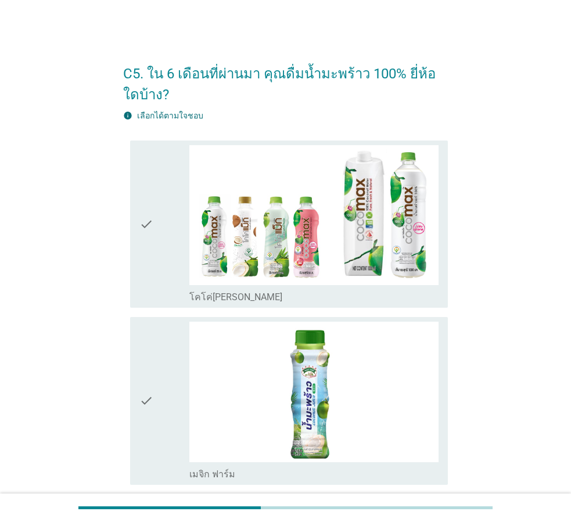
click at [145, 261] on icon "check" at bounding box center [146, 224] width 14 height 159
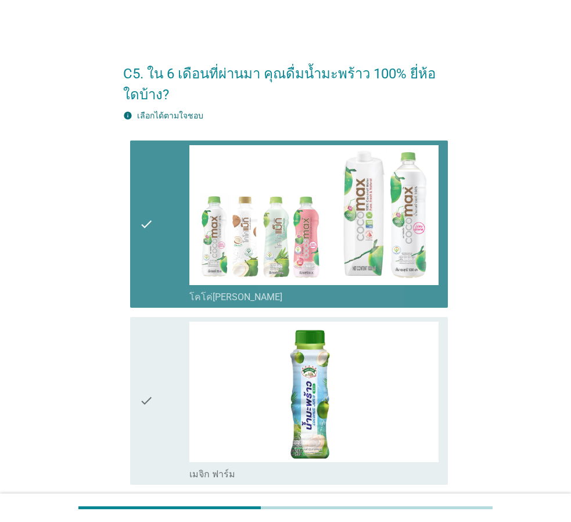
click at [159, 376] on div "check" at bounding box center [164, 401] width 50 height 159
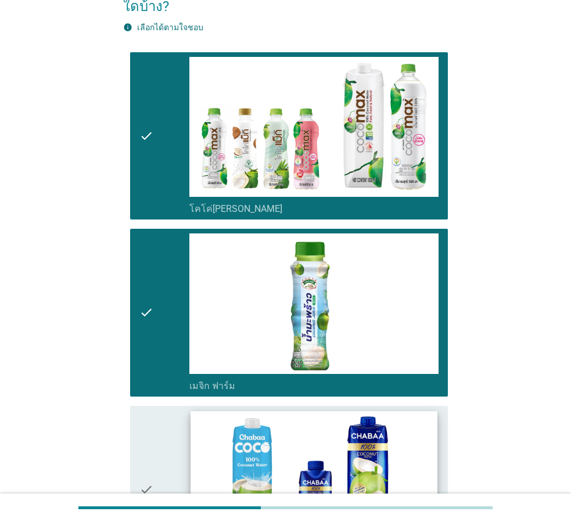
scroll to position [174, 0]
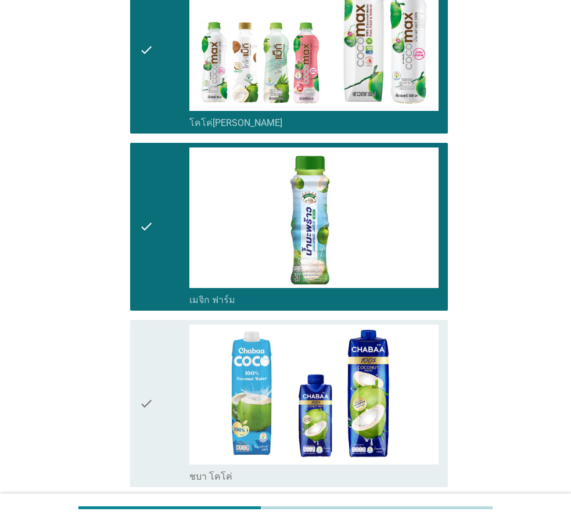
click at [178, 383] on div "check" at bounding box center [164, 404] width 50 height 159
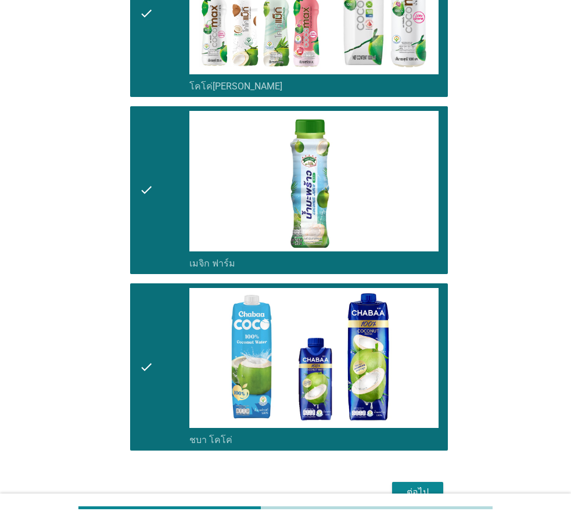
scroll to position [275, 0]
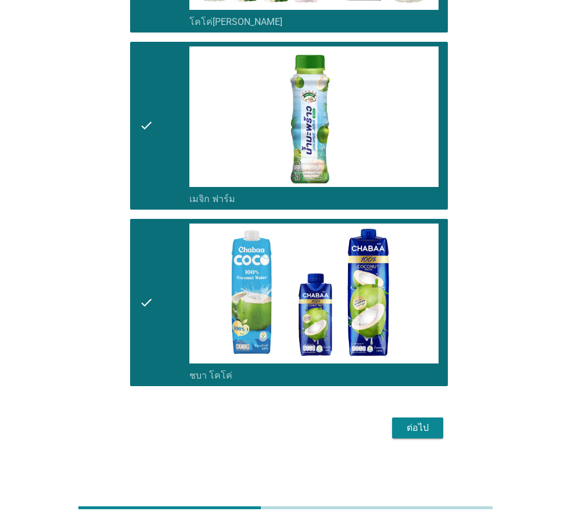
click at [407, 439] on button "ต่อไป" at bounding box center [417, 428] width 51 height 21
click at [412, 430] on div "ต่อไป" at bounding box center [285, 428] width 325 height 28
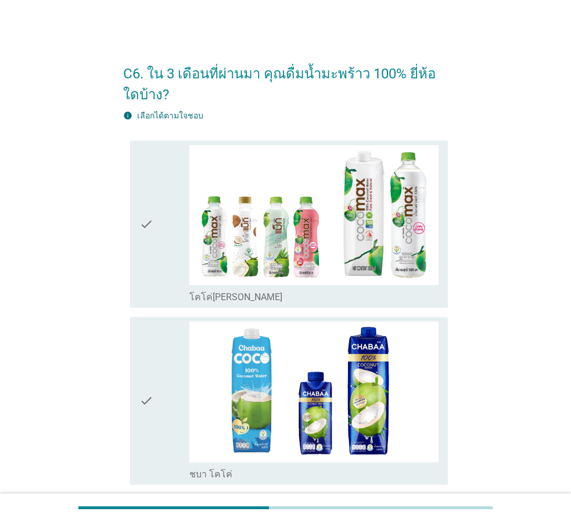
click at [177, 214] on div "check" at bounding box center [164, 224] width 50 height 159
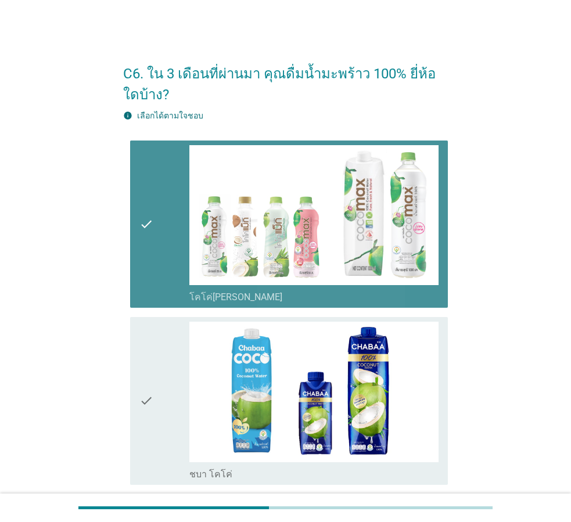
click at [173, 330] on div "check" at bounding box center [164, 401] width 50 height 159
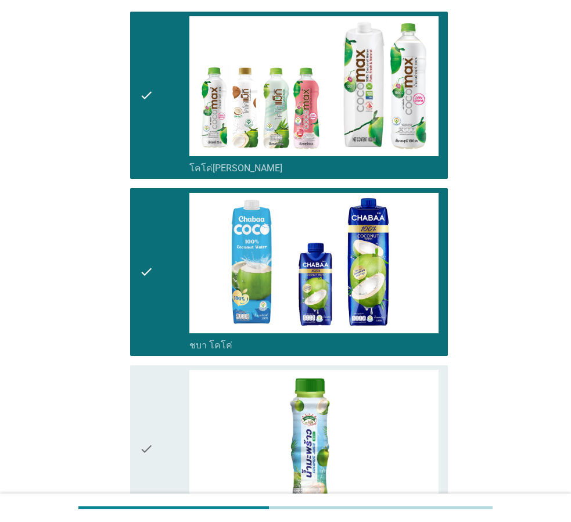
scroll to position [275, 0]
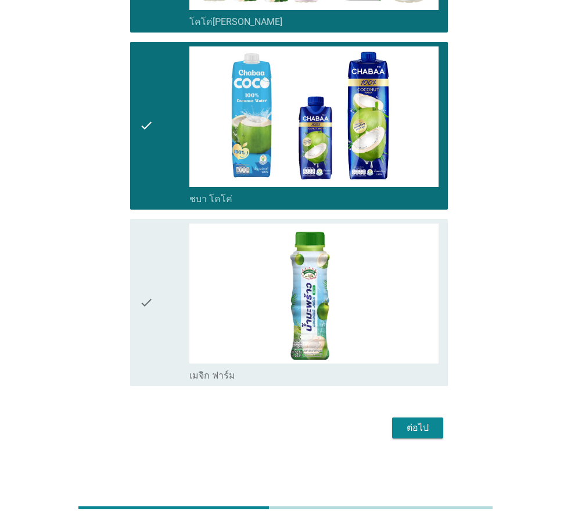
click at [174, 275] on div "check" at bounding box center [164, 303] width 50 height 159
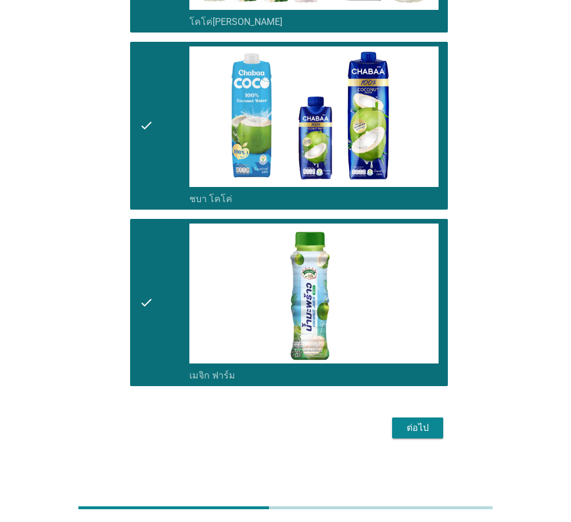
click at [406, 421] on div "ต่อไป" at bounding box center [417, 428] width 33 height 14
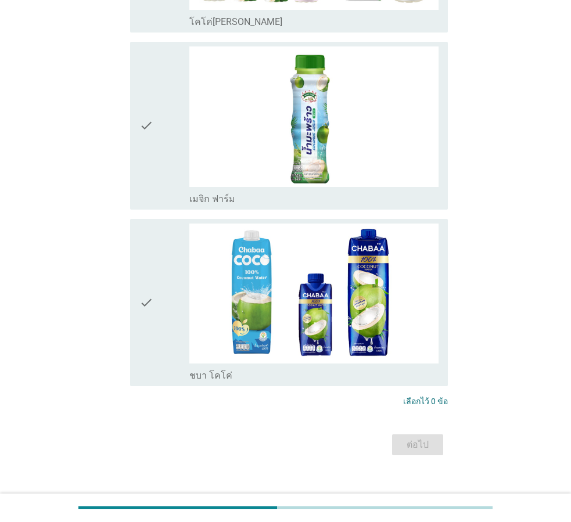
scroll to position [0, 0]
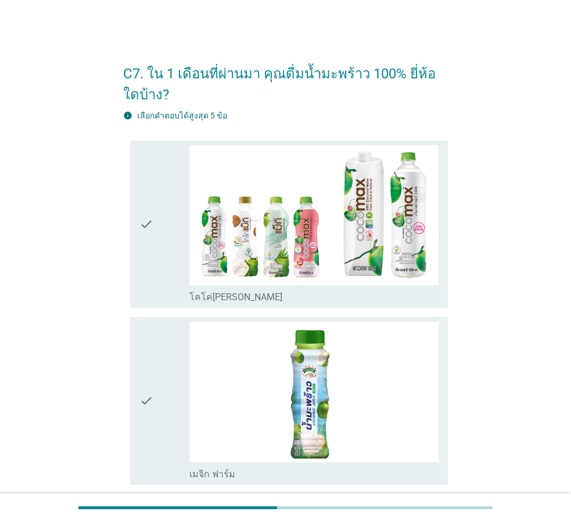
click at [474, 191] on div "C7. ใน 1 เดือนที่ผ่านมา คุณดื่มน้ำมะพร้าว 100% ยี่ห้อใดบ้าง? info เลือกคําตอบได…" at bounding box center [285, 393] width 515 height 702
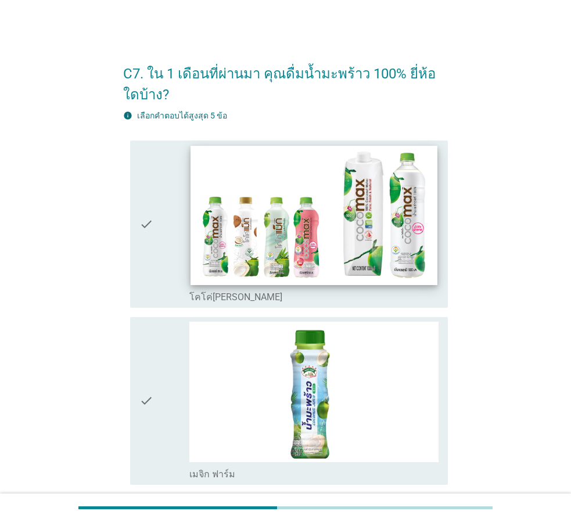
click at [361, 226] on img at bounding box center [314, 215] width 247 height 139
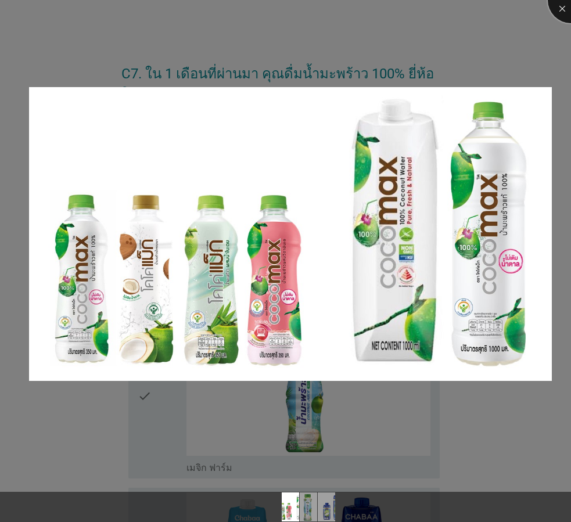
click at [558, 7] on div at bounding box center [571, 0] width 46 height 46
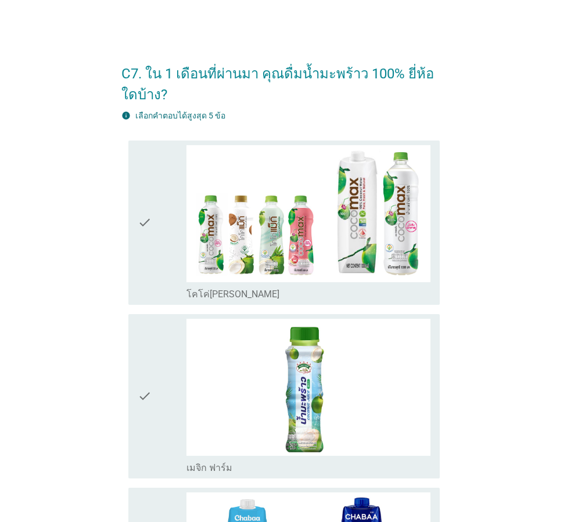
click at [162, 228] on div "check" at bounding box center [162, 222] width 49 height 155
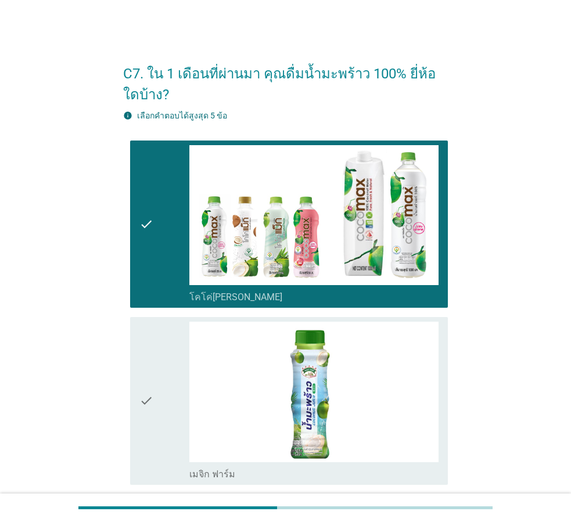
click at [157, 361] on div "check" at bounding box center [164, 401] width 50 height 159
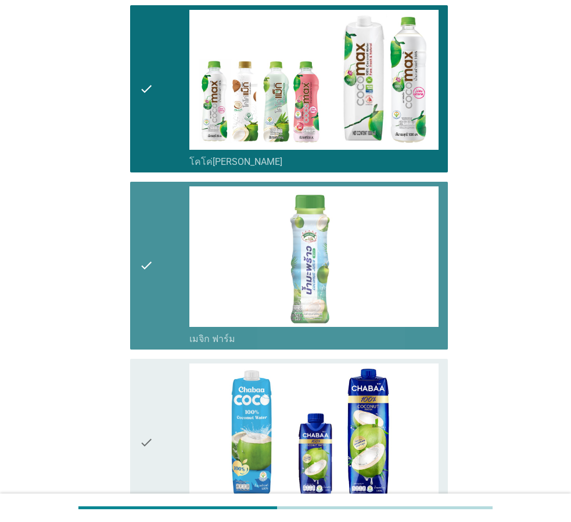
scroll to position [290, 0]
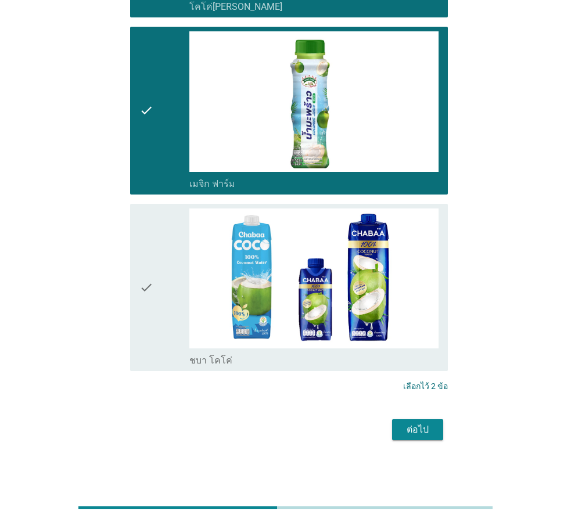
click at [162, 223] on div "check" at bounding box center [164, 288] width 50 height 159
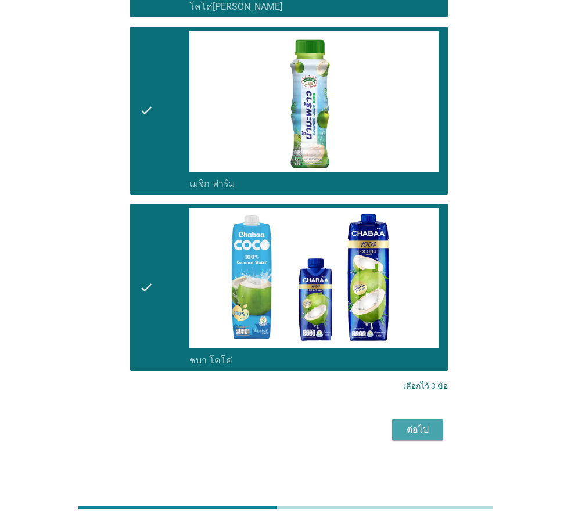
click at [426, 428] on div "ต่อไป" at bounding box center [417, 430] width 33 height 14
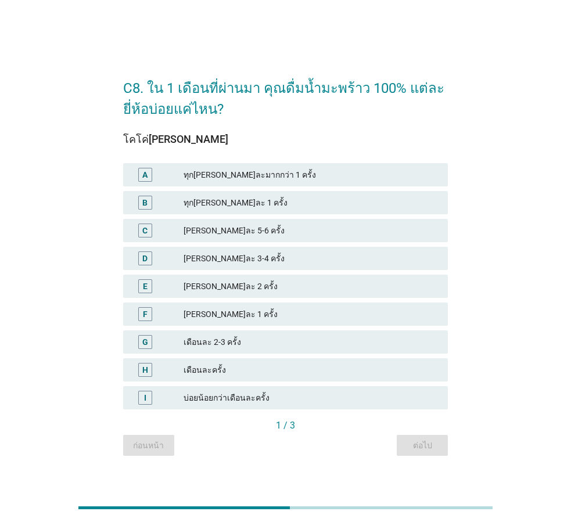
click at [491, 356] on div "C8. ใน 1 เดือนที่ผ่านมา คุณดื่มน้ำมะพร้าว 100% แต่ละยี่ห้อบ่อยแค่ไหน? โคโค่[PER…" at bounding box center [285, 261] width 515 height 408
click at [253, 199] on div "ทุก[PERSON_NAME]ละ 1 ครั้ง" at bounding box center [311, 203] width 255 height 14
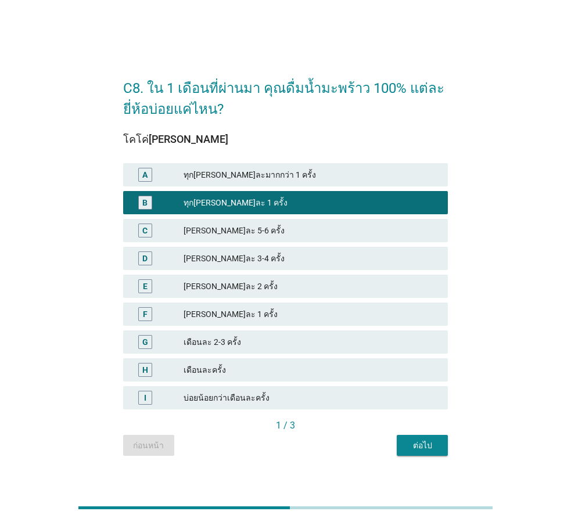
click at [277, 230] on div "[PERSON_NAME]ละ 5-6 ครั้ง" at bounding box center [311, 231] width 255 height 14
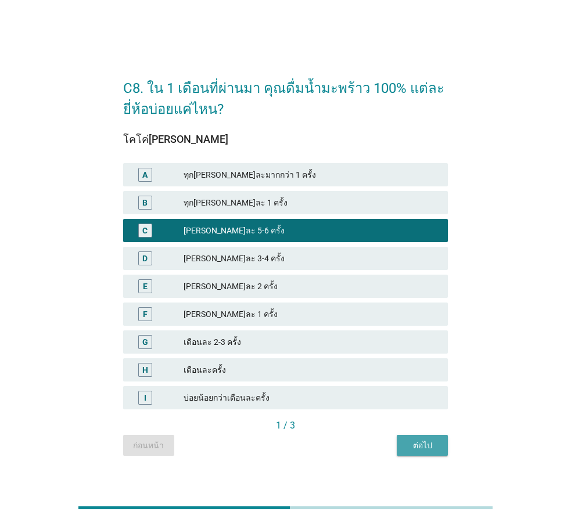
click at [438, 443] on div "ต่อไป" at bounding box center [422, 446] width 33 height 12
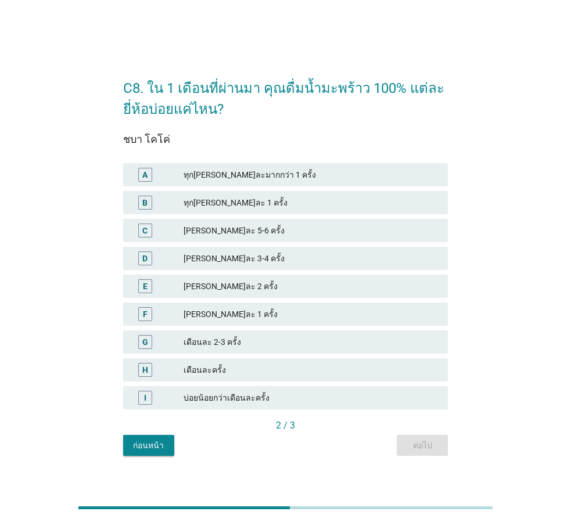
click at [307, 247] on div "D [PERSON_NAME]ละ 3-4 ครั้ง" at bounding box center [285, 258] width 325 height 23
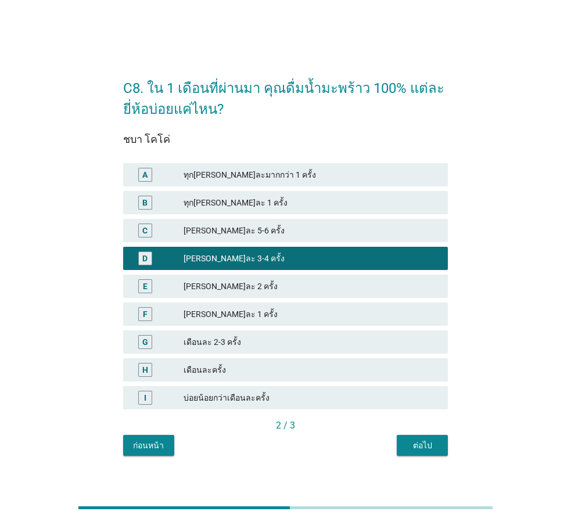
click at [437, 435] on div "2 / 3" at bounding box center [285, 427] width 325 height 16
click at [436, 436] on button "ต่อไป" at bounding box center [422, 445] width 51 height 21
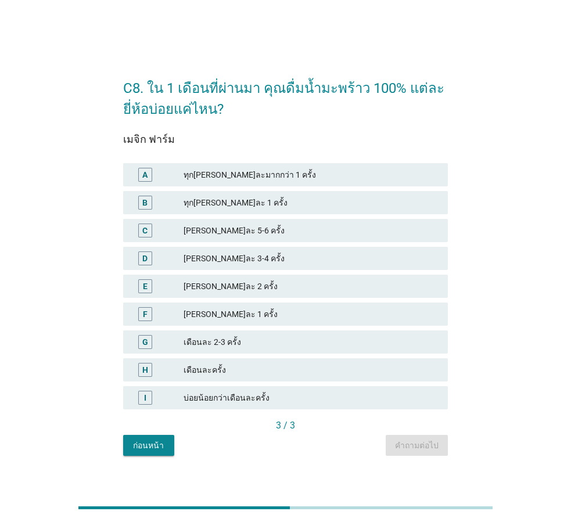
click at [277, 250] on div "D [PERSON_NAME]ละ 3-4 ครั้ง" at bounding box center [285, 258] width 325 height 23
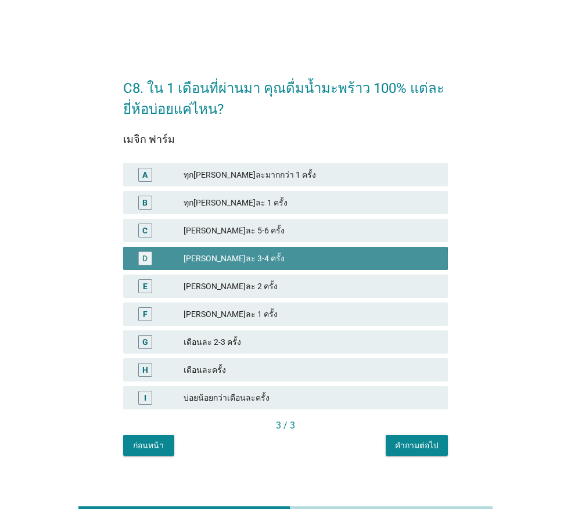
click at [297, 287] on div "[PERSON_NAME]ละ 2 ครั้ง" at bounding box center [311, 286] width 255 height 14
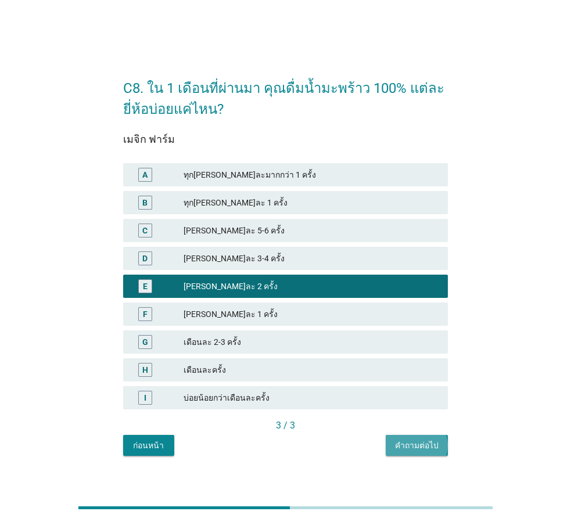
click at [428, 447] on div "คำถามต่อไป" at bounding box center [417, 446] width 44 height 12
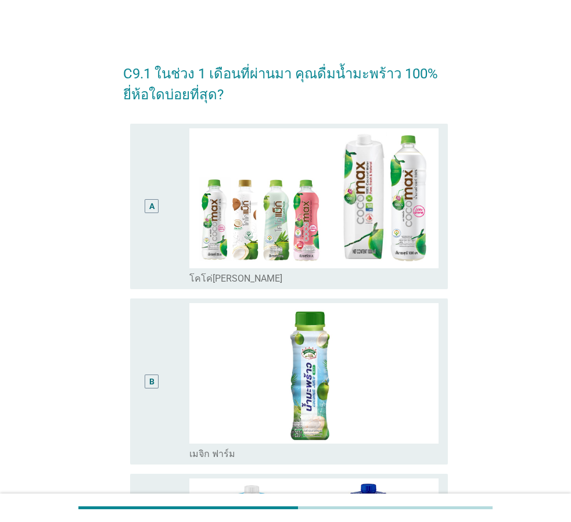
click at [538, 265] on div "C9.1 ในช่วง 1 เดือนที่ผ่านมา คุณดื่มน้ำมะพร้าว 100% ยี่ห้อใดบ่อยที่สุด? A radio…" at bounding box center [285, 380] width 515 height 677
click at [168, 200] on div "A" at bounding box center [164, 206] width 50 height 157
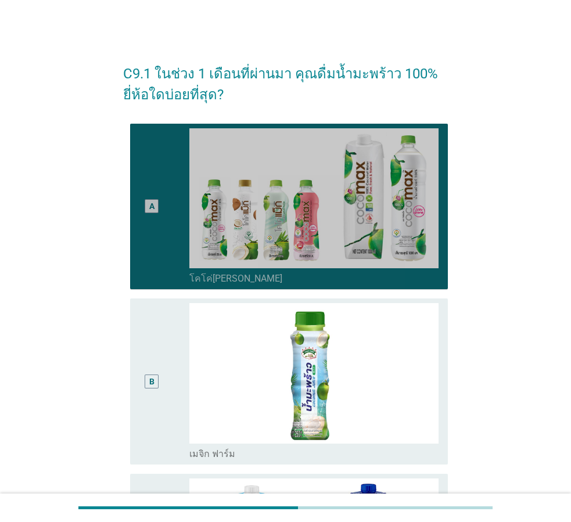
click at [168, 351] on div "B" at bounding box center [164, 381] width 50 height 157
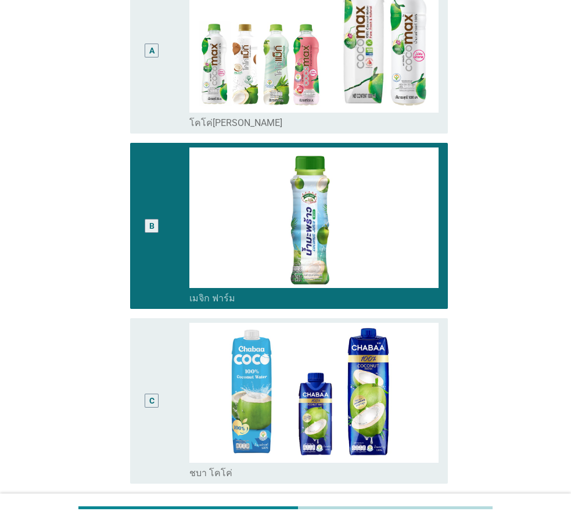
scroll to position [267, 0]
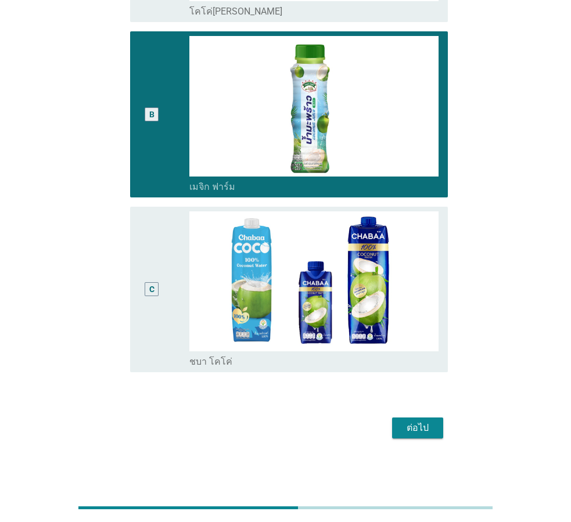
click at [173, 239] on div "C" at bounding box center [164, 289] width 50 height 157
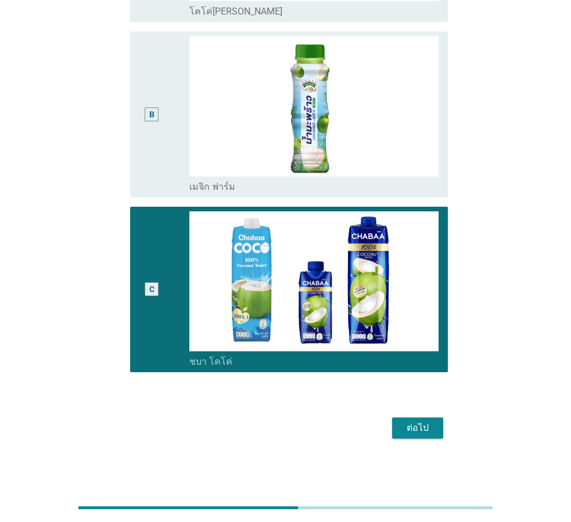
click at [160, 101] on div "B" at bounding box center [151, 114] width 25 height 157
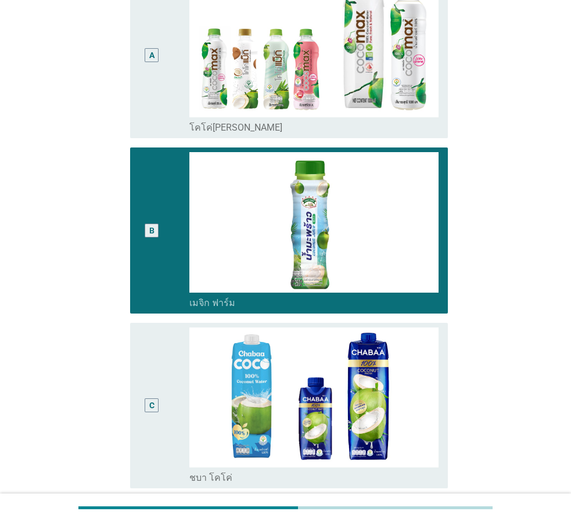
click at [156, 91] on div "A" at bounding box center [151, 55] width 25 height 157
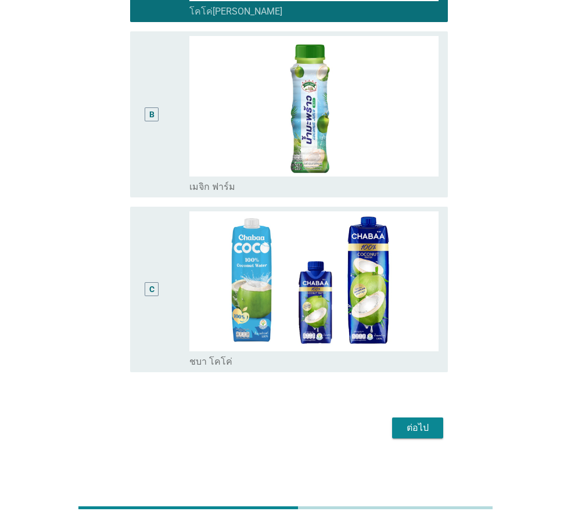
click at [418, 425] on div "ต่อไป" at bounding box center [417, 428] width 33 height 14
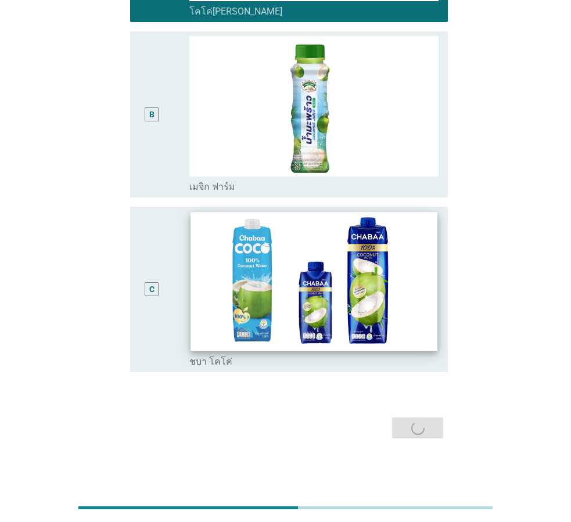
scroll to position [0, 0]
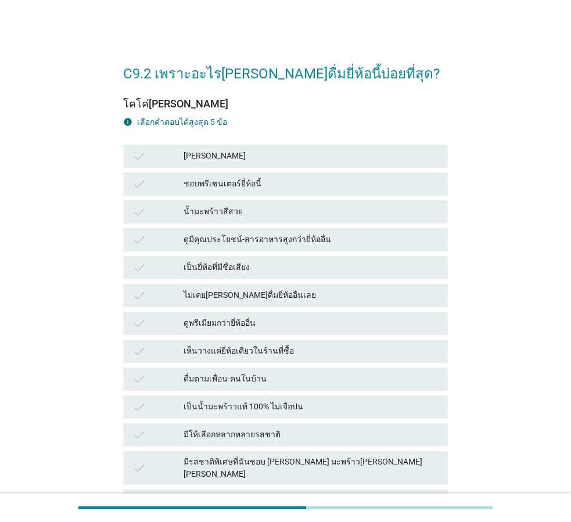
click at [214, 146] on div "check [PERSON_NAME]" at bounding box center [285, 156] width 325 height 23
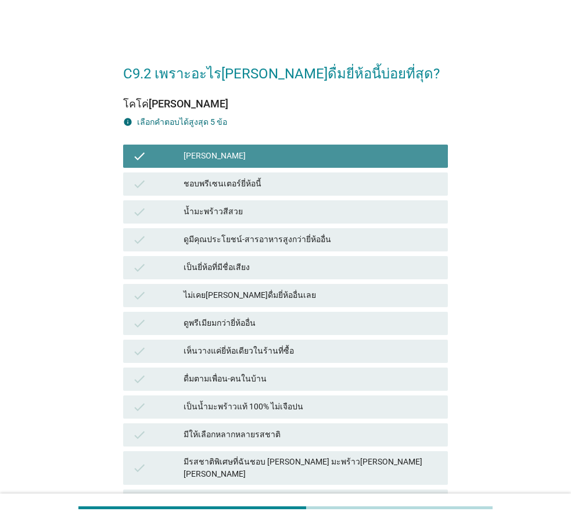
click at [231, 218] on div "น้ำมะพร้าวสีสวย" at bounding box center [311, 212] width 255 height 14
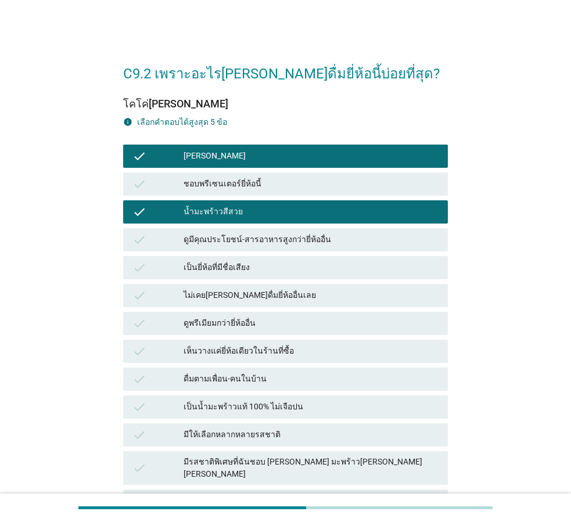
click at [250, 282] on div "check ไม่เคย[PERSON_NAME]ดื่มยี่ห้ออื่นเลย" at bounding box center [285, 296] width 329 height 28
click at [247, 270] on div "เป็นยี่ห้อที่มีชื่อเสียง" at bounding box center [311, 268] width 255 height 14
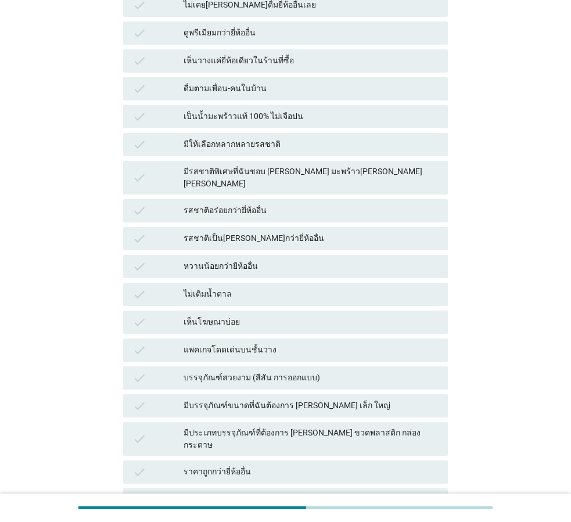
click at [246, 235] on div "check รสชาติเป็น[PERSON_NAME]กว่ายี่ห้ออื่น" at bounding box center [285, 238] width 325 height 23
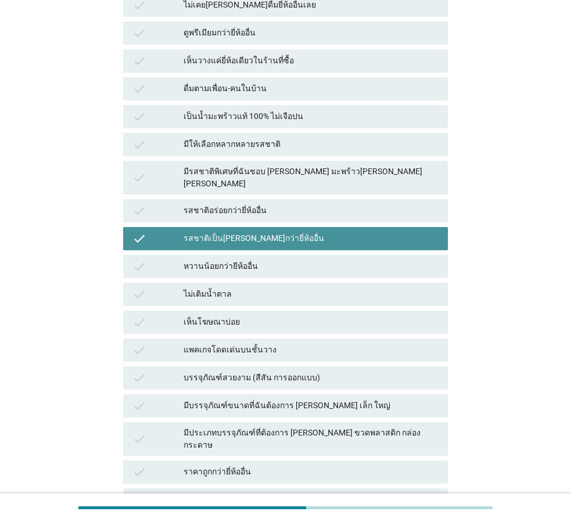
click at [265, 288] on div "ไม่เติมน้ำตาล" at bounding box center [311, 295] width 255 height 14
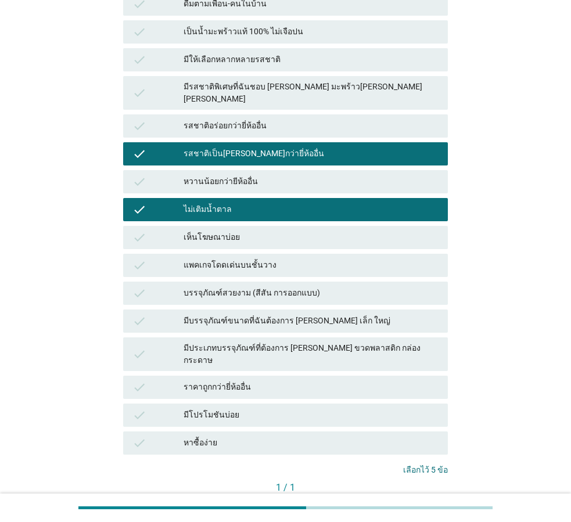
scroll to position [430, 0]
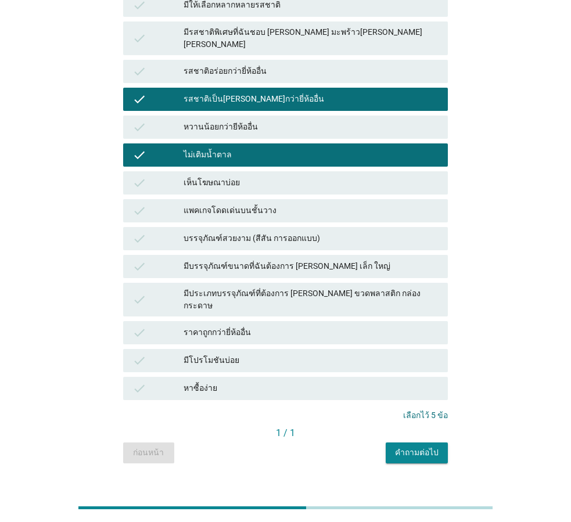
click at [413, 443] on button "คำถามต่อไป" at bounding box center [417, 453] width 62 height 21
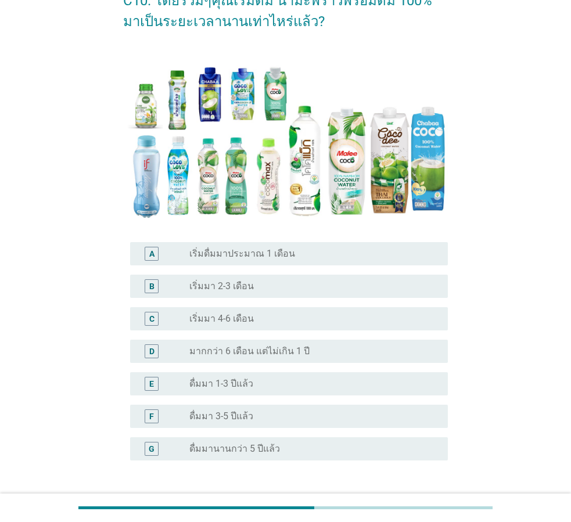
scroll to position [162, 0]
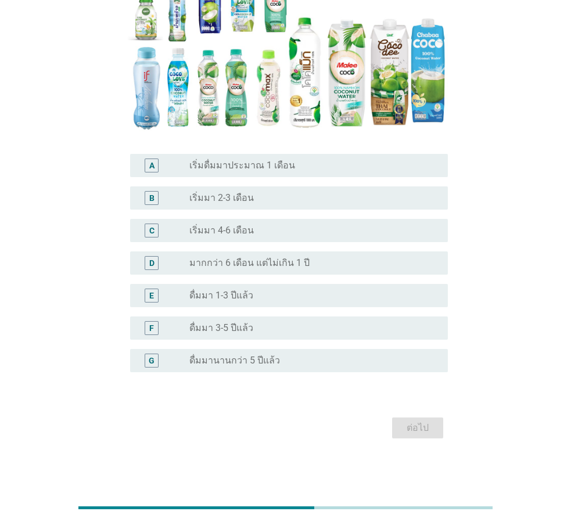
click at [283, 271] on div "D radio_button_unchecked มากกว่า 6 เดือน แต่ไม่เกิน 1 ปี" at bounding box center [289, 263] width 318 height 23
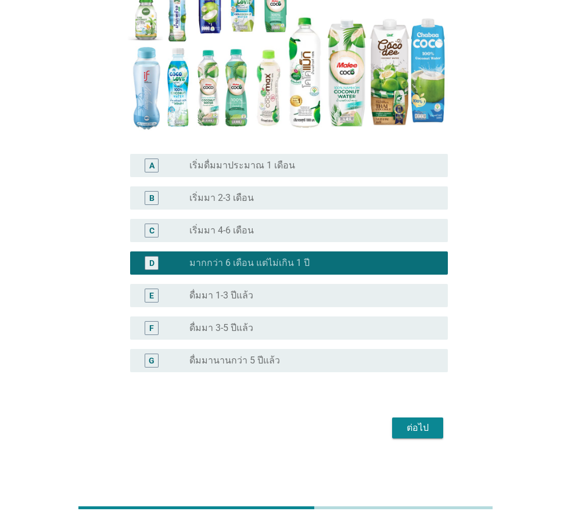
click at [289, 300] on div "radio_button_unchecked ดื่มมา 1-3 ปีแล้ว" at bounding box center [309, 296] width 240 height 12
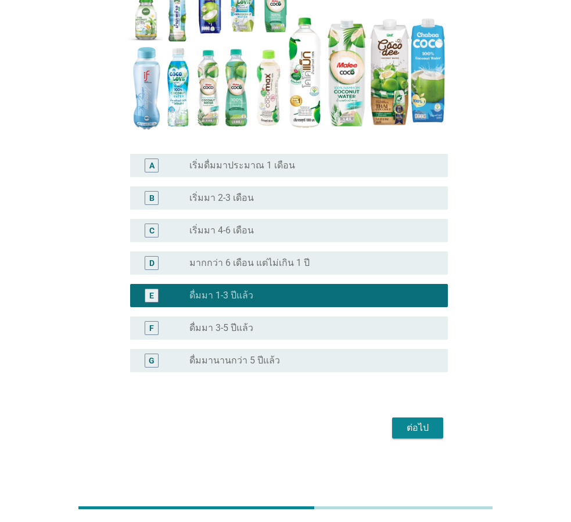
click at [364, 342] on div "F radio_button_unchecked ดื่มมา 3-5 ปีแล้ว" at bounding box center [285, 328] width 325 height 33
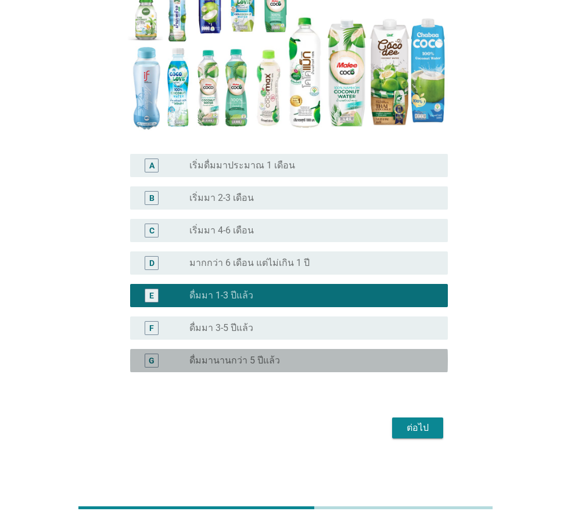
click at [375, 366] on div "radio_button_unchecked ดื่มมานานกว่า 5 ปีแล้ว" at bounding box center [309, 361] width 240 height 12
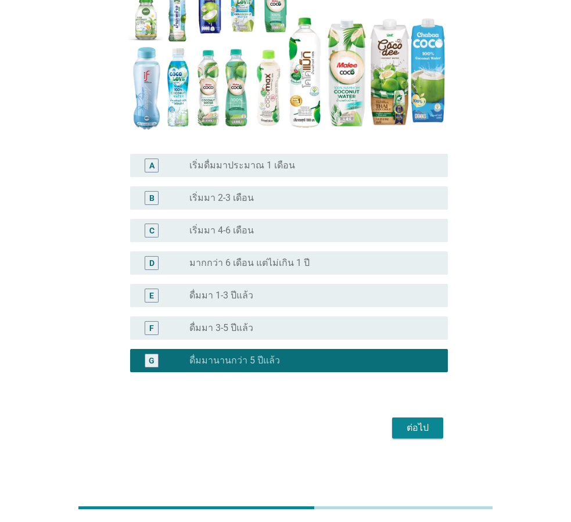
click at [357, 313] on div "F radio_button_unchecked ดื่มมา 3-5 ปีแล้ว" at bounding box center [285, 328] width 325 height 33
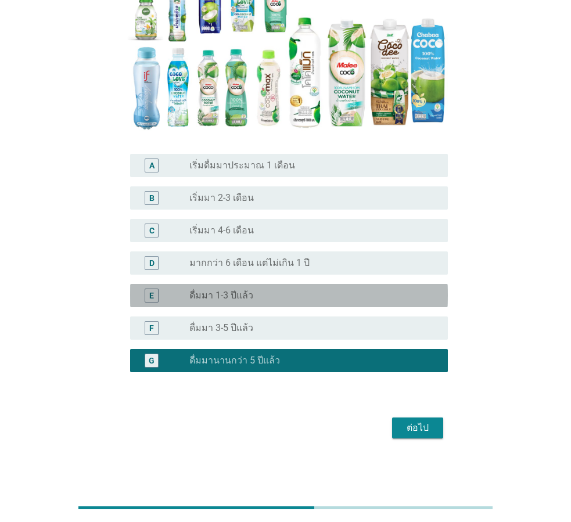
click at [351, 300] on div "radio_button_unchecked ดื่มมา 1-3 ปีแล้ว" at bounding box center [309, 296] width 240 height 12
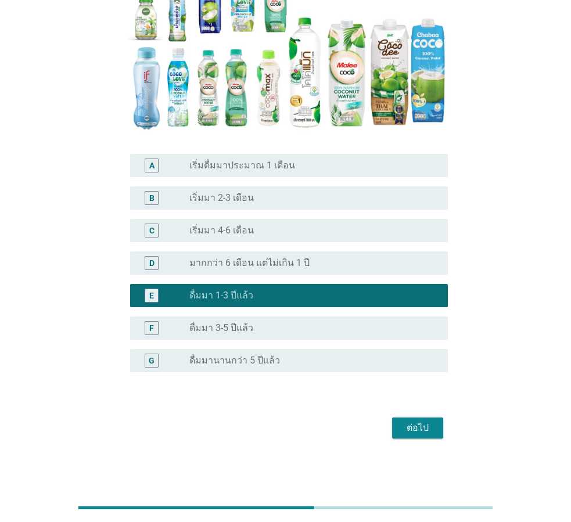
click at [435, 426] on button "ต่อไป" at bounding box center [417, 428] width 51 height 21
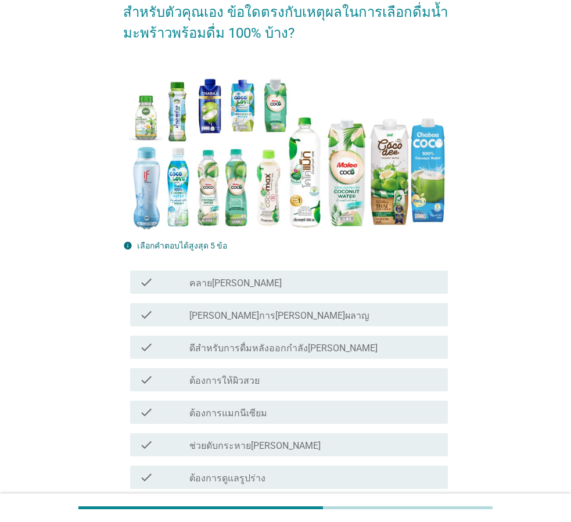
scroll to position [232, 0]
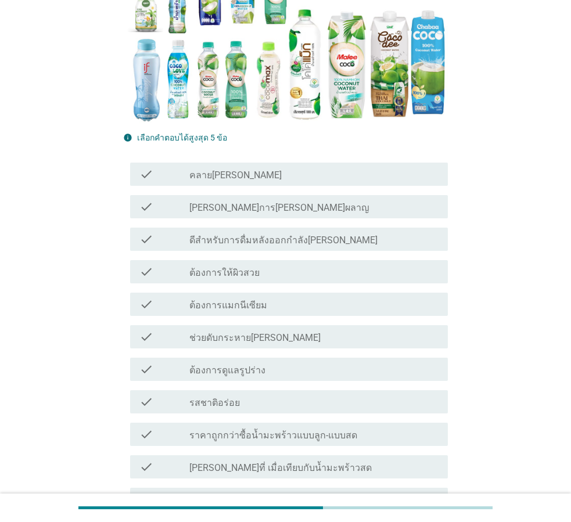
click at [274, 307] on div "check_box_outline_blank ต้องการแมกนีเซียม" at bounding box center [313, 304] width 249 height 14
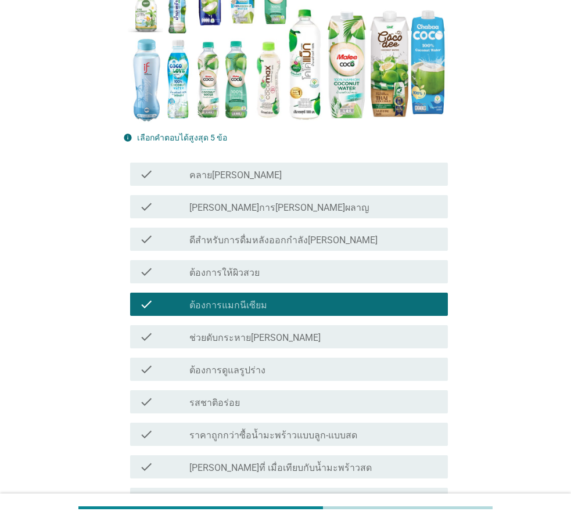
click at [268, 242] on label "ดีสำหรับการดื่มหลังออกกำลัง[PERSON_NAME]" at bounding box center [283, 241] width 188 height 12
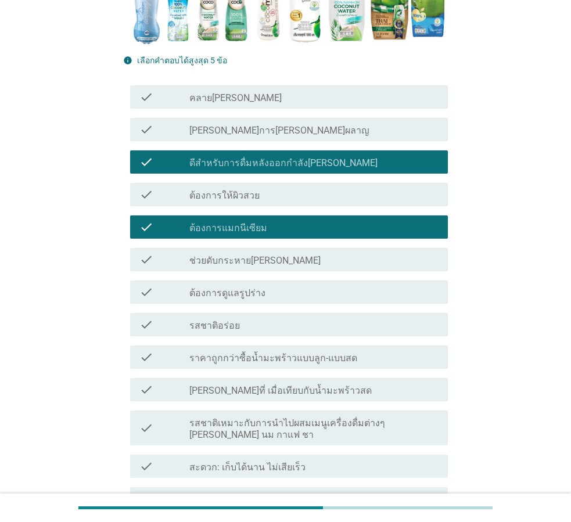
scroll to position [523, 0]
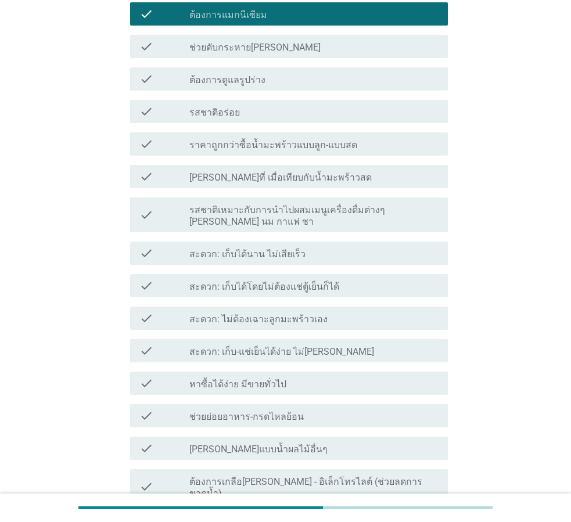
click at [274, 281] on label "สะดวก: เก็บได้โดยไม่ต้องแช่ตู้เย็นก็ได้" at bounding box center [264, 287] width 150 height 12
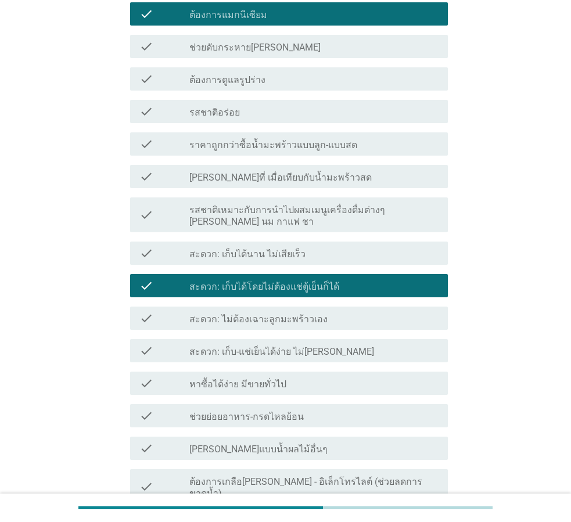
click at [309, 339] on div "check check_box_outline_blank สะดวก: เก็บ-แช่เย็นได้ง่าย ไม่[PERSON_NAME]" at bounding box center [289, 350] width 318 height 23
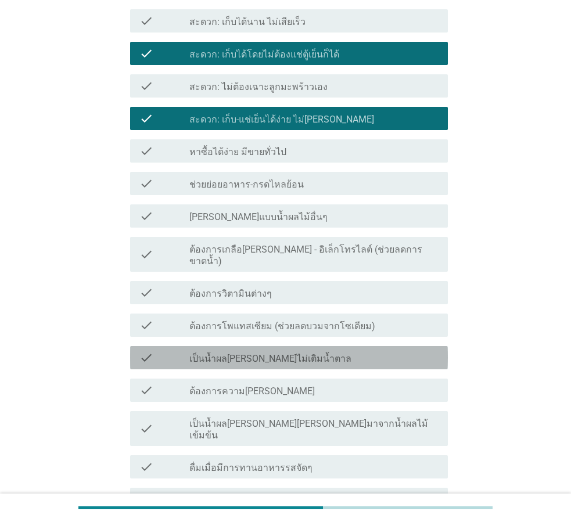
click at [345, 351] on div "check_box_outline_blank เป็นน้ำผล[PERSON_NAME]ไม่เติมน้ำตาล" at bounding box center [313, 358] width 249 height 14
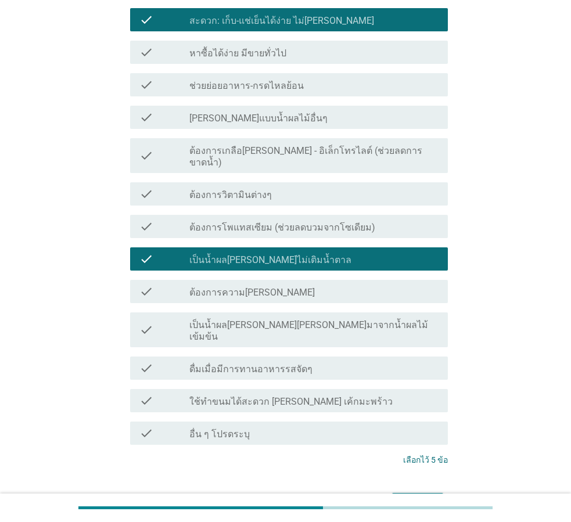
scroll to position [895, 0]
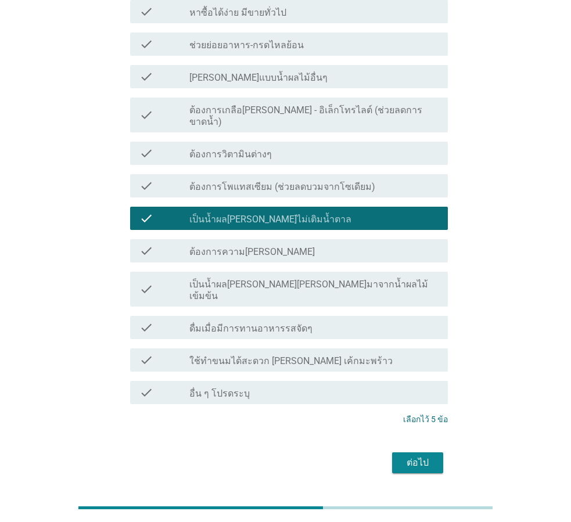
click at [437, 453] on button "ต่อไป" at bounding box center [417, 463] width 51 height 21
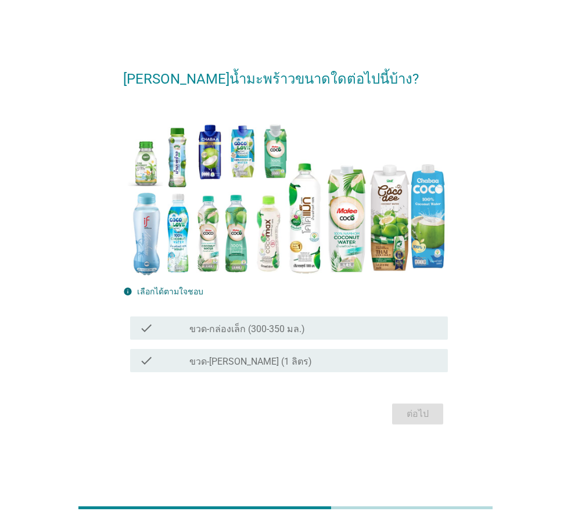
scroll to position [28, 0]
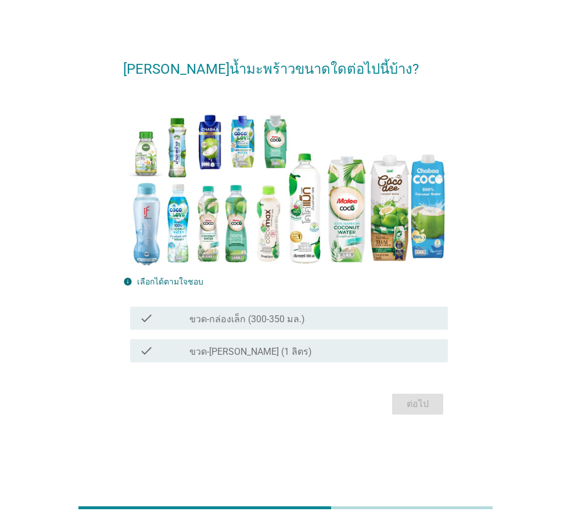
click at [309, 347] on div "check_box_outline_blank ขวด-[PERSON_NAME] (1 ลิตร)" at bounding box center [313, 351] width 249 height 14
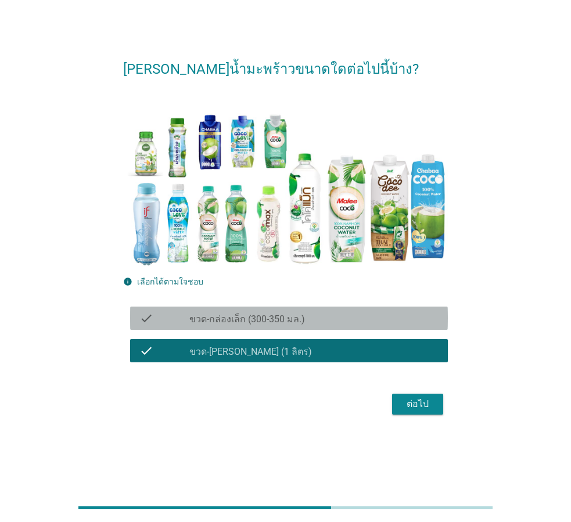
click at [354, 318] on div "check_box_outline_blank ขวด-กล่องเล็ก (300-350 มล.)" at bounding box center [313, 318] width 249 height 14
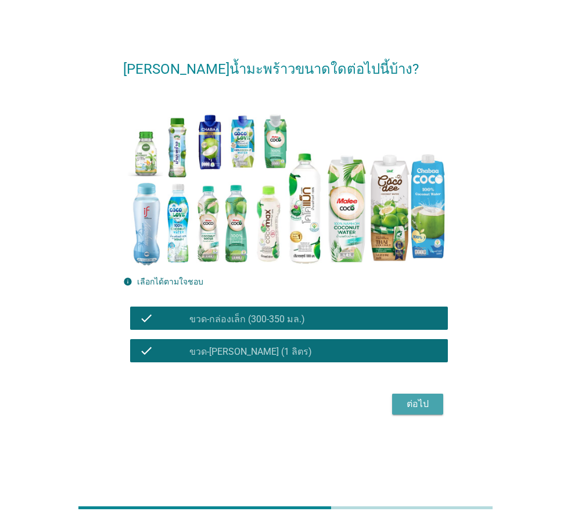
click at [422, 403] on div "ต่อไป" at bounding box center [417, 404] width 33 height 14
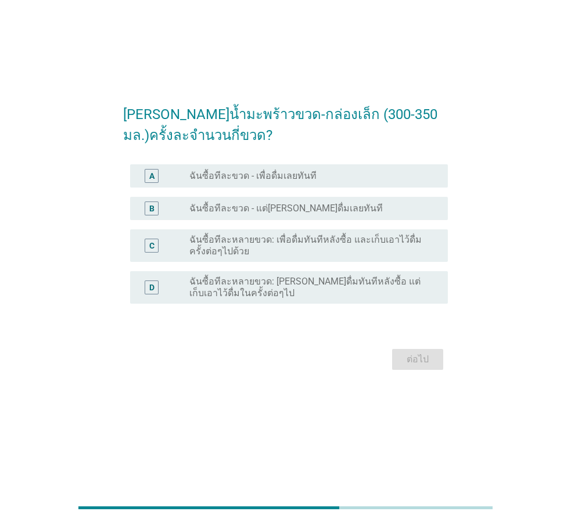
scroll to position [0, 0]
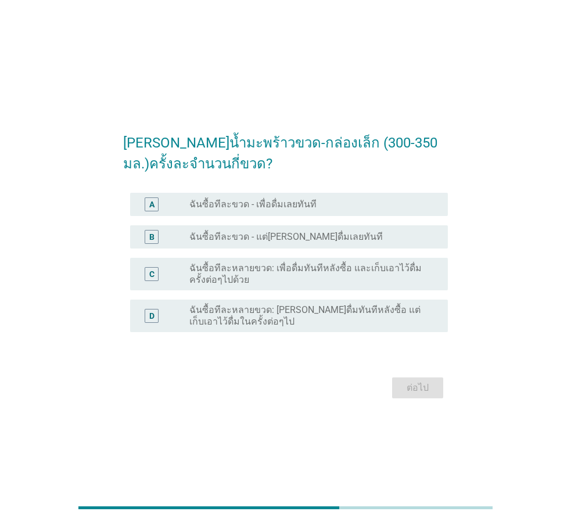
click at [253, 238] on label "ฉันซื้อทีละขวด - แต่[PERSON_NAME]ดื่มเลยทันที" at bounding box center [285, 237] width 193 height 12
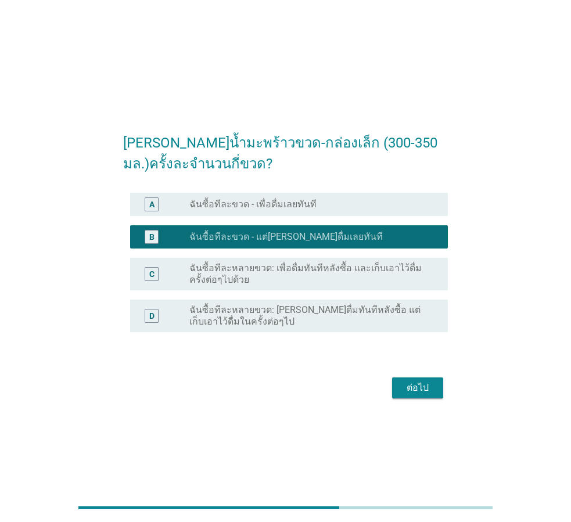
click at [268, 272] on label "ฉันซื้อทีละหลายขวด: เพื่อดื่มทันทีหลังซื้อ และเก็บเอาไว้ดื่มครั้งต่อๆไปด้วย" at bounding box center [309, 274] width 240 height 23
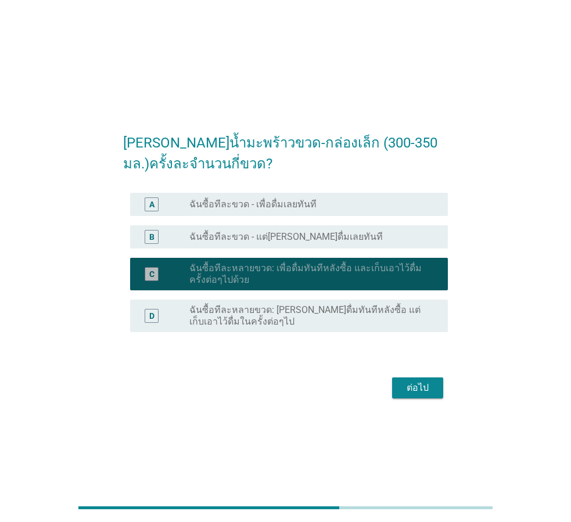
click at [267, 232] on label "ฉันซื้อทีละขวด - แต่[PERSON_NAME]ดื่มเลยทันที" at bounding box center [285, 237] width 193 height 12
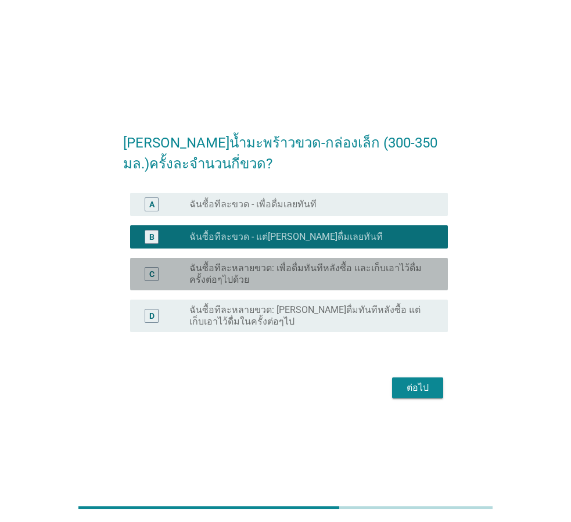
click at [282, 261] on div "C radio_button_unchecked ฉันซื้อทีละหลายขวด: เพื่อดื่มทันทีหลังซื้อ และเก็บเอาไ…" at bounding box center [289, 274] width 318 height 33
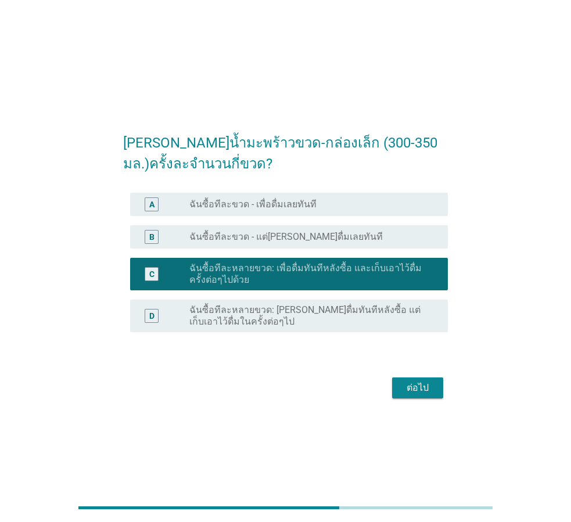
drag, startPoint x: 418, startPoint y: 371, endPoint x: 419, endPoint y: 377, distance: 5.8
click at [418, 373] on form "[PERSON_NAME]น้ำมะพร้าวขวด-กล่องเล็ก (300-350 มล.)ครั้งละจำนวนกี่ขวด? A radio_b…" at bounding box center [285, 261] width 325 height 281
click at [423, 388] on div "ต่อไป" at bounding box center [417, 388] width 33 height 14
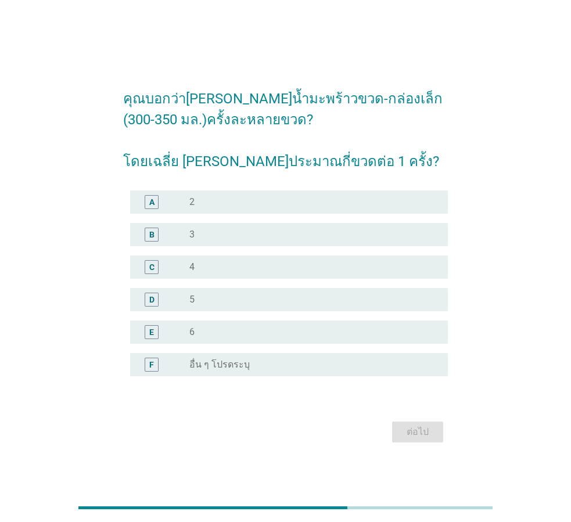
click at [476, 194] on div "คุณบอกว่า[PERSON_NAME]น้ำมะพร้าวขวด-กล่องเล็ก (300-350 มล.)ครั้งละหลายขวด? โดยเ…" at bounding box center [285, 261] width 515 height 388
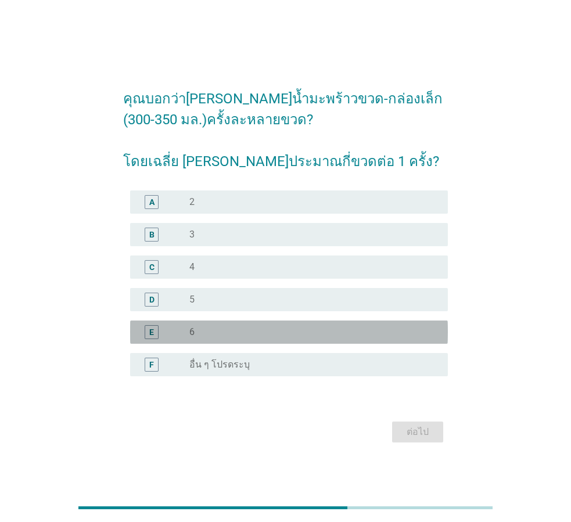
click at [274, 341] on div "E radio_button_unchecked 6" at bounding box center [289, 332] width 318 height 23
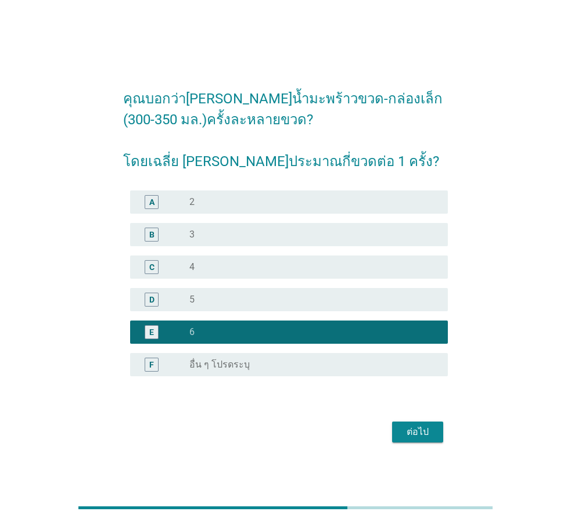
click at [444, 428] on div "ต่อไป" at bounding box center [285, 432] width 325 height 28
click at [425, 428] on div "ต่อไป" at bounding box center [417, 432] width 33 height 14
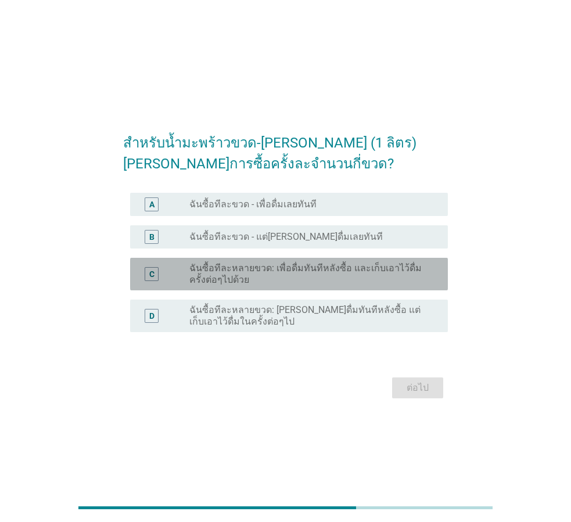
click at [279, 273] on label "ฉันซื้อทีละหลายขวด: เพื่อดื่มทันทีหลังซื้อ และเก็บเอาไว้ดื่มครั้งต่อๆไปด้วย" at bounding box center [309, 274] width 240 height 23
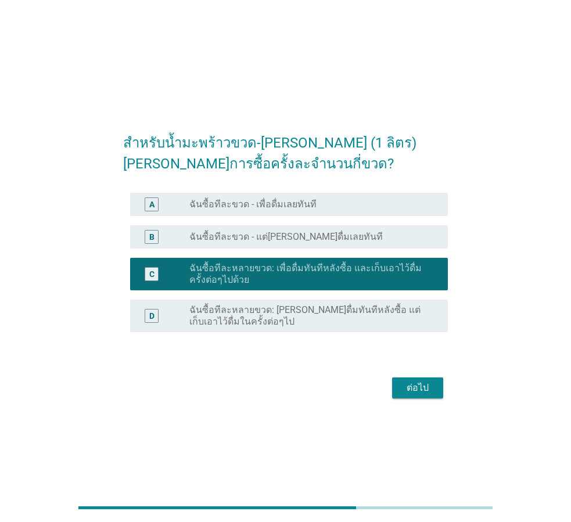
click at [297, 312] on label "ฉันซื้อทีละหลายขวด: [PERSON_NAME]ดื่มทันทีหลังซื้อ แต่เก็บเอาไว้ดื่มในครั้งต่อๆ…" at bounding box center [309, 315] width 240 height 23
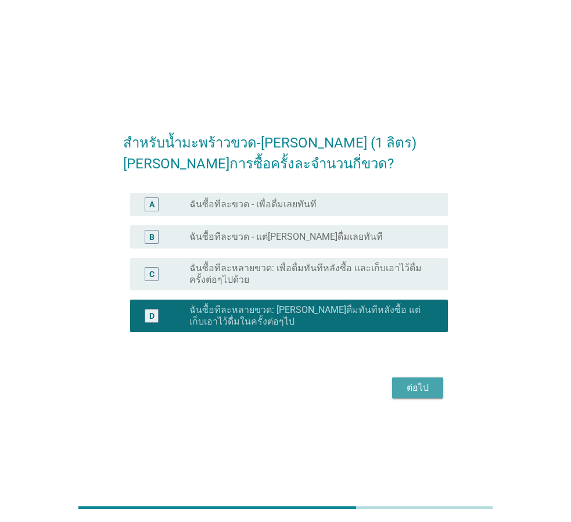
click at [424, 388] on div "ต่อไป" at bounding box center [417, 388] width 33 height 14
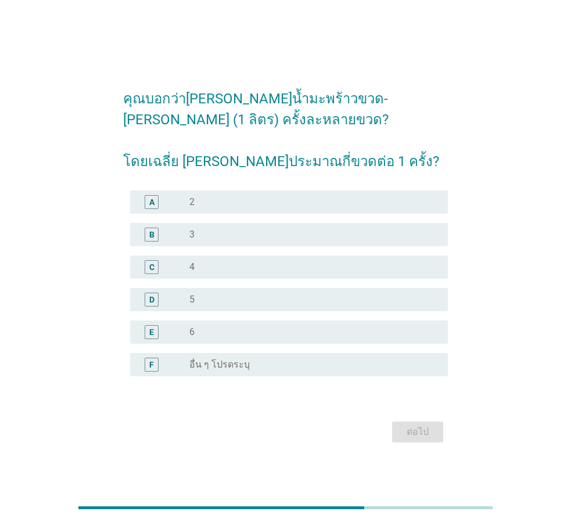
click at [306, 335] on div "radio_button_unchecked 6" at bounding box center [309, 332] width 240 height 12
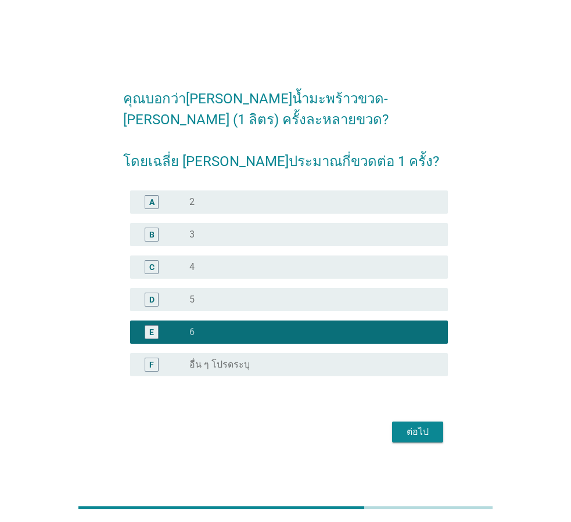
click at [421, 430] on div "ต่อไป" at bounding box center [417, 432] width 33 height 14
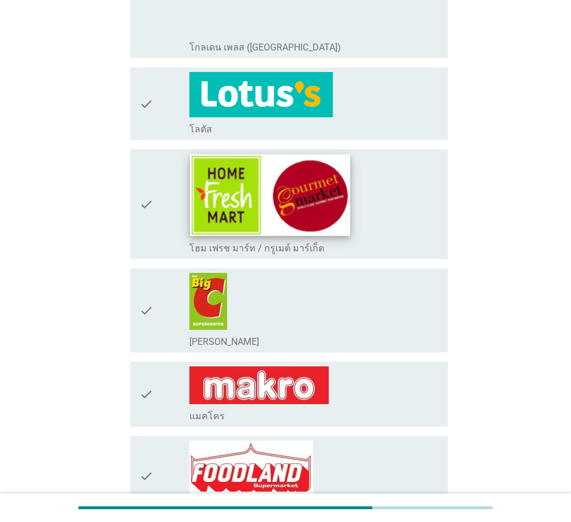
scroll to position [407, 0]
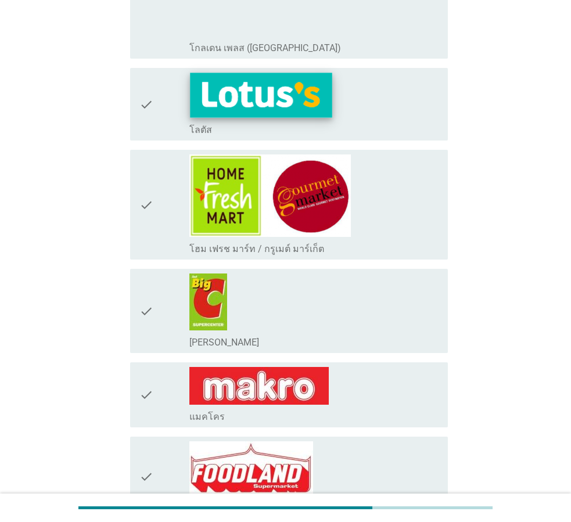
click at [275, 105] on img at bounding box center [261, 95] width 142 height 45
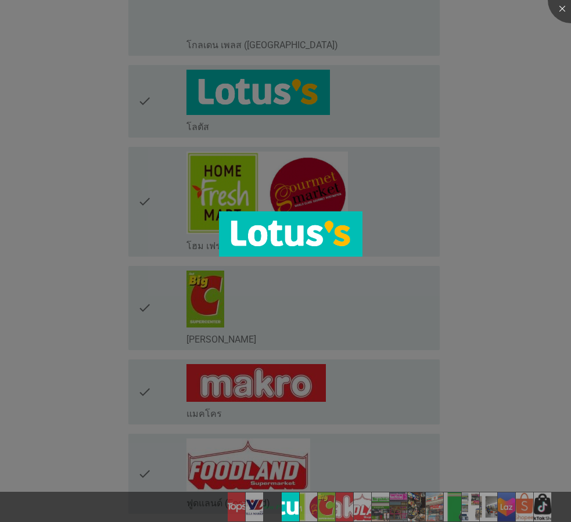
click at [17, 226] on div at bounding box center [285, 261] width 571 height 522
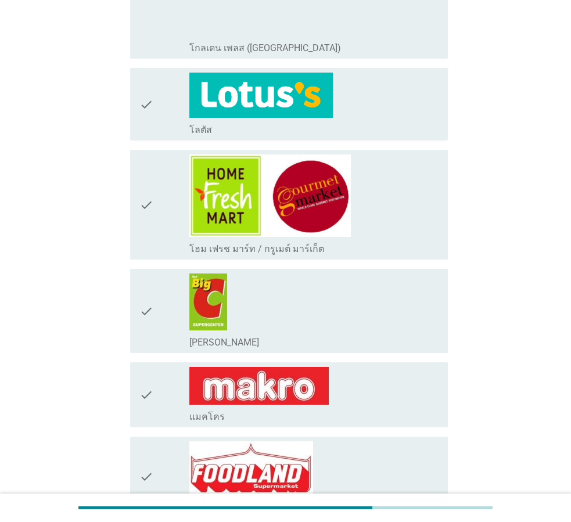
click at [157, 103] on div "check" at bounding box center [164, 104] width 50 height 63
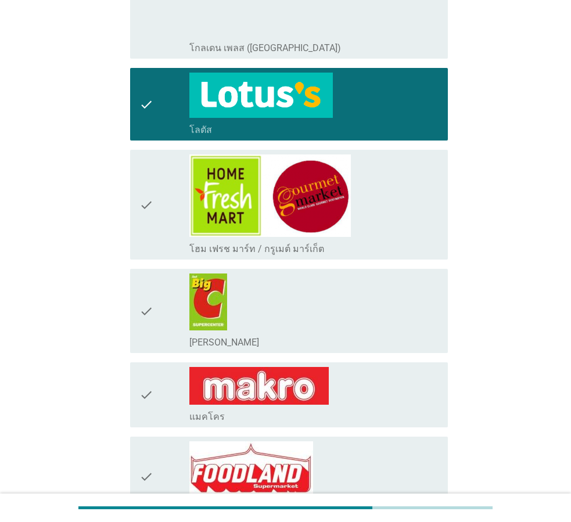
click at [156, 305] on div "check" at bounding box center [164, 311] width 50 height 75
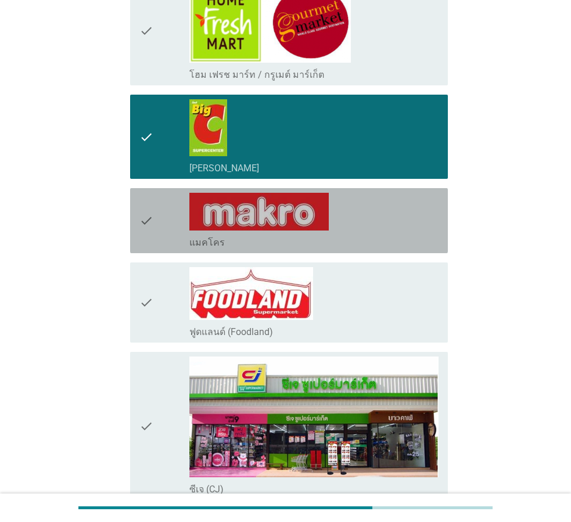
click at [156, 200] on div "check" at bounding box center [164, 221] width 50 height 56
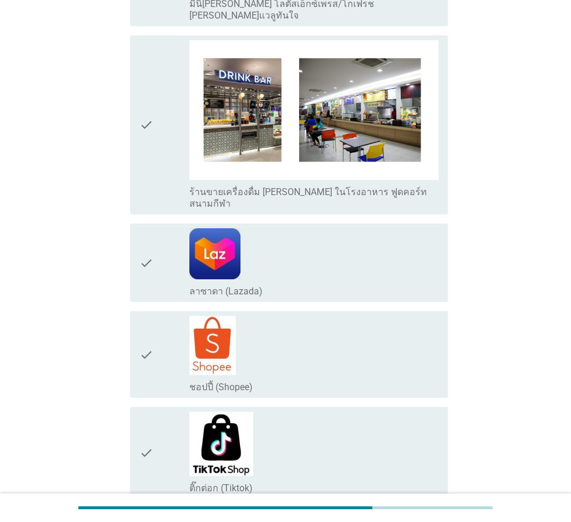
scroll to position [2200, 0]
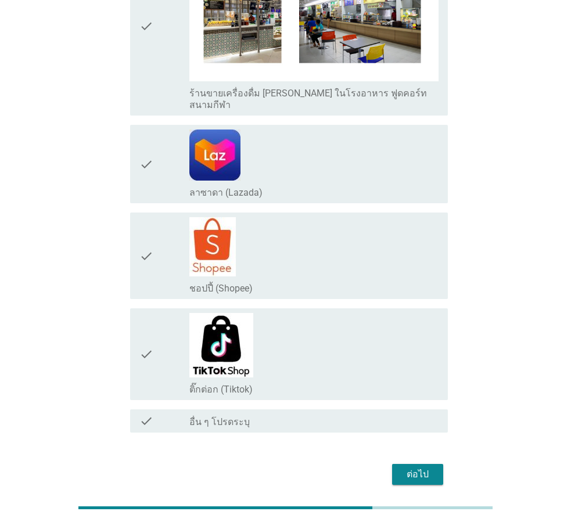
click at [161, 133] on div "check" at bounding box center [164, 164] width 50 height 69
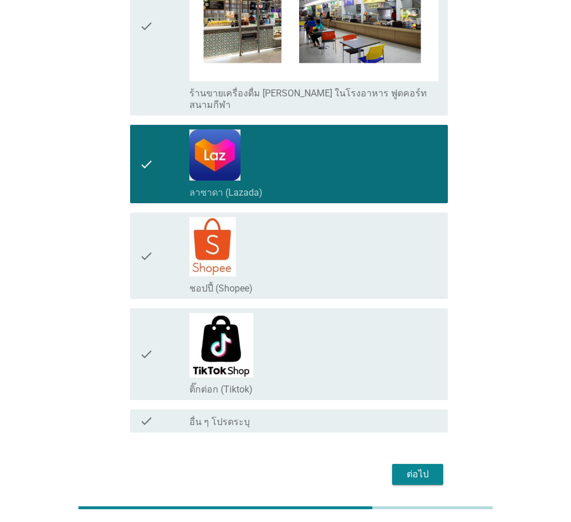
click at [414, 468] on div "ต่อไป" at bounding box center [417, 475] width 33 height 14
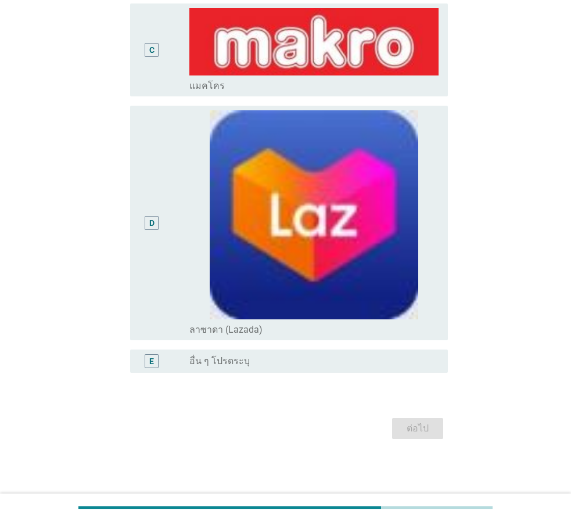
scroll to position [0, 0]
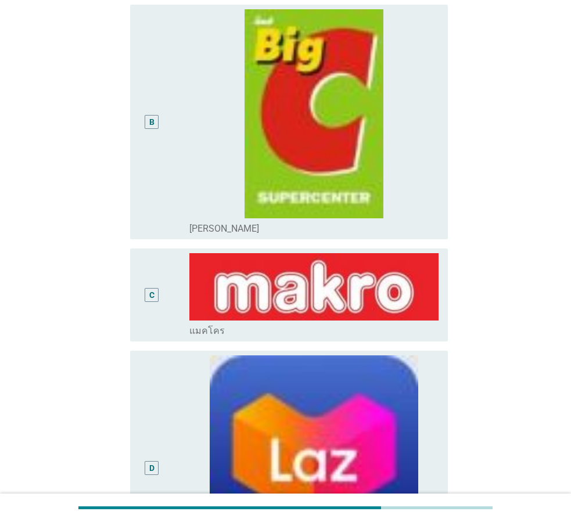
click at [152, 141] on div "B" at bounding box center [151, 121] width 25 height 225
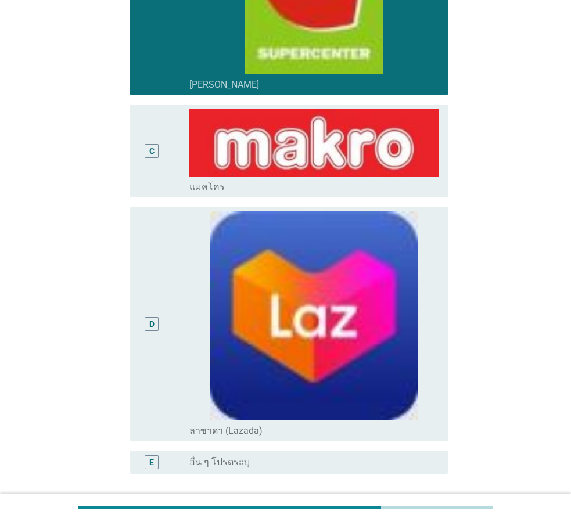
scroll to position [457, 0]
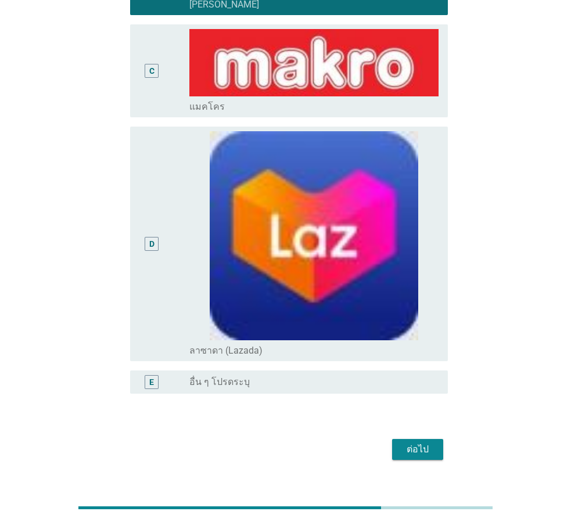
click at [412, 443] on div "ต่อไป" at bounding box center [417, 450] width 33 height 14
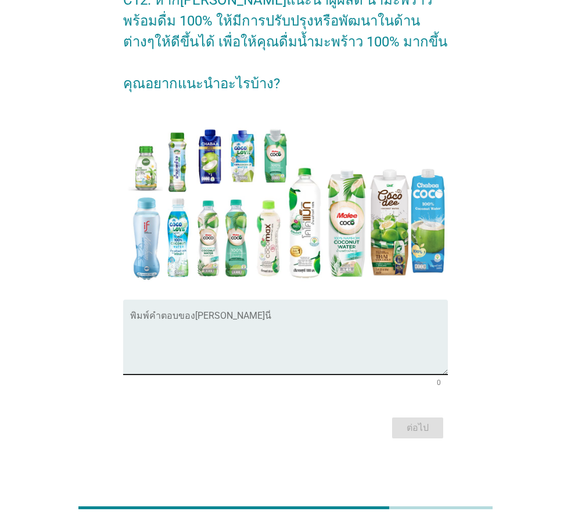
scroll to position [0, 0]
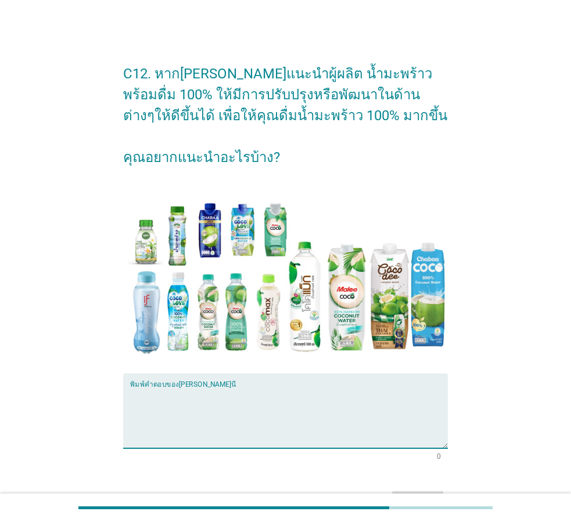
click at [256, 388] on textarea "พิมพ์คำตอบของคุณ ที่นี่" at bounding box center [289, 418] width 318 height 61
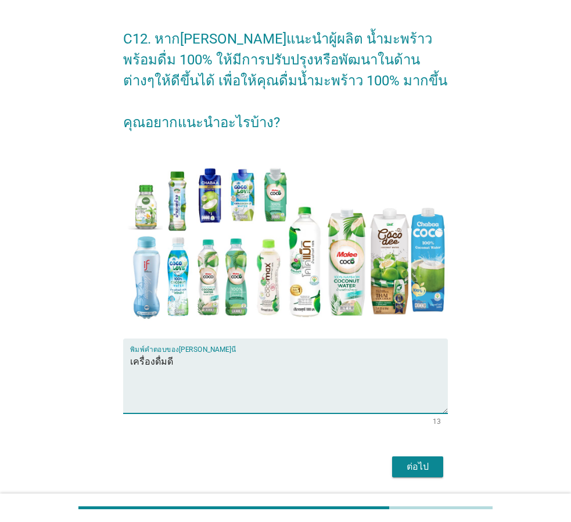
scroll to position [74, 0]
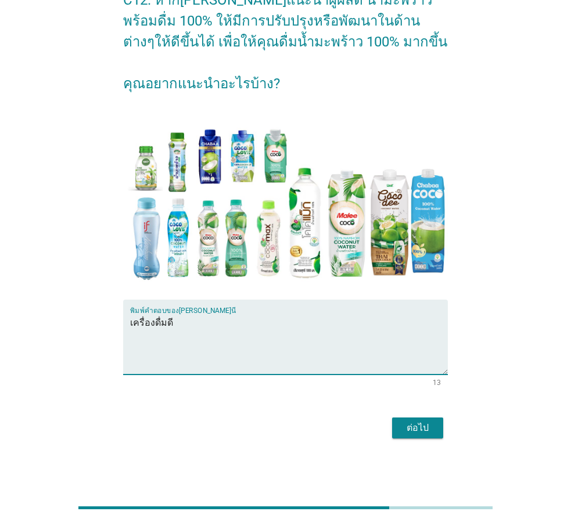
type textarea "เครื่องดื่มดี"
click at [439, 416] on div "ต่อไป" at bounding box center [285, 428] width 325 height 28
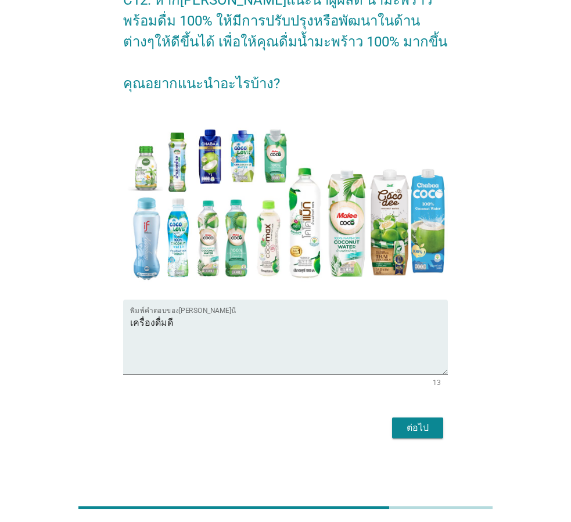
click at [439, 421] on button "ต่อไป" at bounding box center [417, 428] width 51 height 21
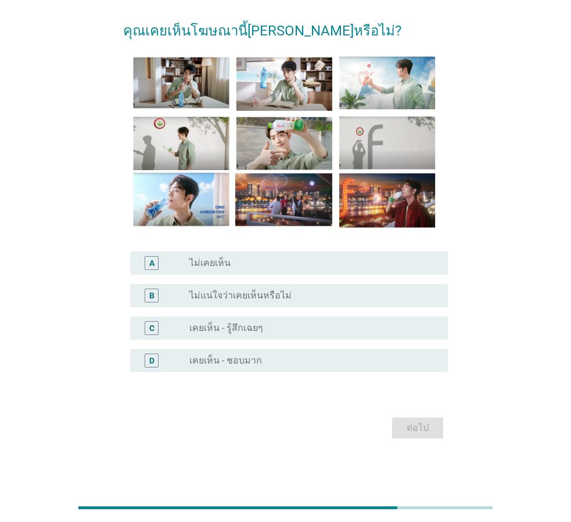
scroll to position [0, 0]
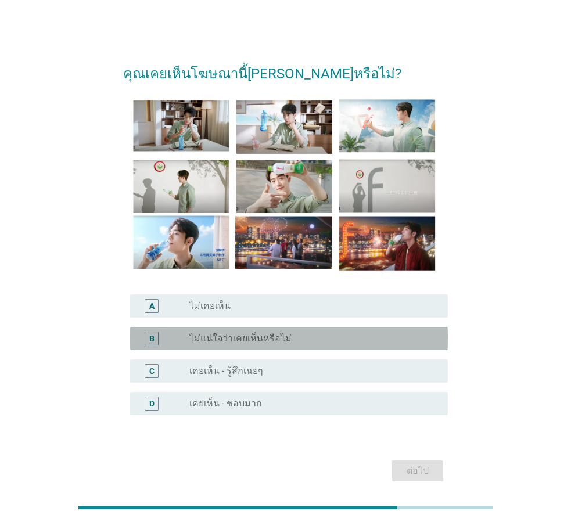
click at [299, 342] on div "radio_button_unchecked ไม่แน่ใจว่าเคยเห็นหรือไม่" at bounding box center [309, 339] width 240 height 12
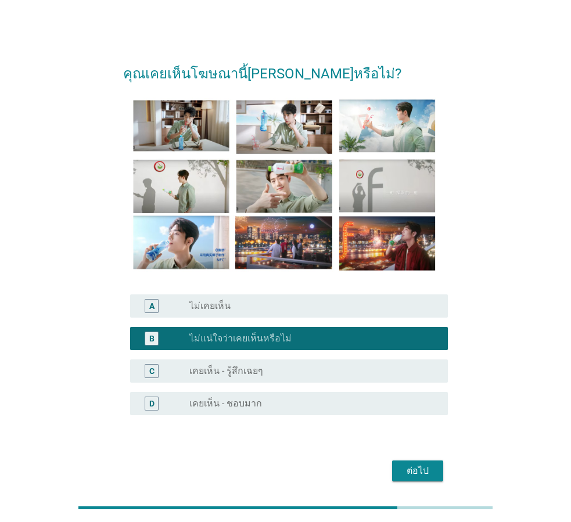
click at [432, 473] on div "ต่อไป" at bounding box center [417, 471] width 33 height 14
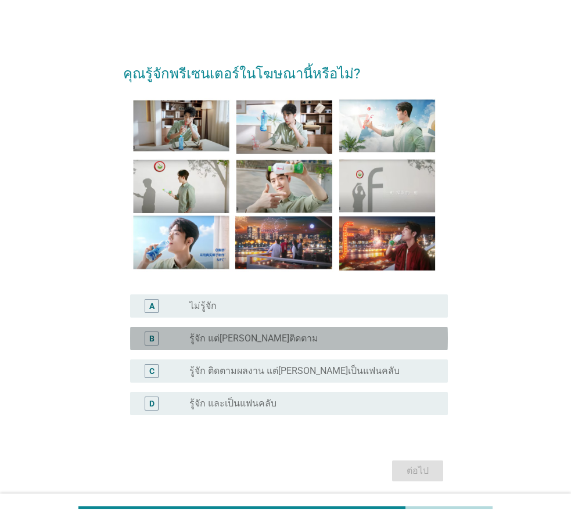
click at [314, 334] on div "radio_button_unchecked รู้จัก แต่[PERSON_NAME]ติดตาม" at bounding box center [309, 339] width 240 height 12
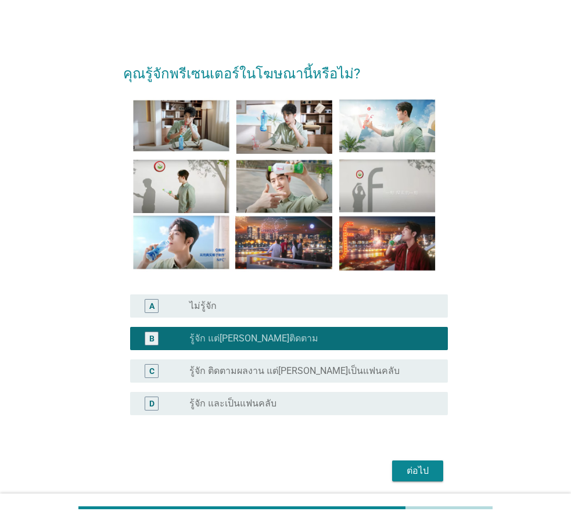
click at [407, 460] on div "ต่อไป" at bounding box center [285, 471] width 325 height 28
click at [412, 467] on div "ต่อไป" at bounding box center [417, 471] width 33 height 14
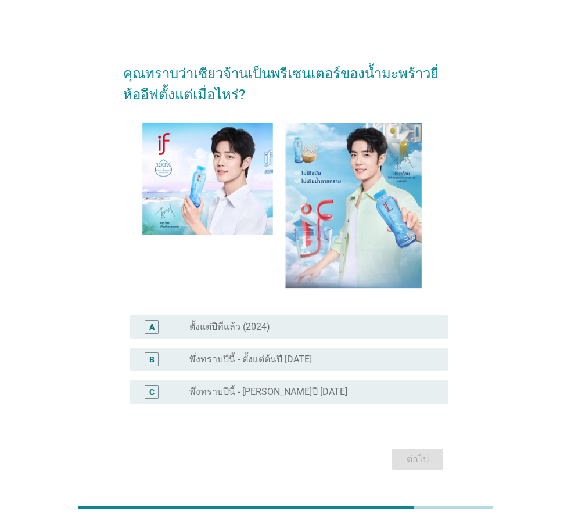
click at [342, 354] on div "radio_button_unchecked พึ่งทราบปีนี้ - ตั้งแต่ต้นปี [DATE]" at bounding box center [309, 360] width 240 height 12
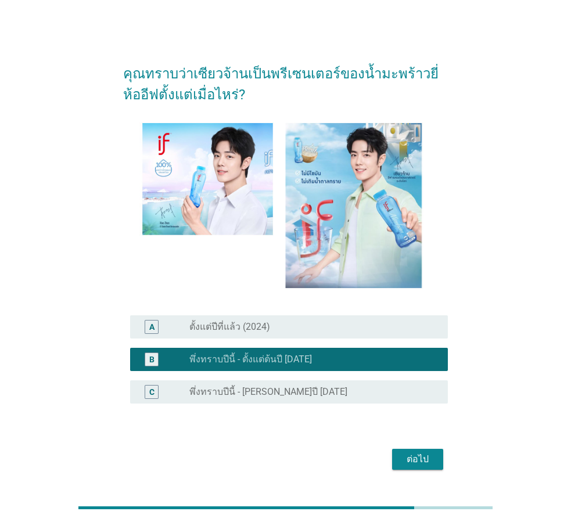
click at [426, 455] on div "ต่อไป" at bounding box center [417, 460] width 33 height 14
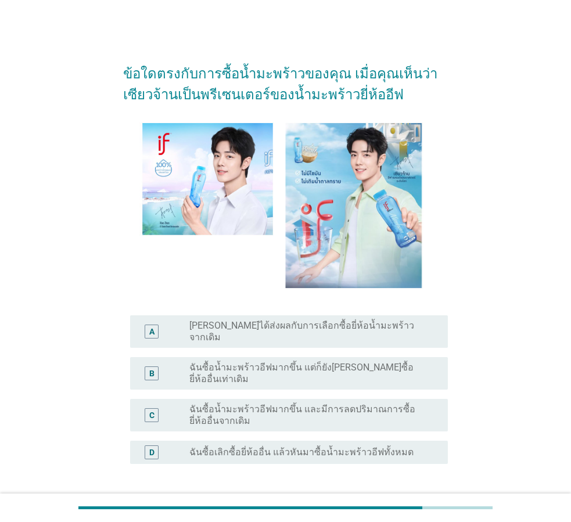
click at [332, 373] on div "B radio_button_unchecked ฉันซื้อน้ำมะพร้าวอีฟมากขึ้น แต่ก็ยัง[PERSON_NAME]ซื้อย…" at bounding box center [285, 374] width 325 height 42
click at [359, 404] on label "ฉันซื้อน้ำมะพร้าวอีฟมากขึ้น และมีการลดปริมาณการซื้อยี่ห้ออื่นจากเดิม" at bounding box center [309, 415] width 240 height 23
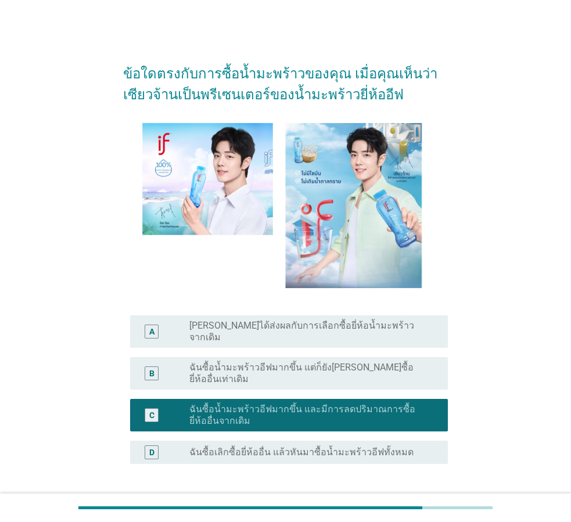
click at [426, 506] on div "ต่อไป" at bounding box center [285, 520] width 325 height 28
click at [428, 510] on button "ต่อไป" at bounding box center [417, 520] width 51 height 21
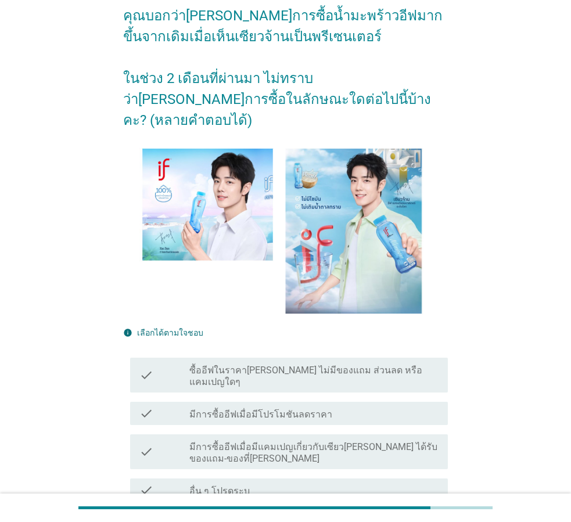
scroll to position [116, 0]
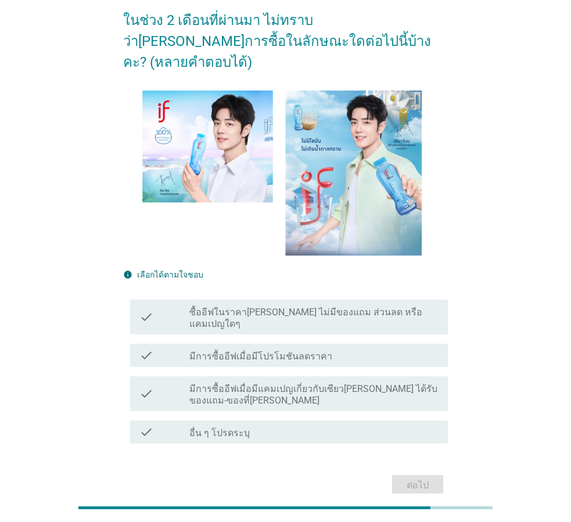
click at [350, 344] on div "check check_box_outline_blank มีการซื้ออีฟเมื่อมีโปรโมชันลดราคา" at bounding box center [289, 355] width 318 height 23
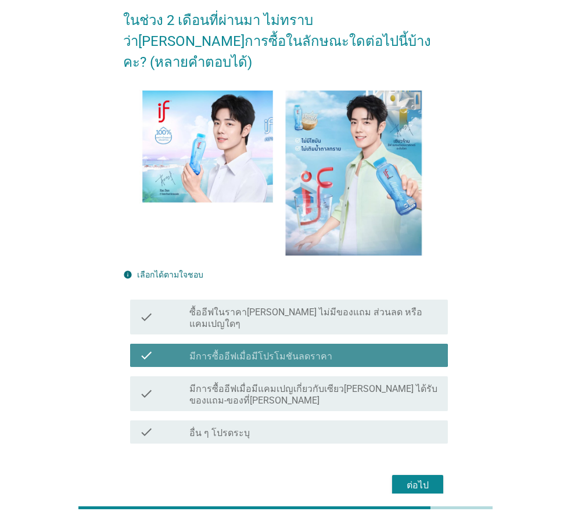
click at [378, 383] on label "มีการซื้ออีฟเมื่อมีแคมเปญเกี่ยวกับเซียว[PERSON_NAME] ได้รับของแถม-ของที่[PERSON…" at bounding box center [313, 394] width 249 height 23
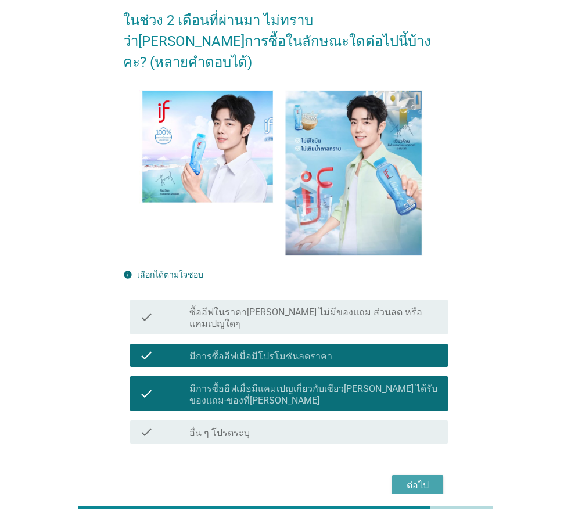
click at [434, 479] on div "ต่อไป" at bounding box center [417, 486] width 33 height 14
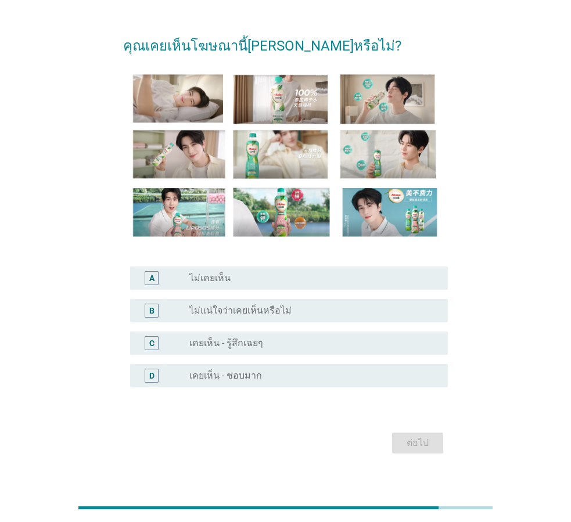
scroll to position [43, 0]
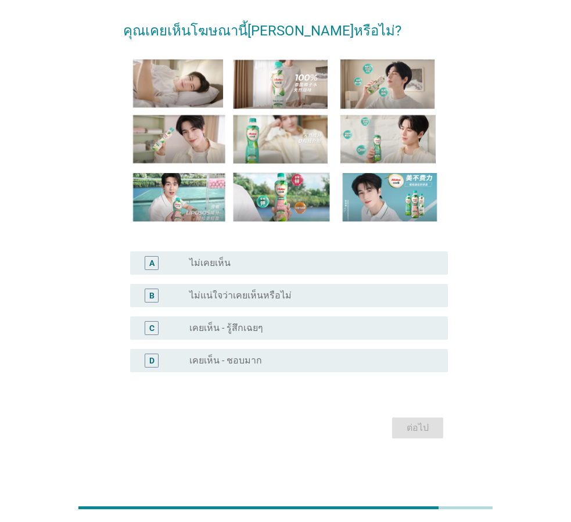
click at [280, 299] on label "ไม่แน่ใจว่าเคยเห็นหรือไม่" at bounding box center [240, 296] width 102 height 12
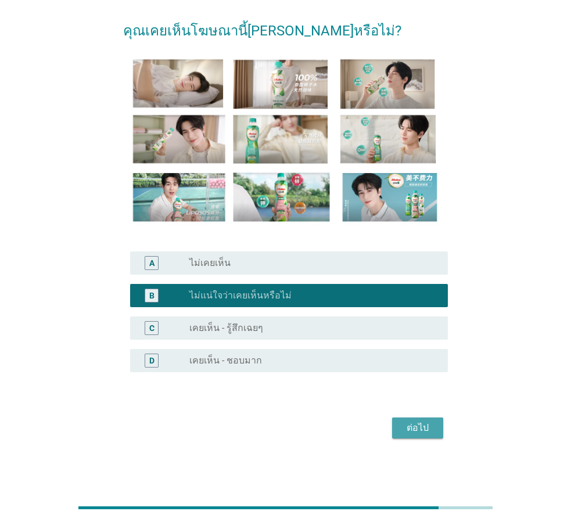
click at [426, 436] on button "ต่อไป" at bounding box center [417, 428] width 51 height 21
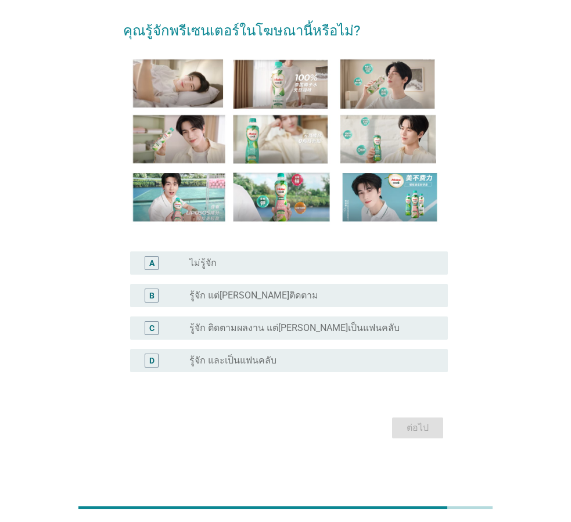
click at [347, 278] on div "A radio_button_unchecked ไม่รู้จัก" at bounding box center [285, 263] width 325 height 33
click at [360, 298] on div "radio_button_unchecked รู้จัก แต่[PERSON_NAME]ติดตาม" at bounding box center [309, 296] width 240 height 12
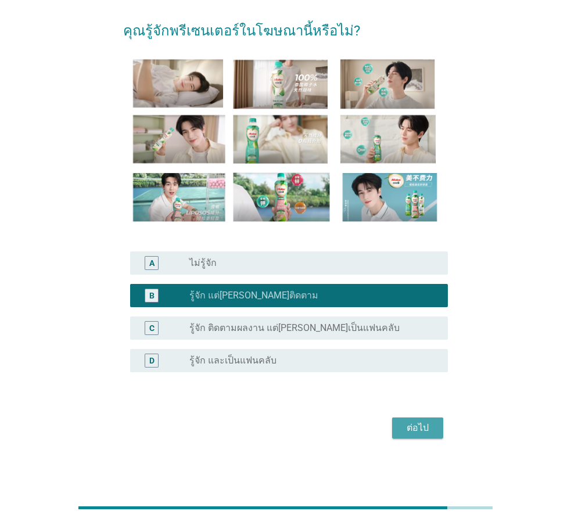
click at [411, 418] on button "ต่อไป" at bounding box center [417, 428] width 51 height 21
click at [414, 423] on div "ต่อไป" at bounding box center [285, 428] width 325 height 28
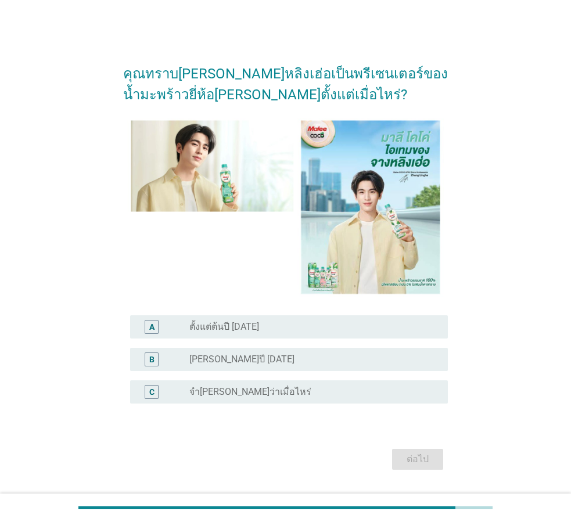
click at [359, 351] on div "B radio_button_unchecked [PERSON_NAME]ปี [DATE]" at bounding box center [289, 359] width 318 height 23
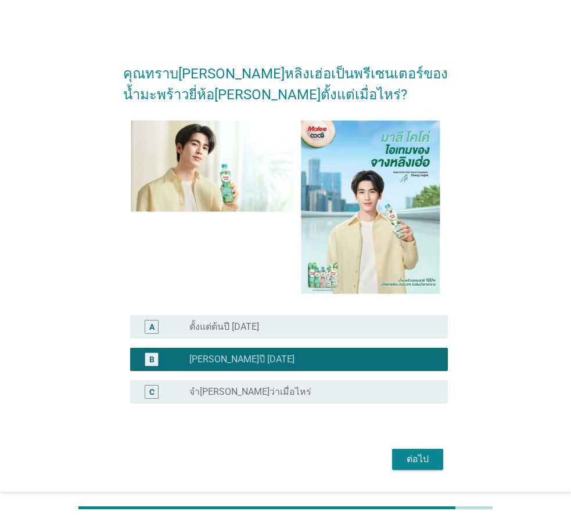
click at [422, 460] on div "ต่อไป" at bounding box center [417, 460] width 33 height 14
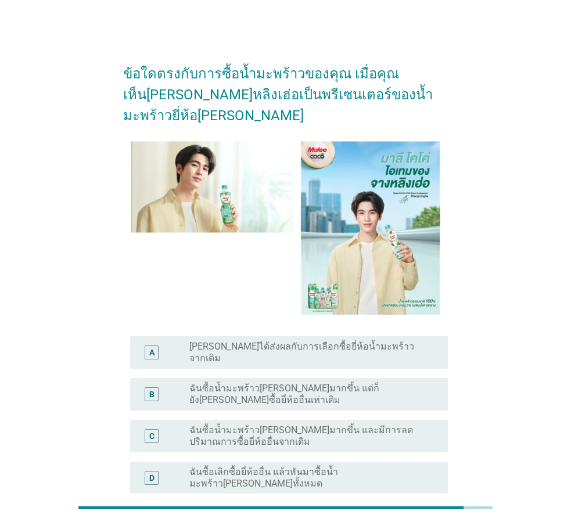
click at [343, 378] on div "B radio_button_unchecked ฉันซื้อน้ำมะพร้าว[PERSON_NAME]มากขึ้น แต่ก็ยัง[PERSON_…" at bounding box center [289, 394] width 318 height 33
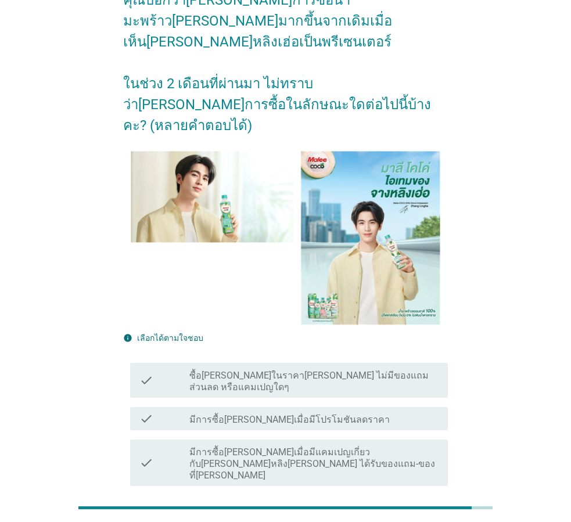
scroll to position [141, 0]
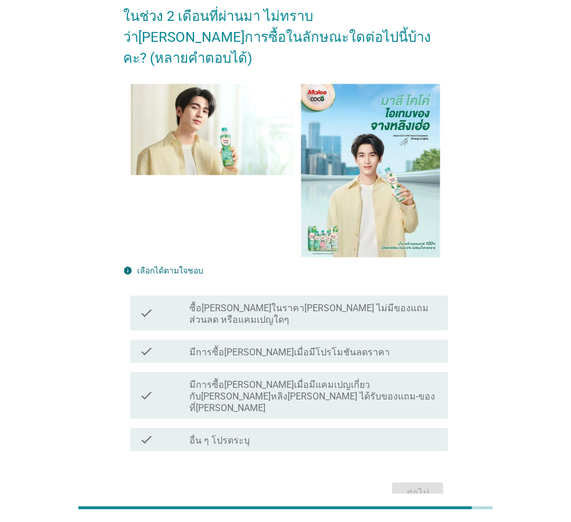
click at [329, 379] on label "มีการซื้อ[PERSON_NAME]เมื่อมีแคมเปญเกี่ยวกับ[PERSON_NAME]หลิง[PERSON_NAME] ได้ร…" at bounding box center [313, 396] width 249 height 35
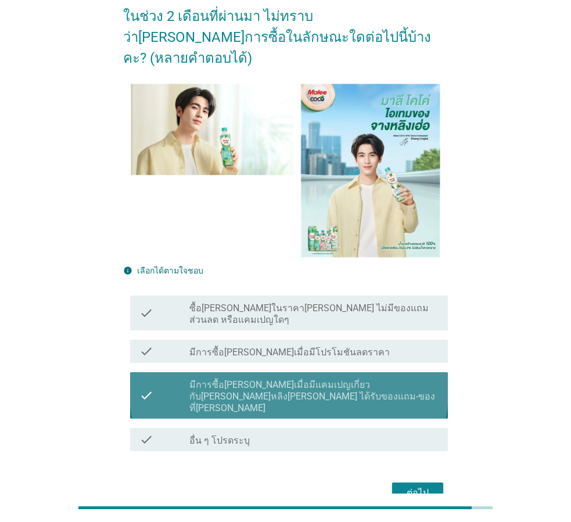
click at [325, 347] on label "มีการซื้อ[PERSON_NAME]เมื่อมีโปรโมชันลดราคา" at bounding box center [289, 353] width 200 height 12
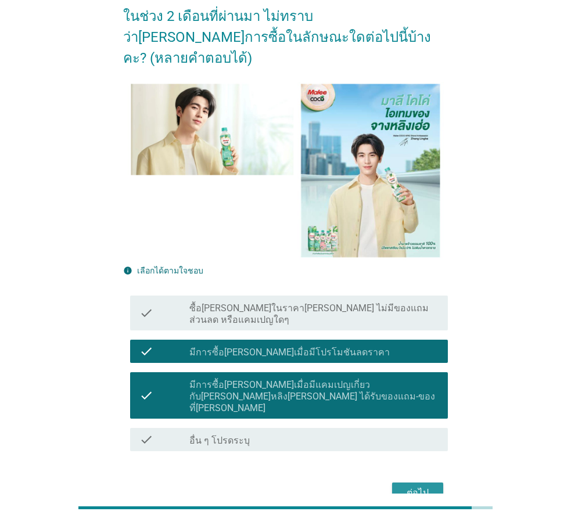
click at [406, 486] on div "ต่อไป" at bounding box center [417, 493] width 33 height 14
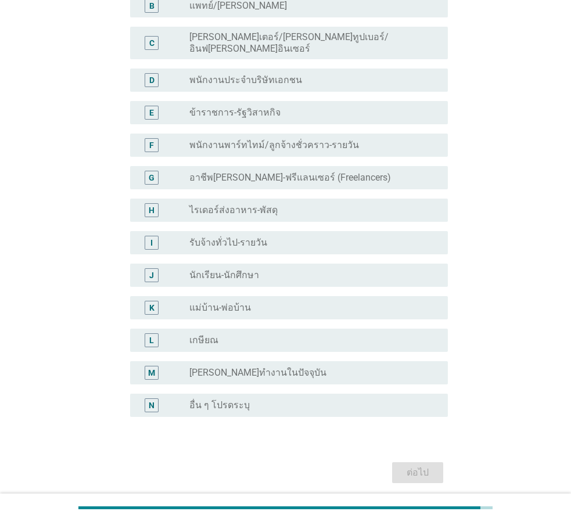
scroll to position [0, 0]
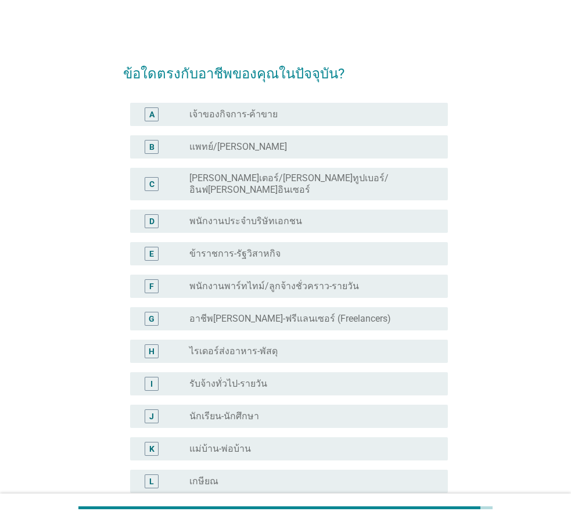
click at [299, 216] on div "radio_button_unchecked พนักงานประจำบริษัทเอกชน" at bounding box center [309, 222] width 240 height 12
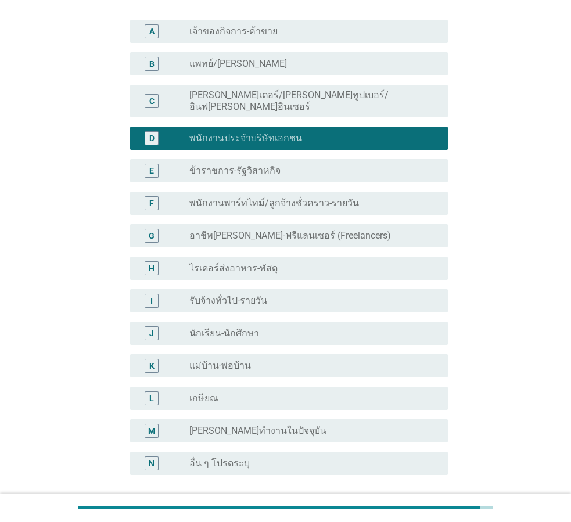
scroll to position [176, 0]
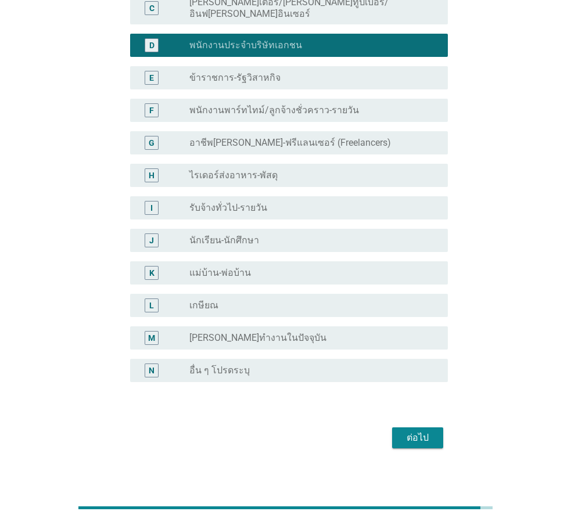
click at [418, 431] on div "ต่อไป" at bounding box center [417, 438] width 33 height 14
